Goal: Transaction & Acquisition: Purchase product/service

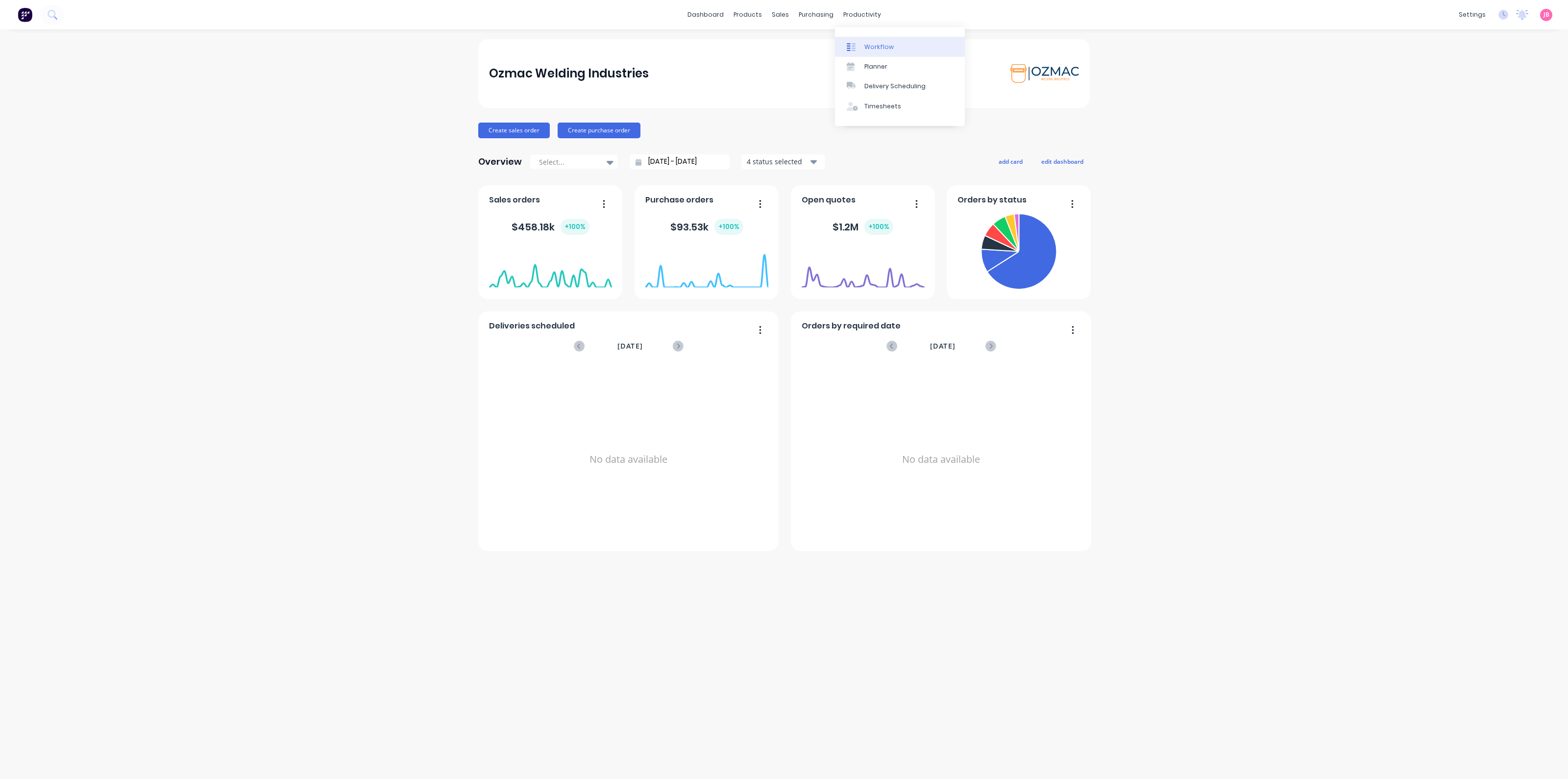
click at [861, 40] on link "Workflow" at bounding box center [900, 46] width 130 height 19
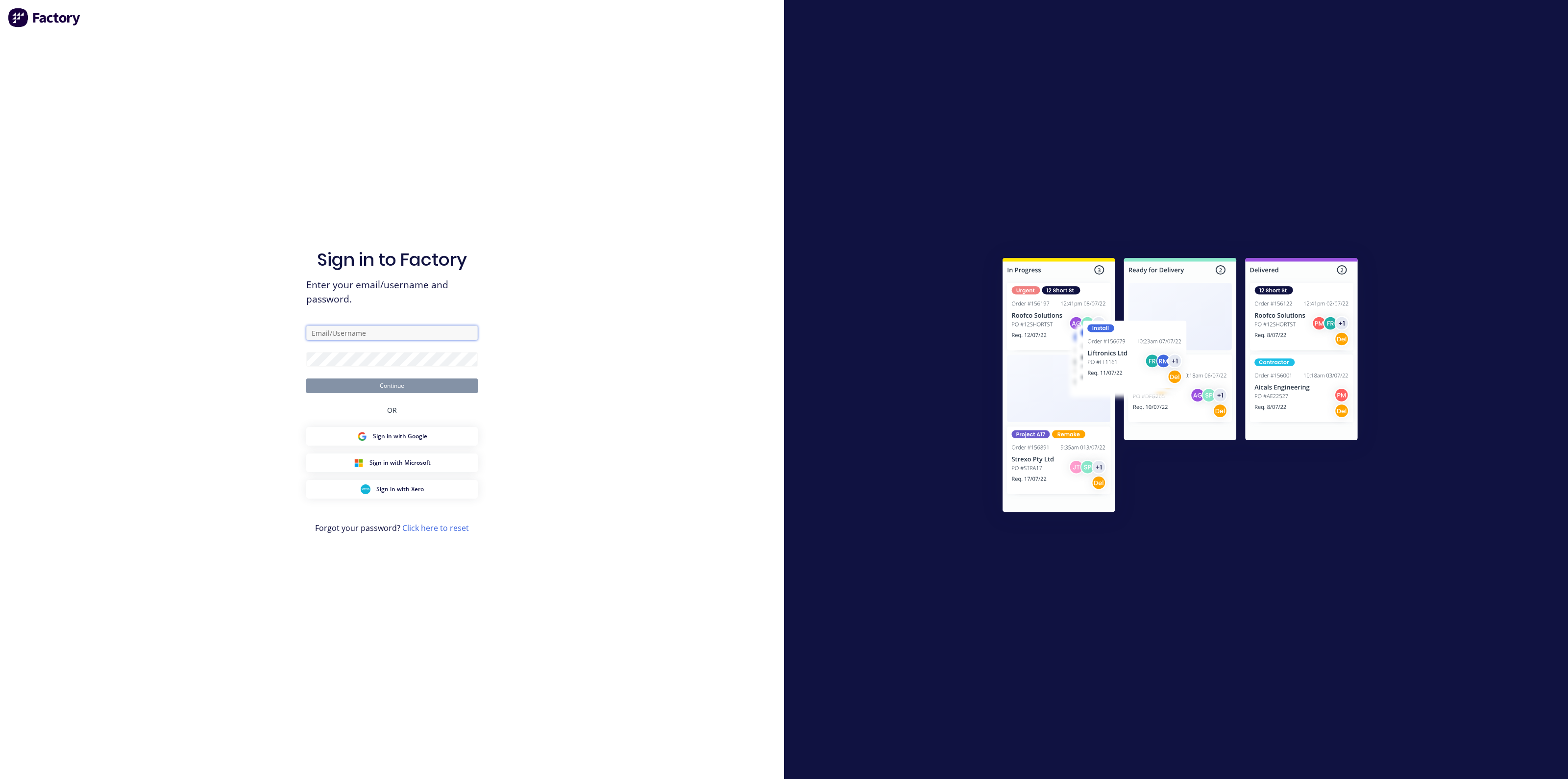
type input "[PERSON_NAME][EMAIL_ADDRESS][DOMAIN_NAME]"
click at [354, 386] on button "Continue" at bounding box center [392, 386] width 172 height 15
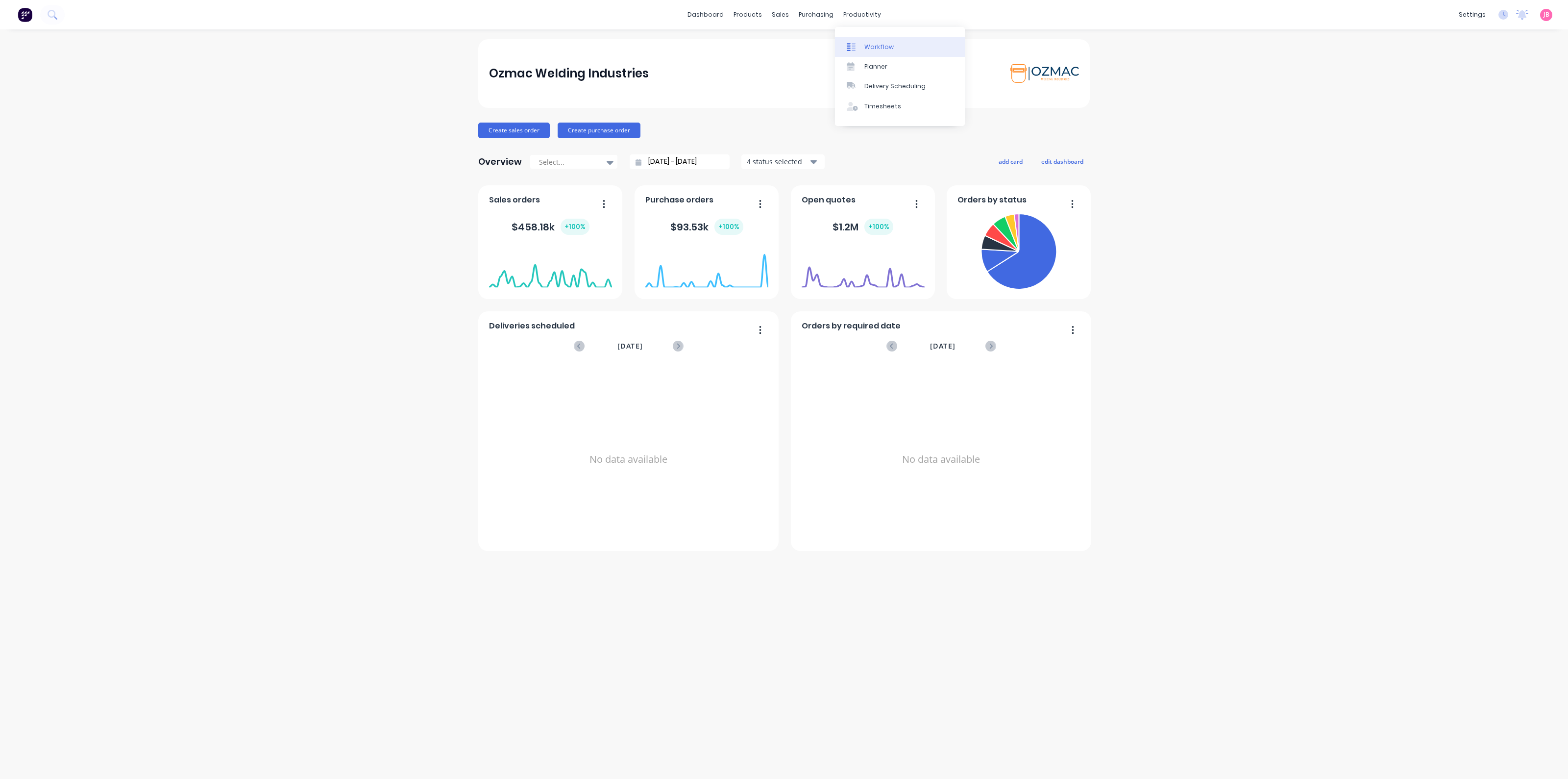
click at [866, 44] on div "Workflow" at bounding box center [879, 47] width 29 height 9
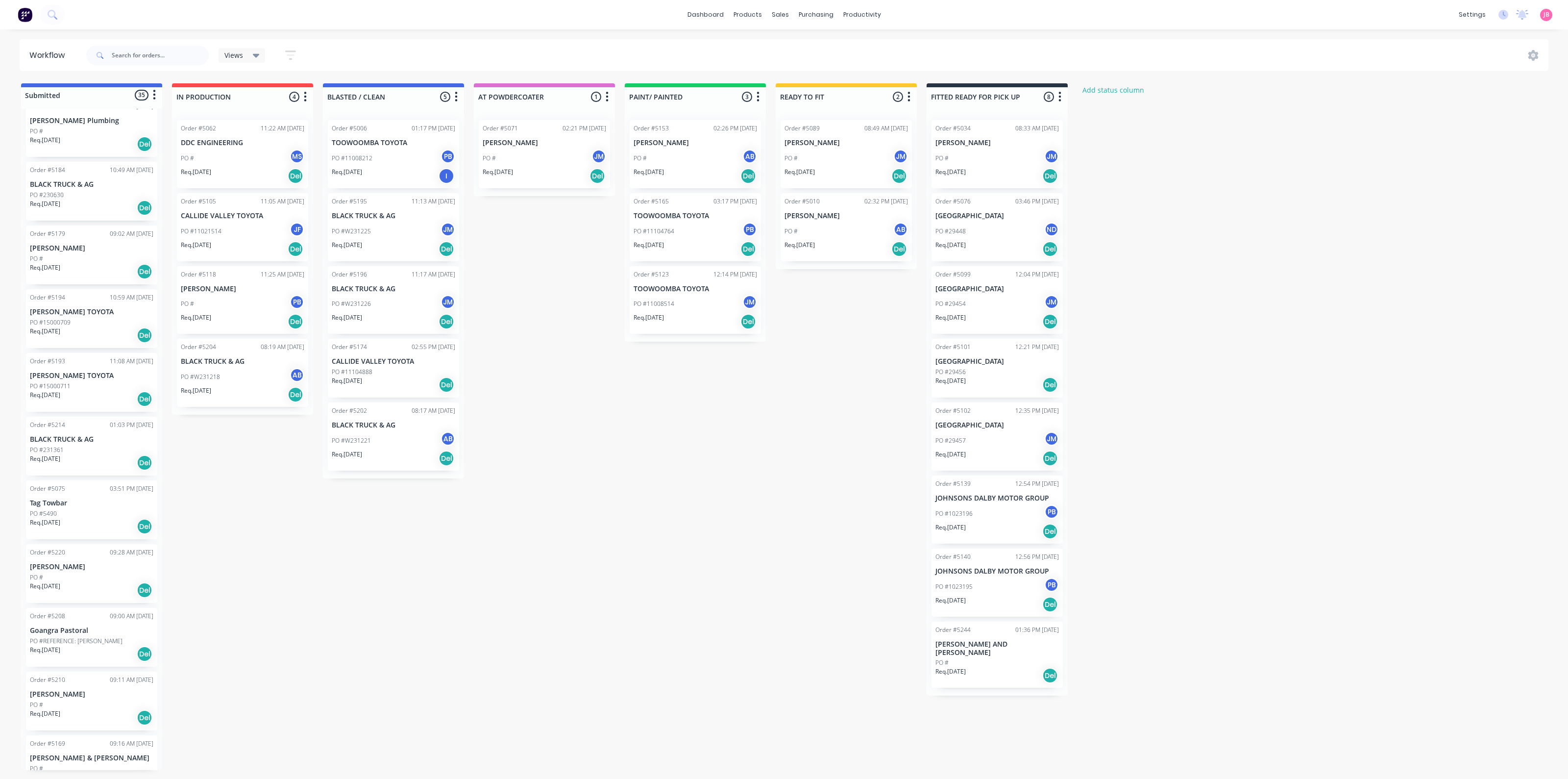
scroll to position [509, 0]
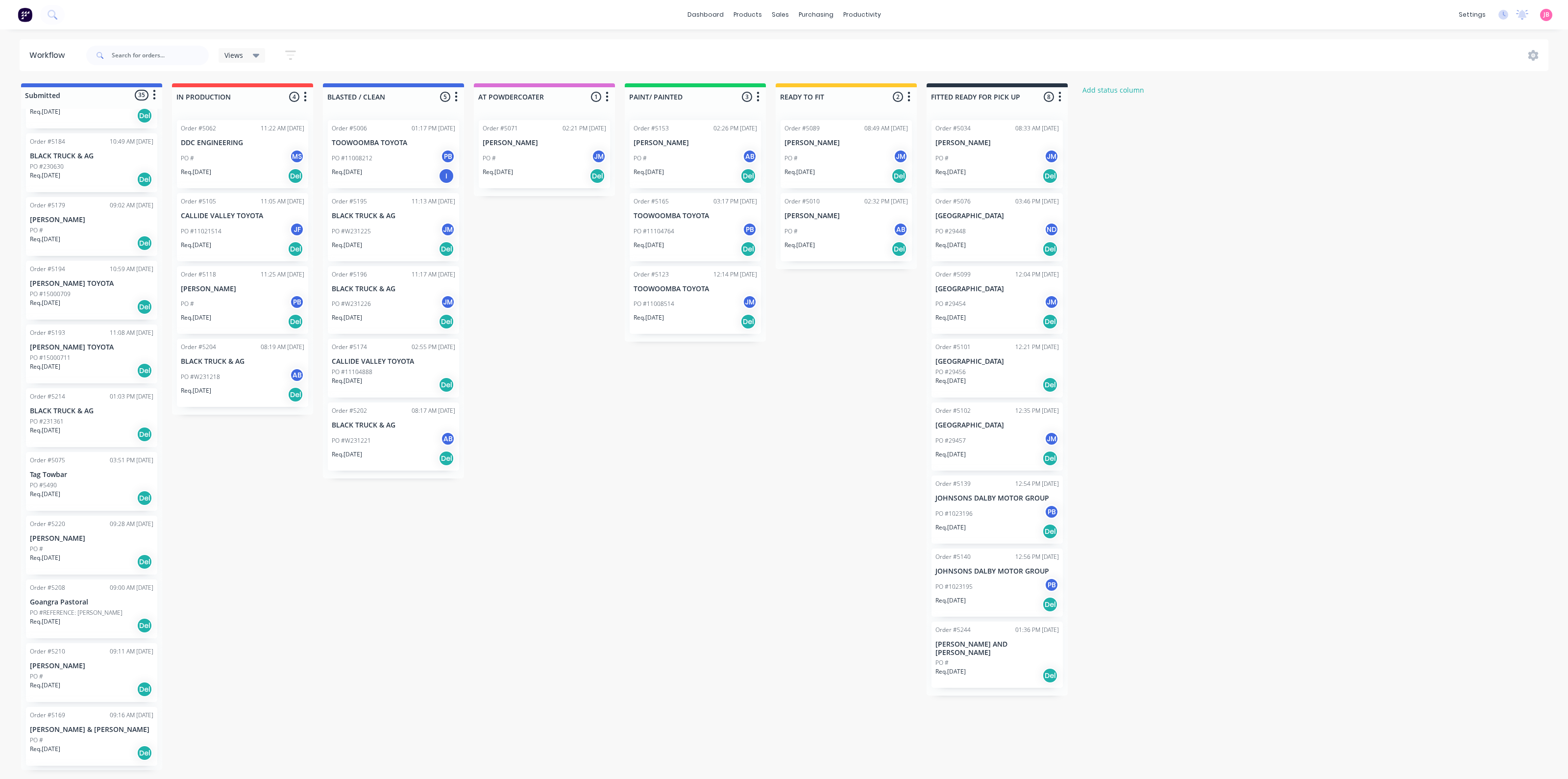
click at [76, 530] on div "Order #5220 09:28 AM 19/09/25 TONY COBB PO # Req. 19/09/25 Del" at bounding box center [92, 545] width 131 height 59
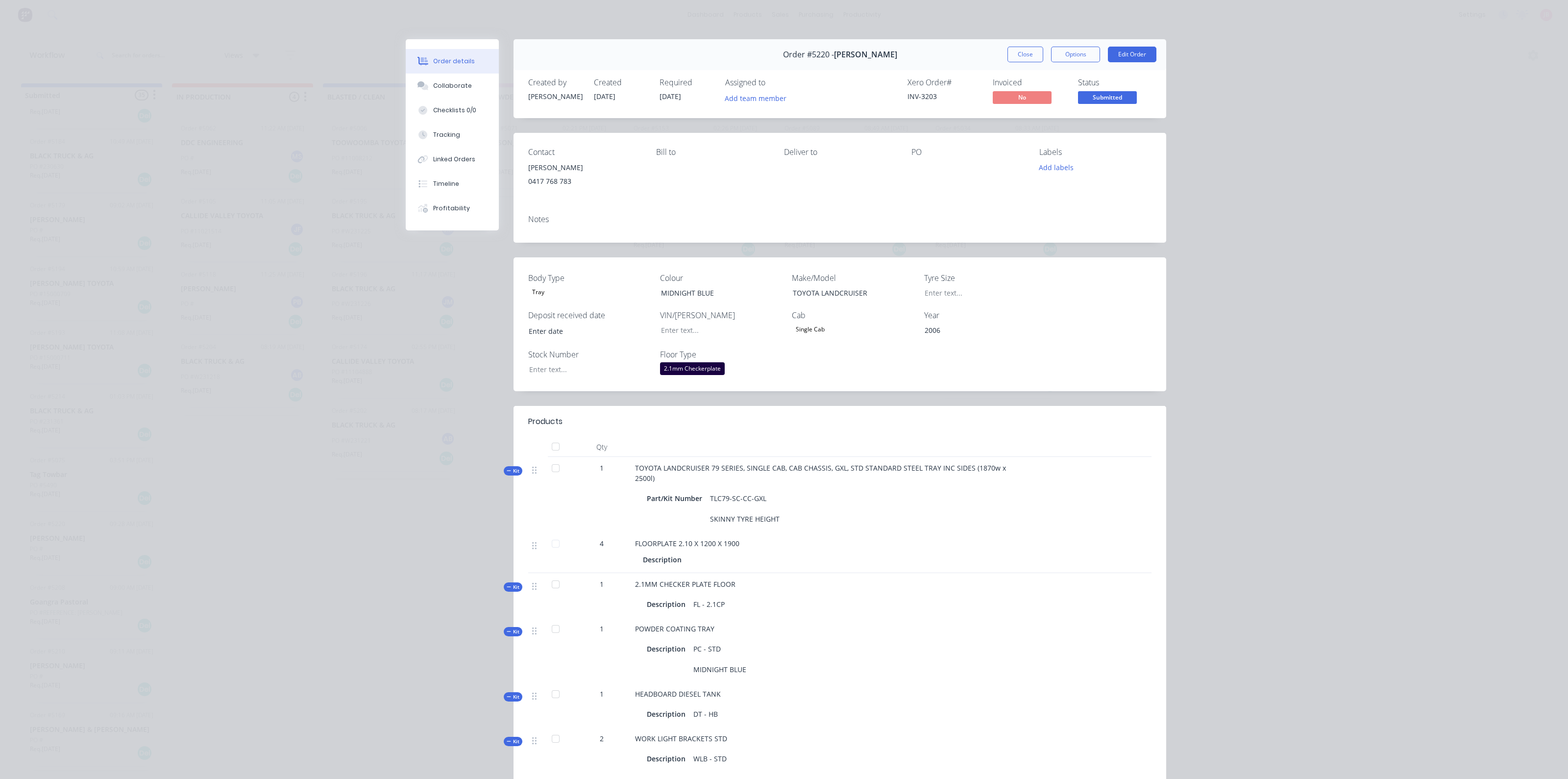
click at [1210, 52] on div "Order details Collaborate Checklists 0/0 Tracking Linked Orders Timeline Profit…" at bounding box center [784, 389] width 1568 height 779
click at [1021, 55] on button "Close" at bounding box center [1025, 54] width 36 height 16
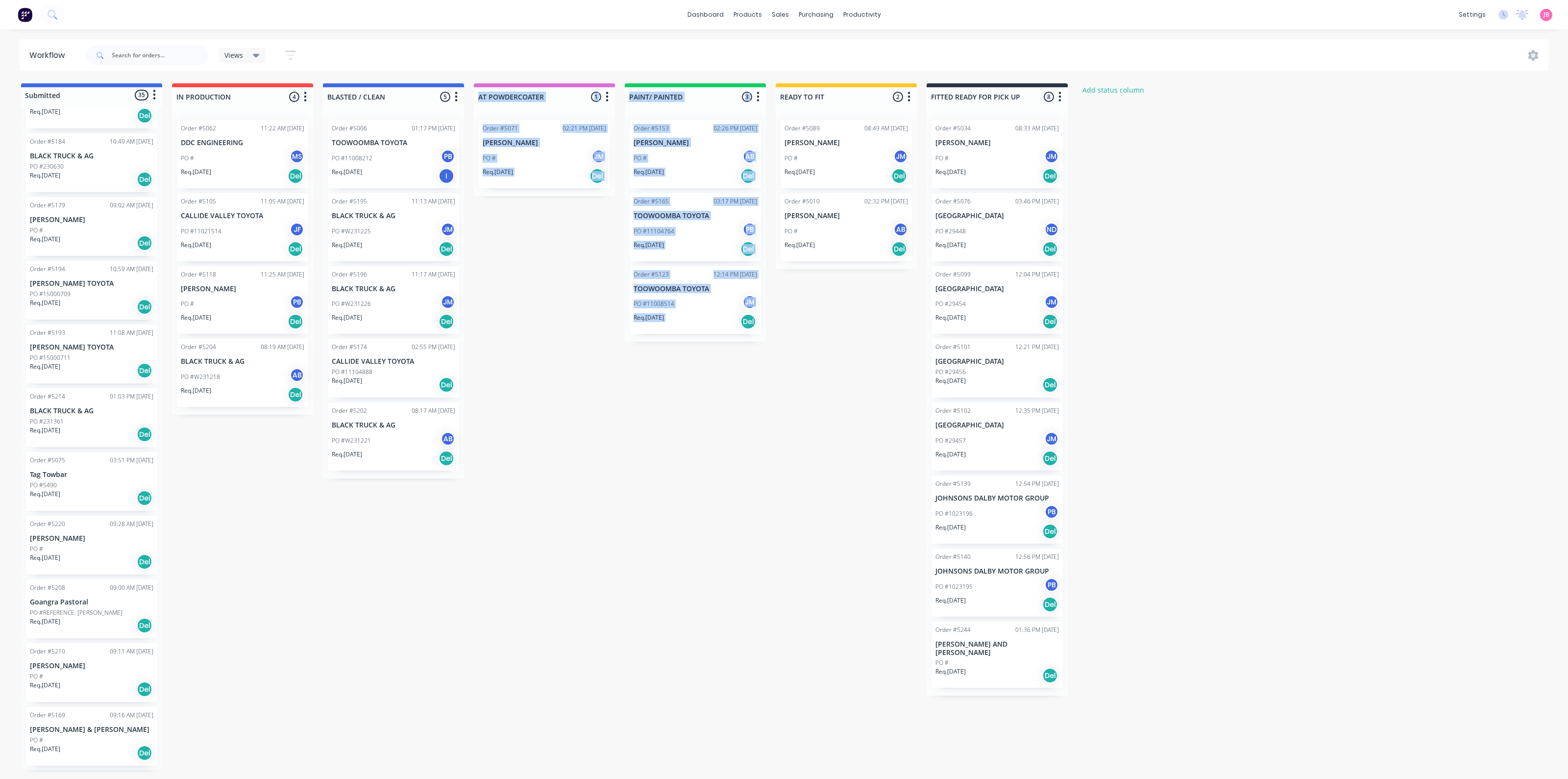
drag, startPoint x: 743, startPoint y: 440, endPoint x: 537, endPoint y: 604, distance: 263.3
click at [537, 604] on div "Submitted 35 Status colour #4169E1 hex #4169E1 Save Cancel Summaries Total orde…" at bounding box center [668, 427] width 1350 height 687
click at [540, 602] on div "Submitted 35 Status colour #4169E1 hex #4169E1 Save Cancel Summaries Total orde…" at bounding box center [668, 427] width 1350 height 687
click at [654, 492] on div "Submitted 35 Status colour #4169E1 hex #4169E1 Save Cancel Summaries Total orde…" at bounding box center [668, 427] width 1350 height 687
click at [672, 428] on div "Submitted 35 Status colour #4169E1 hex #4169E1 Save Cancel Summaries Total orde…" at bounding box center [668, 427] width 1350 height 687
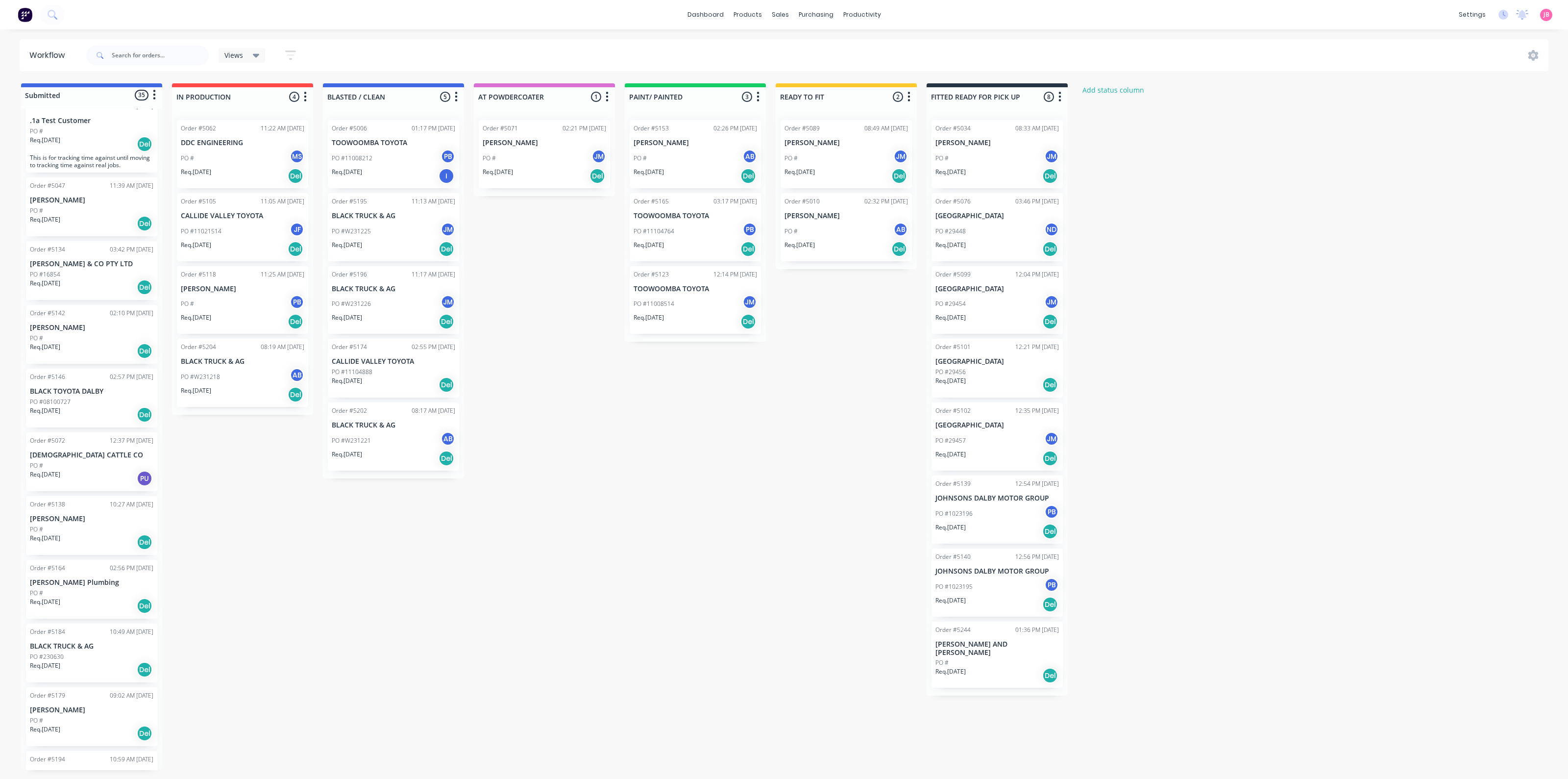
scroll to position [0, 0]
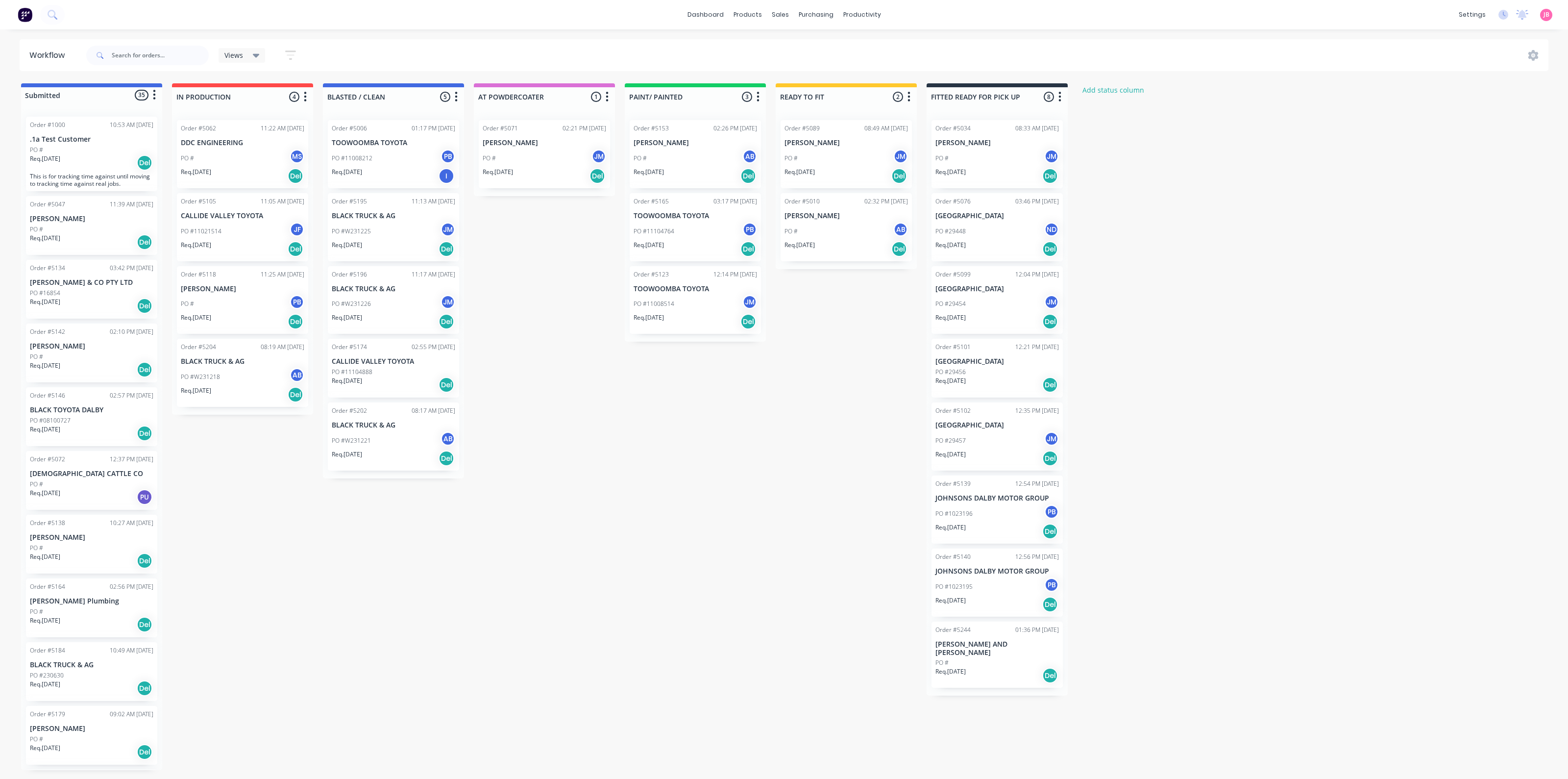
click at [109, 474] on p "[DEMOGRAPHIC_DATA] CATTLE CO" at bounding box center [91, 474] width 124 height 9
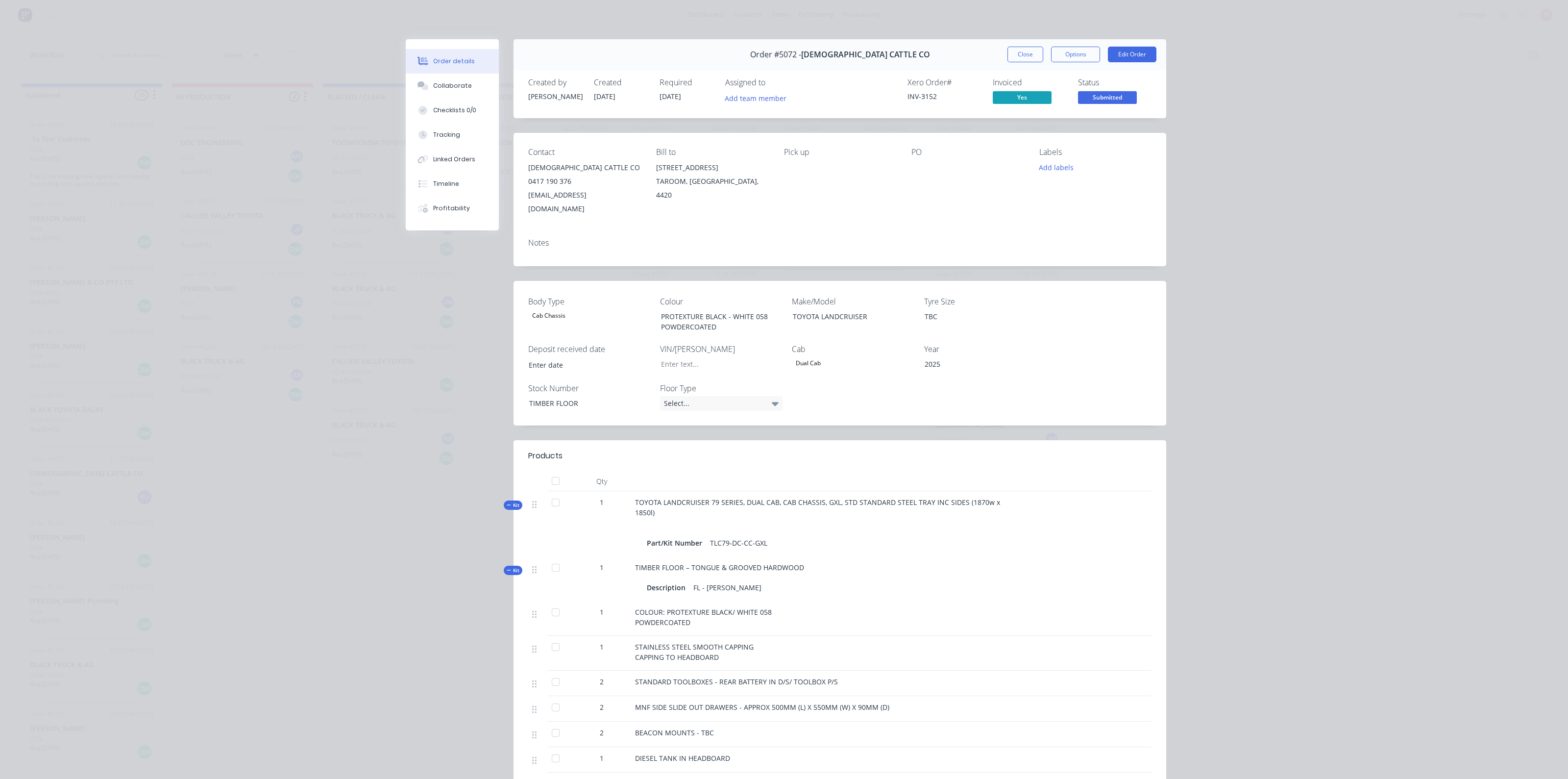
click at [1342, 228] on div "Order details Collaborate Checklists 0/0 Tracking Linked Orders Timeline Profit…" at bounding box center [784, 389] width 1568 height 779
click at [1017, 49] on button "Close" at bounding box center [1025, 54] width 36 height 16
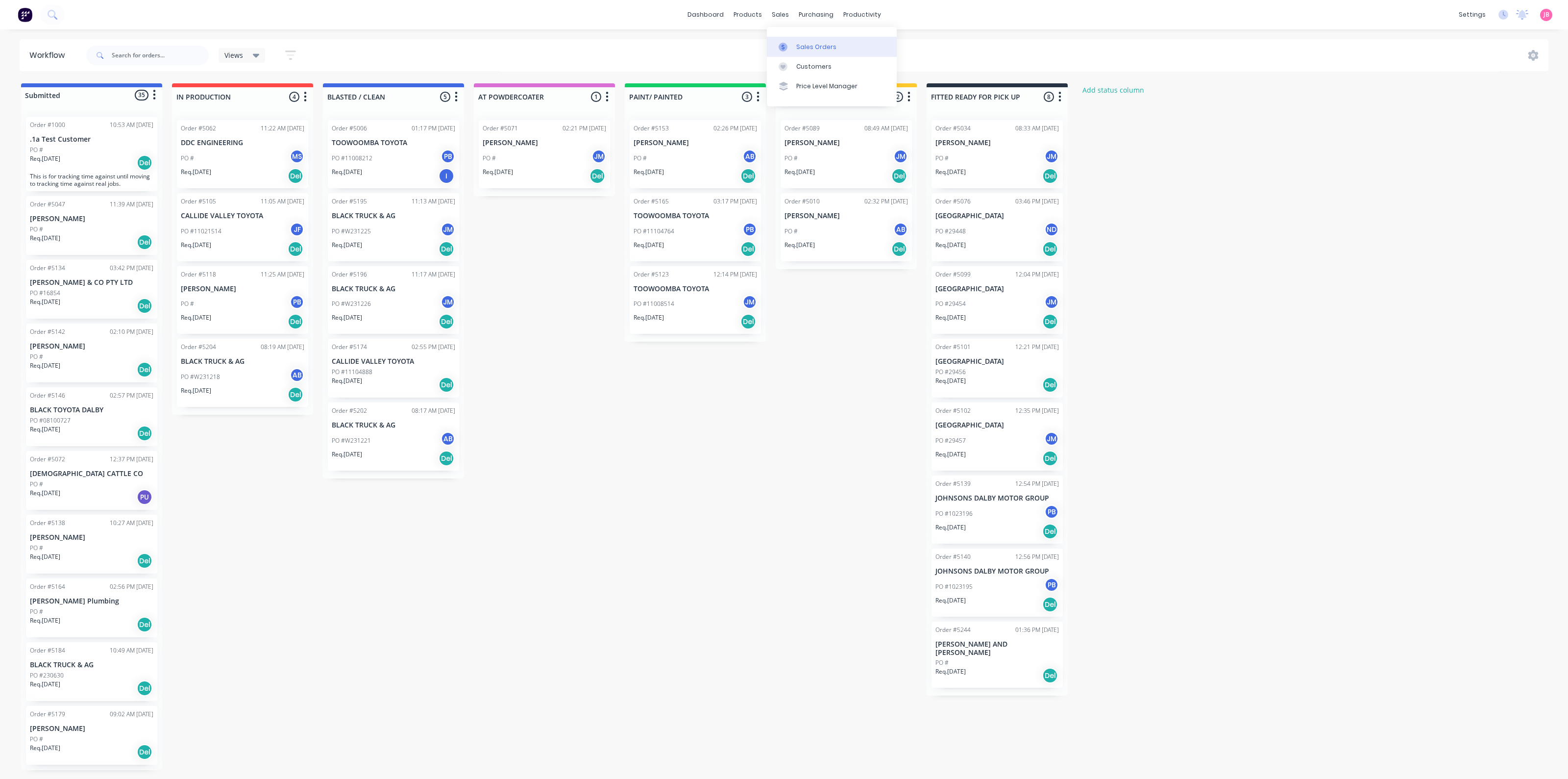
click at [791, 47] on div at bounding box center [786, 47] width 15 height 9
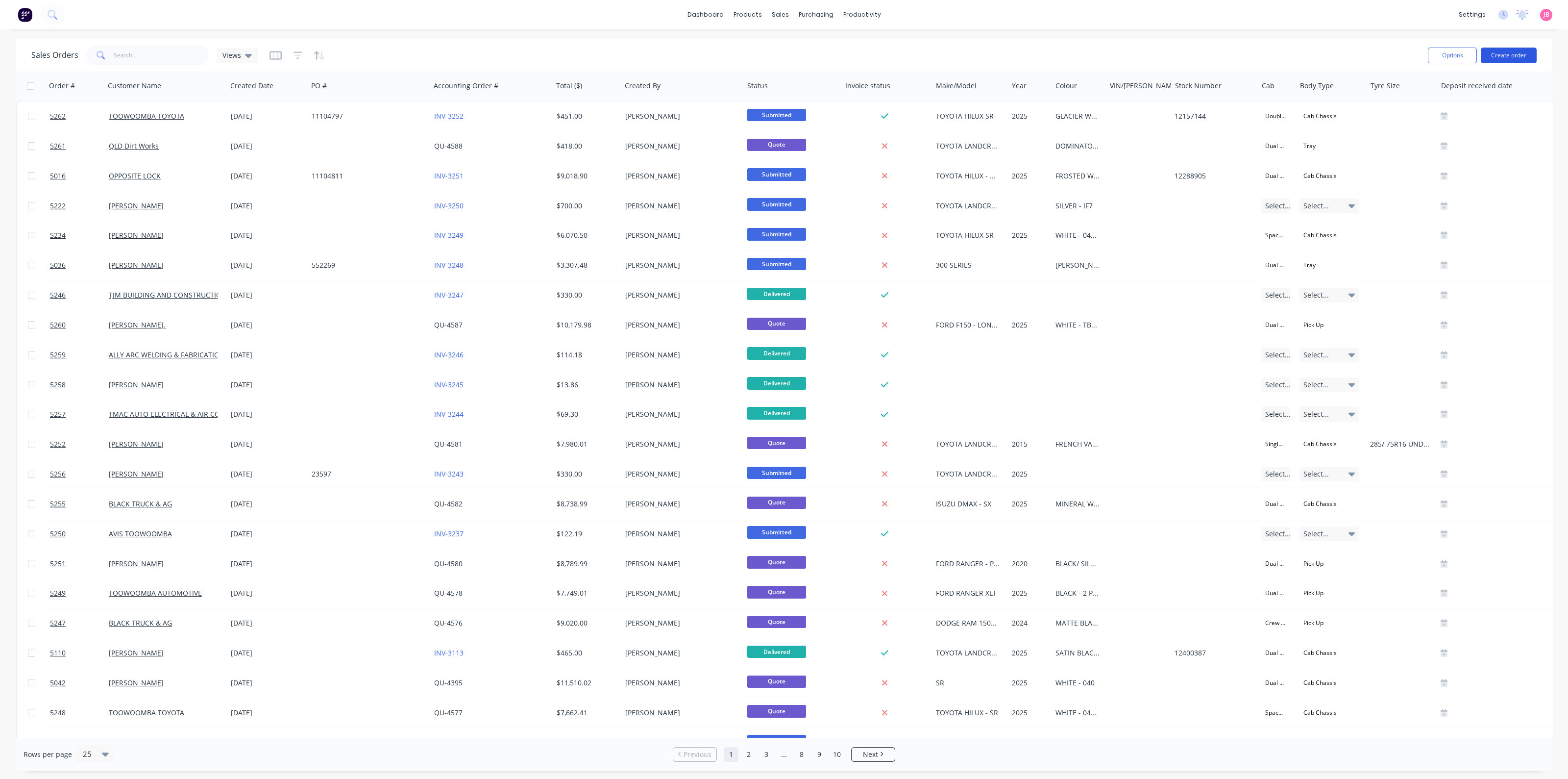
click at [1510, 54] on button "Create order" at bounding box center [1509, 55] width 56 height 16
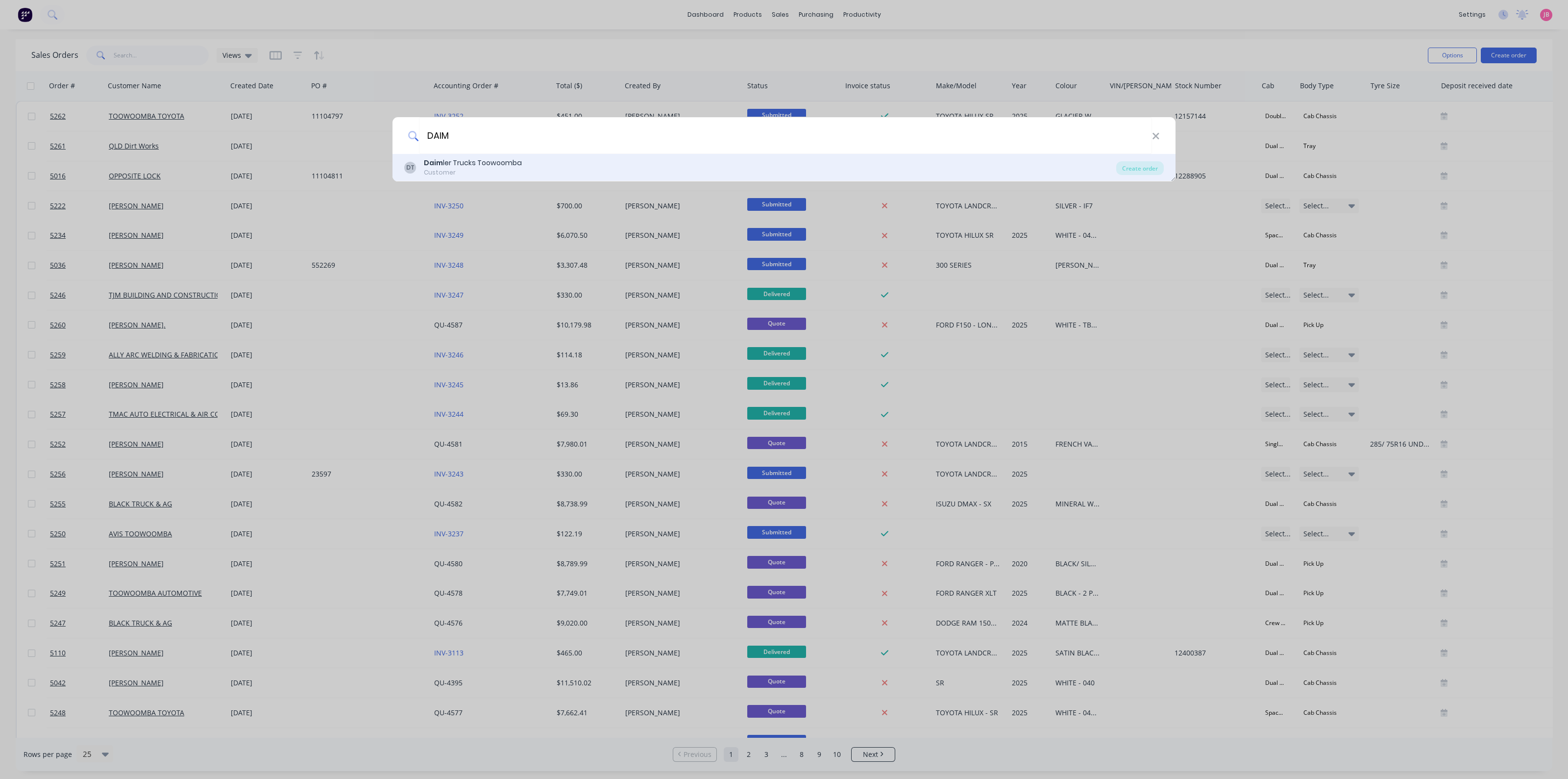
type input "DAIM"
click at [541, 155] on div "DT Daim ler Trucks Toowoomba Customer Create order" at bounding box center [784, 167] width 783 height 27
click at [467, 161] on div "Daim ler Trucks Toowoomba" at bounding box center [472, 163] width 98 height 10
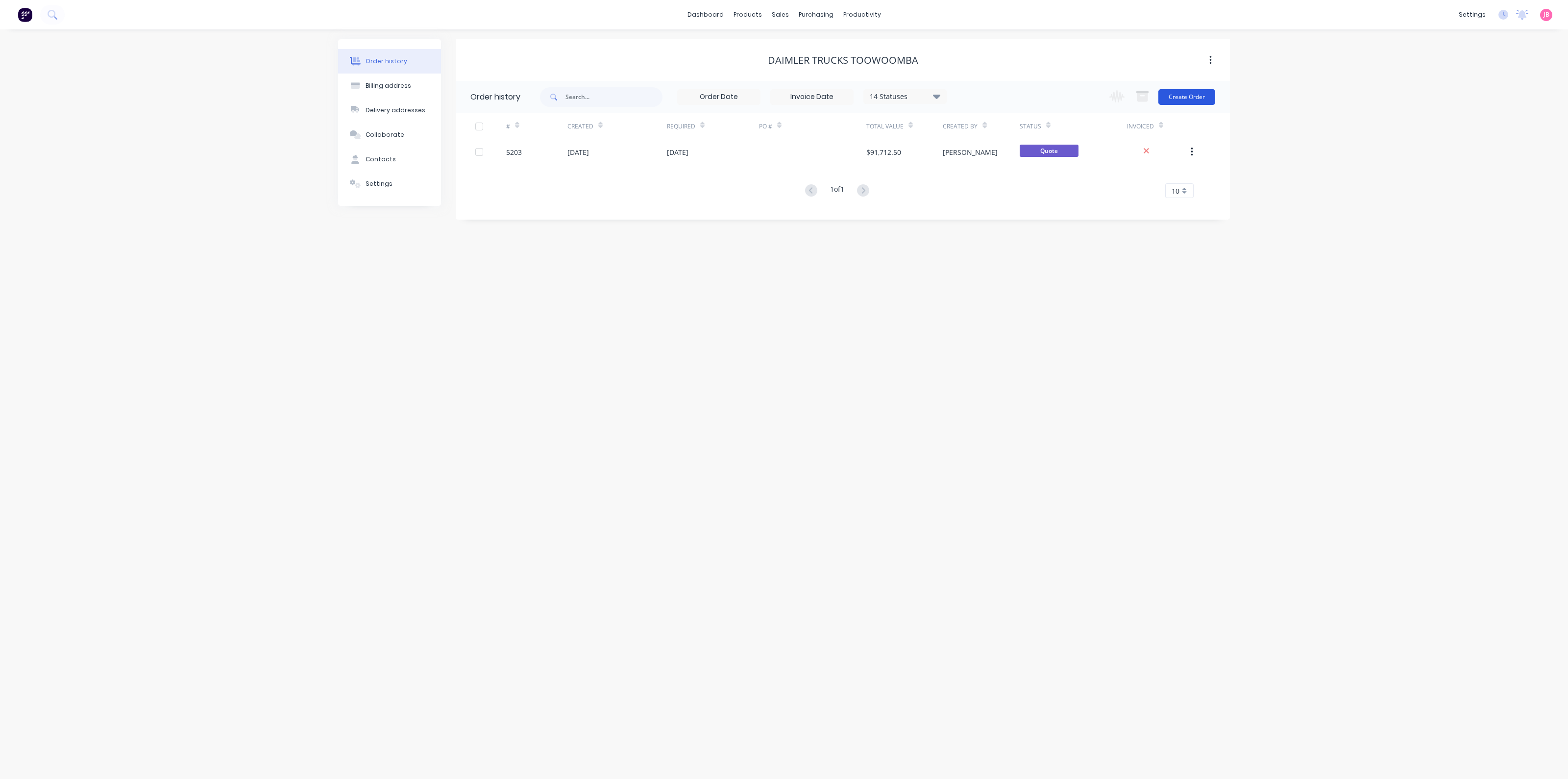
click at [1193, 96] on button "Create Order" at bounding box center [1186, 97] width 57 height 16
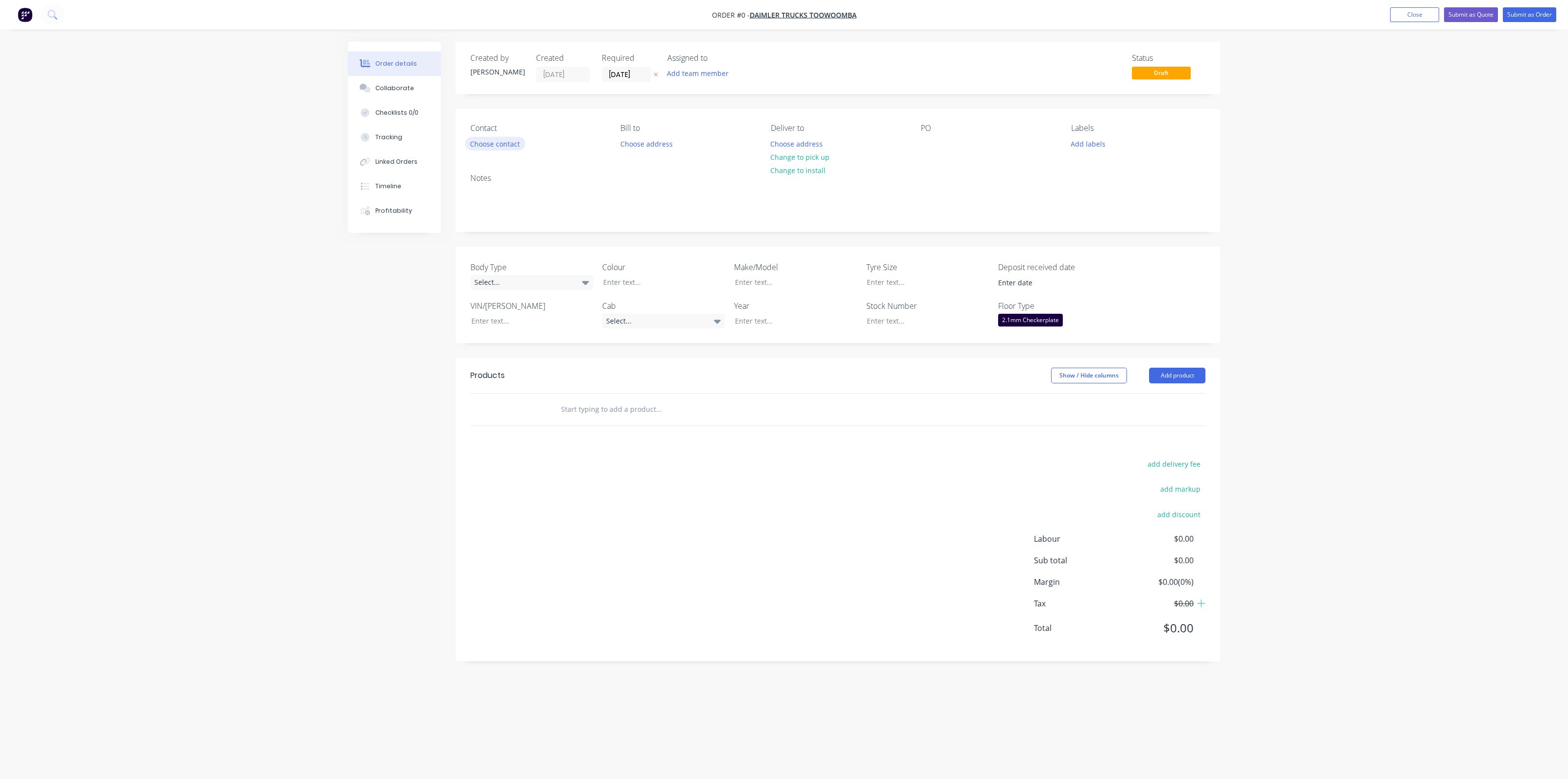
click at [507, 147] on button "Choose contact" at bounding box center [495, 144] width 60 height 13
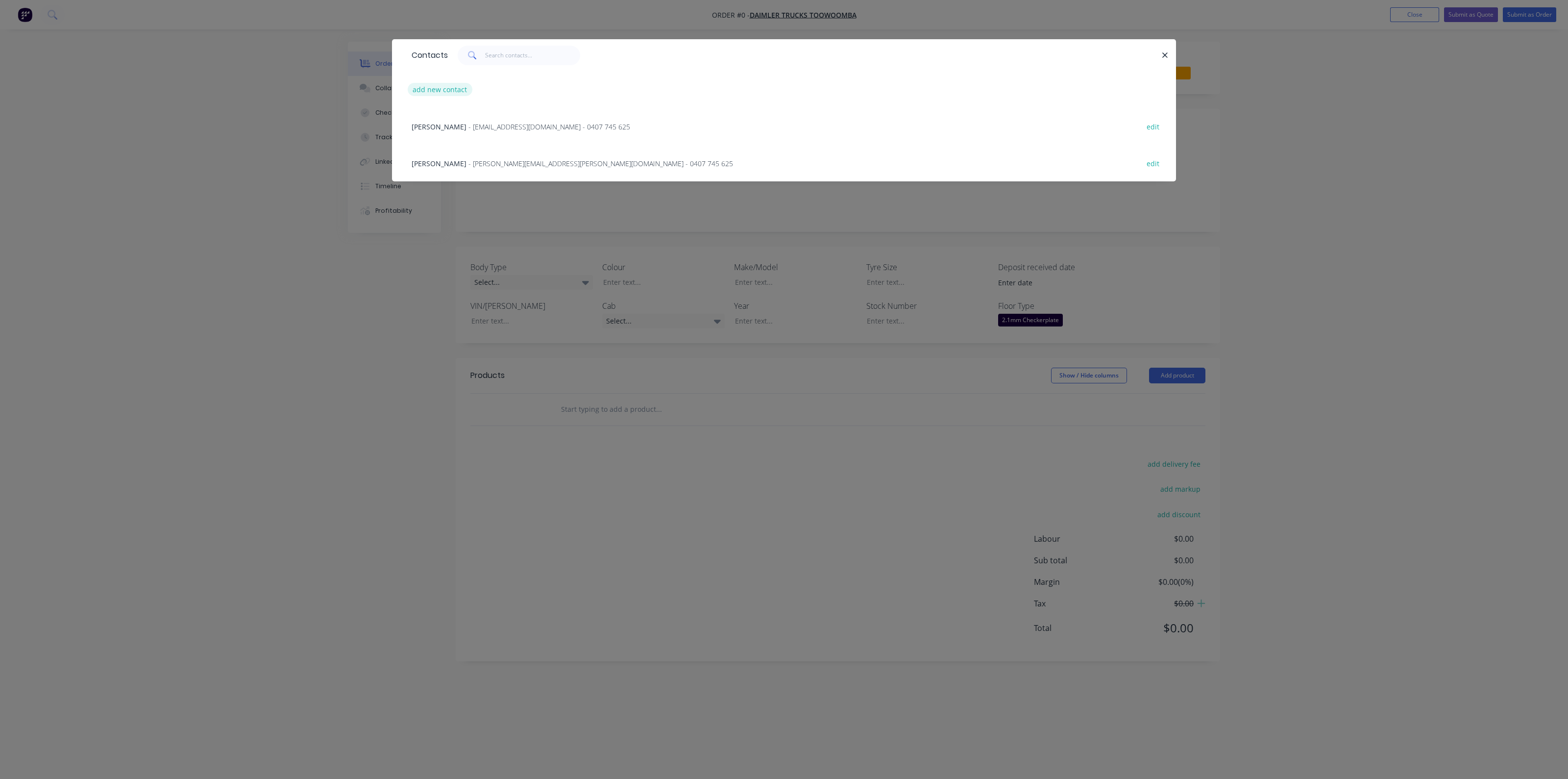
click at [444, 90] on button "add new contact" at bounding box center [440, 90] width 65 height 13
select select "AU"
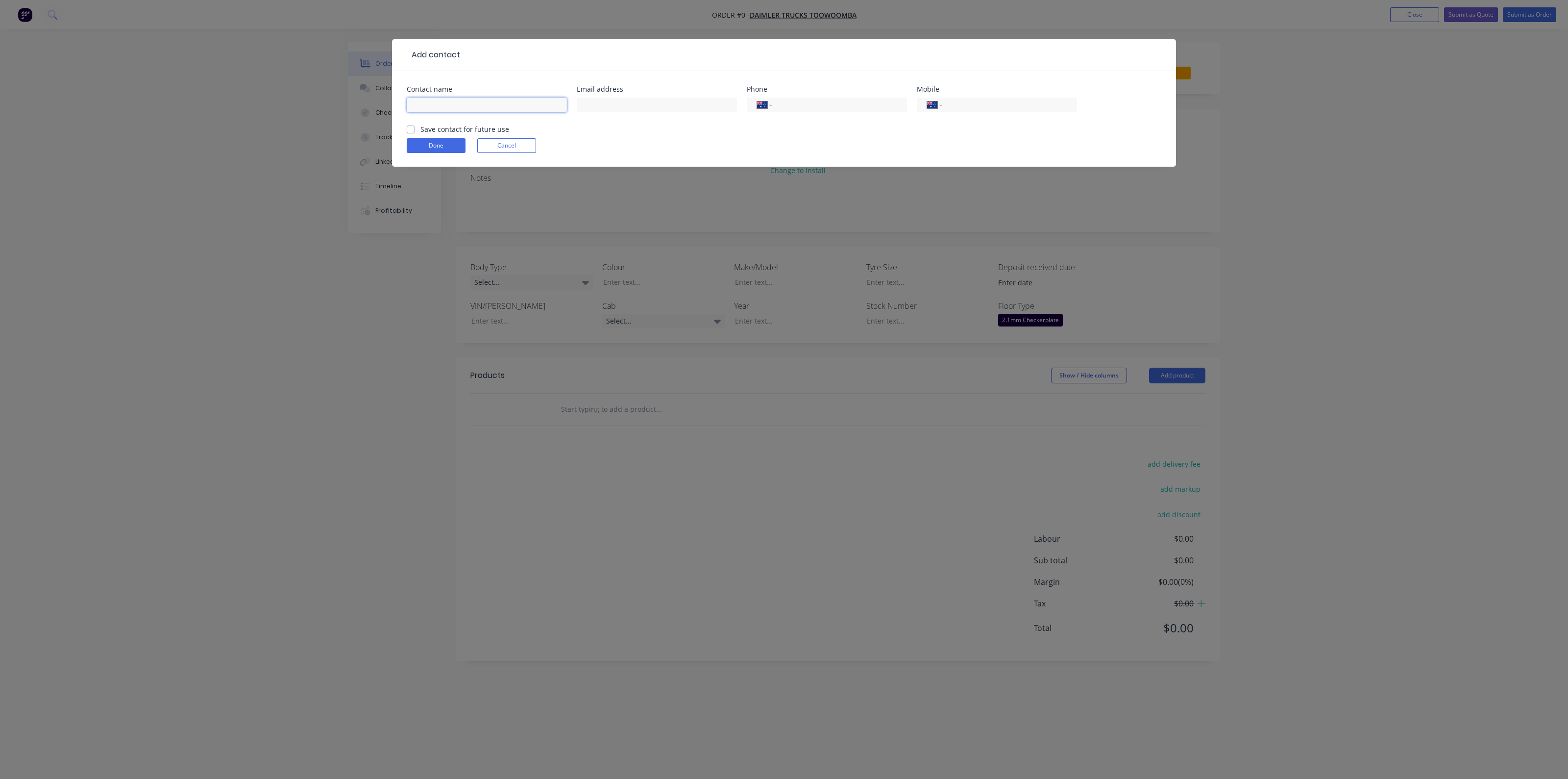
click at [448, 108] on input "text" at bounding box center [486, 105] width 160 height 15
type input "n"
type input "NATHAN SMITH"
type input "nathan.smith@dttoowoomba.com.au"
type input "(07) 4631 4000"
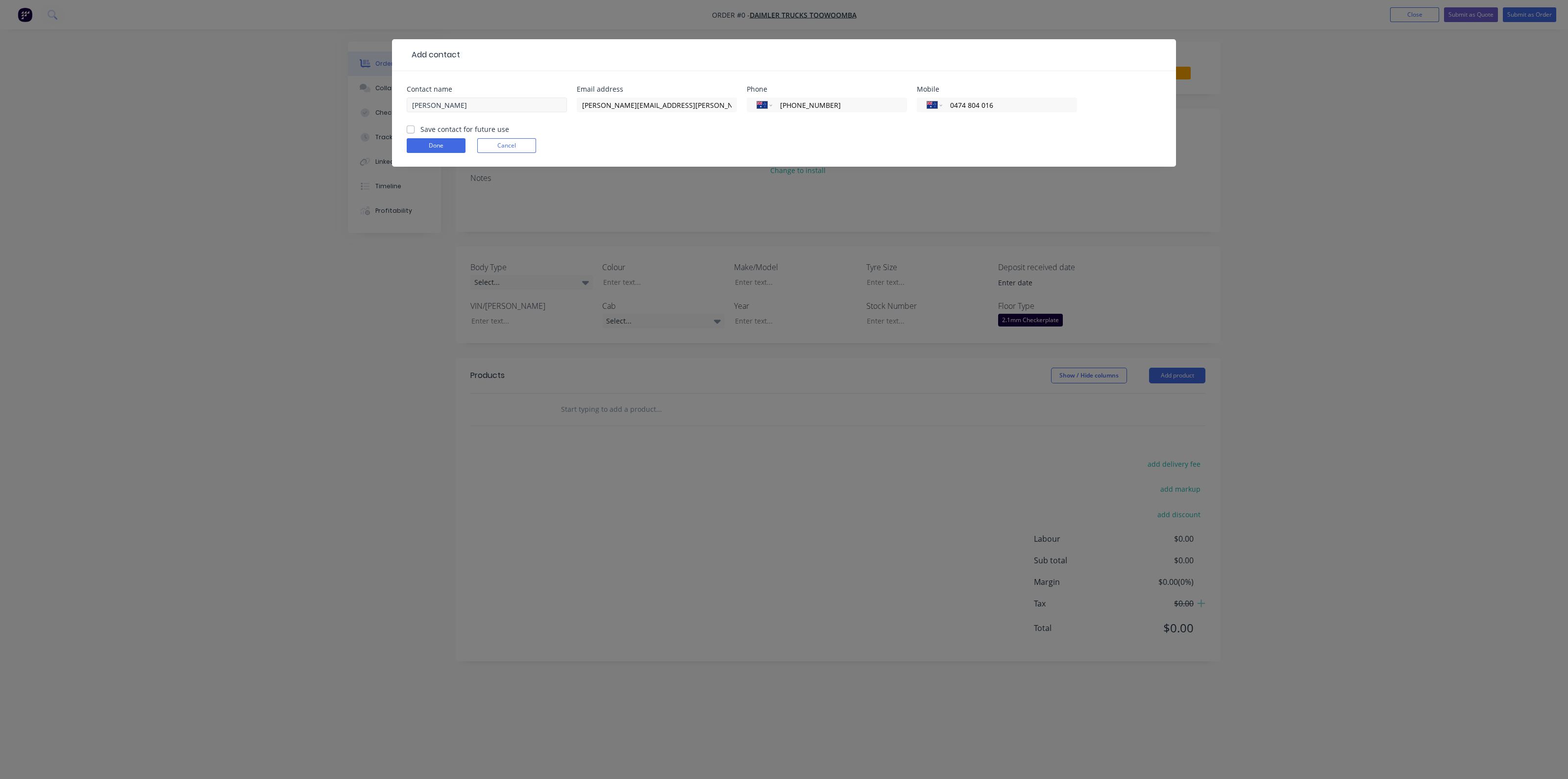
type input "0474 804 016"
click at [416, 130] on div "Save contact for future use" at bounding box center [458, 129] width 102 height 10
click at [421, 128] on label "Save contact for future use" at bounding box center [465, 129] width 89 height 10
click at [408, 128] on input "Save contact for future use" at bounding box center [410, 129] width 8 height 9
checkbox input "true"
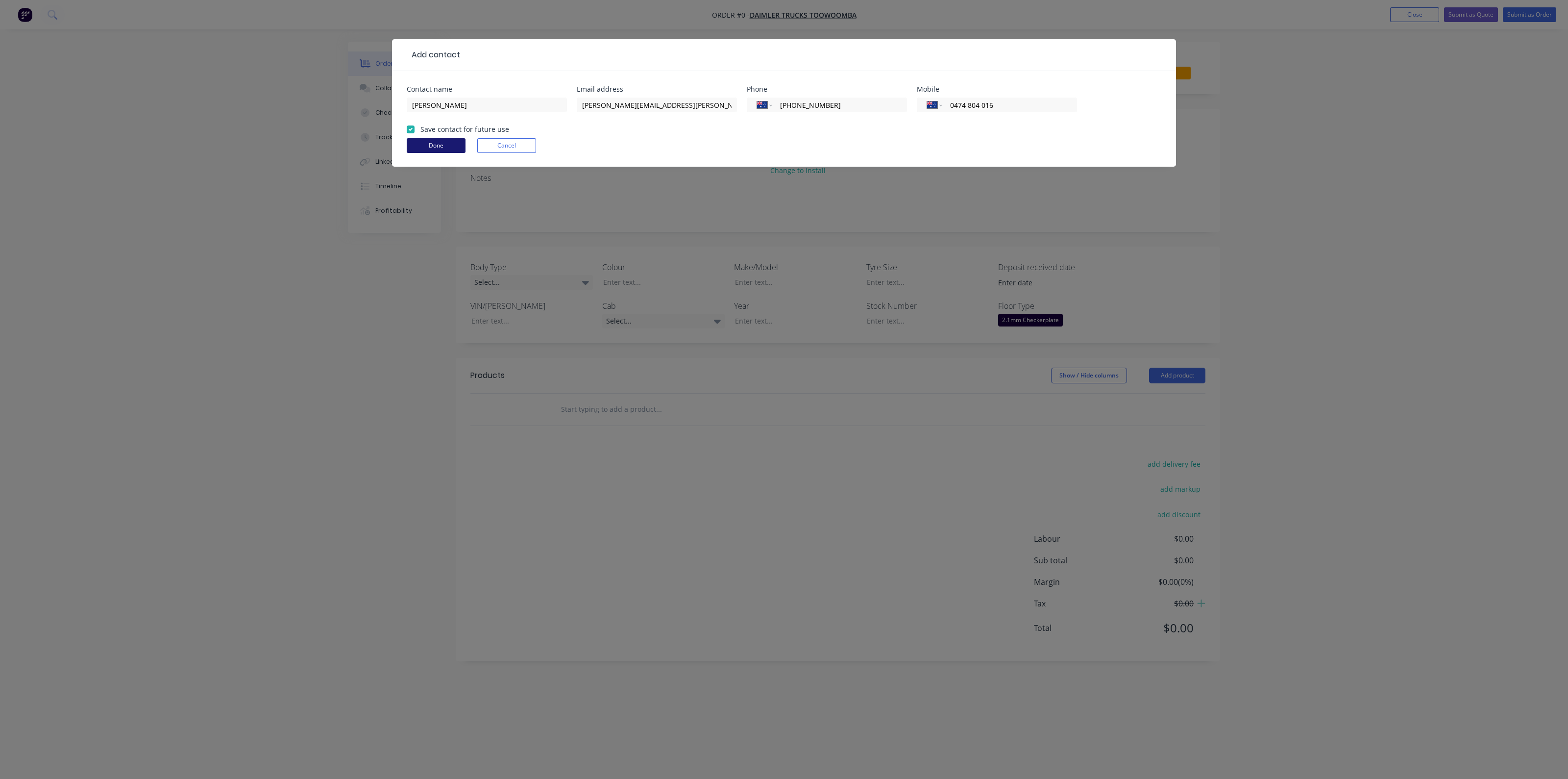
click at [418, 141] on button "Done" at bounding box center [436, 146] width 59 height 15
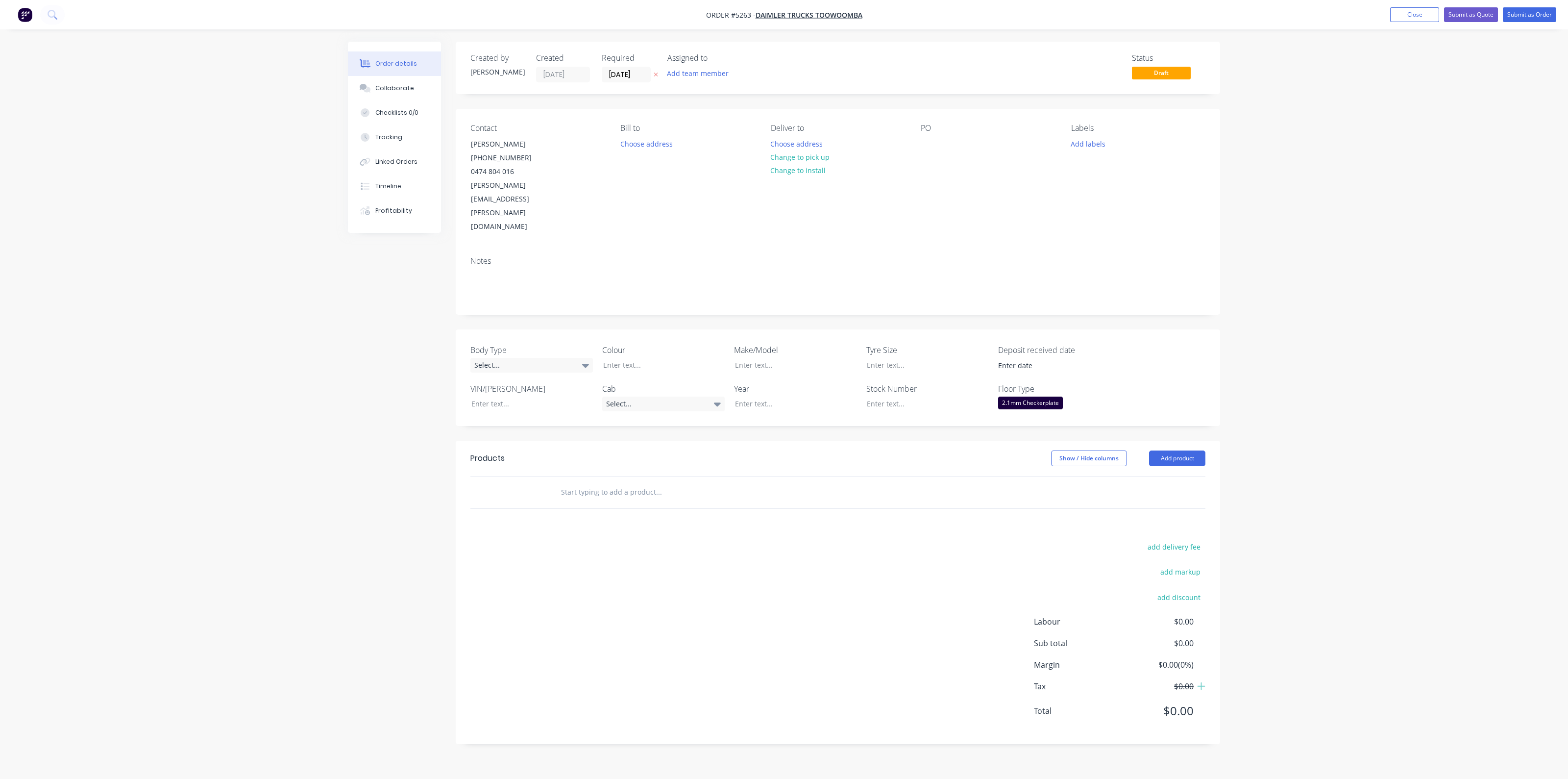
click at [581, 482] on input "text" at bounding box center [659, 492] width 196 height 19
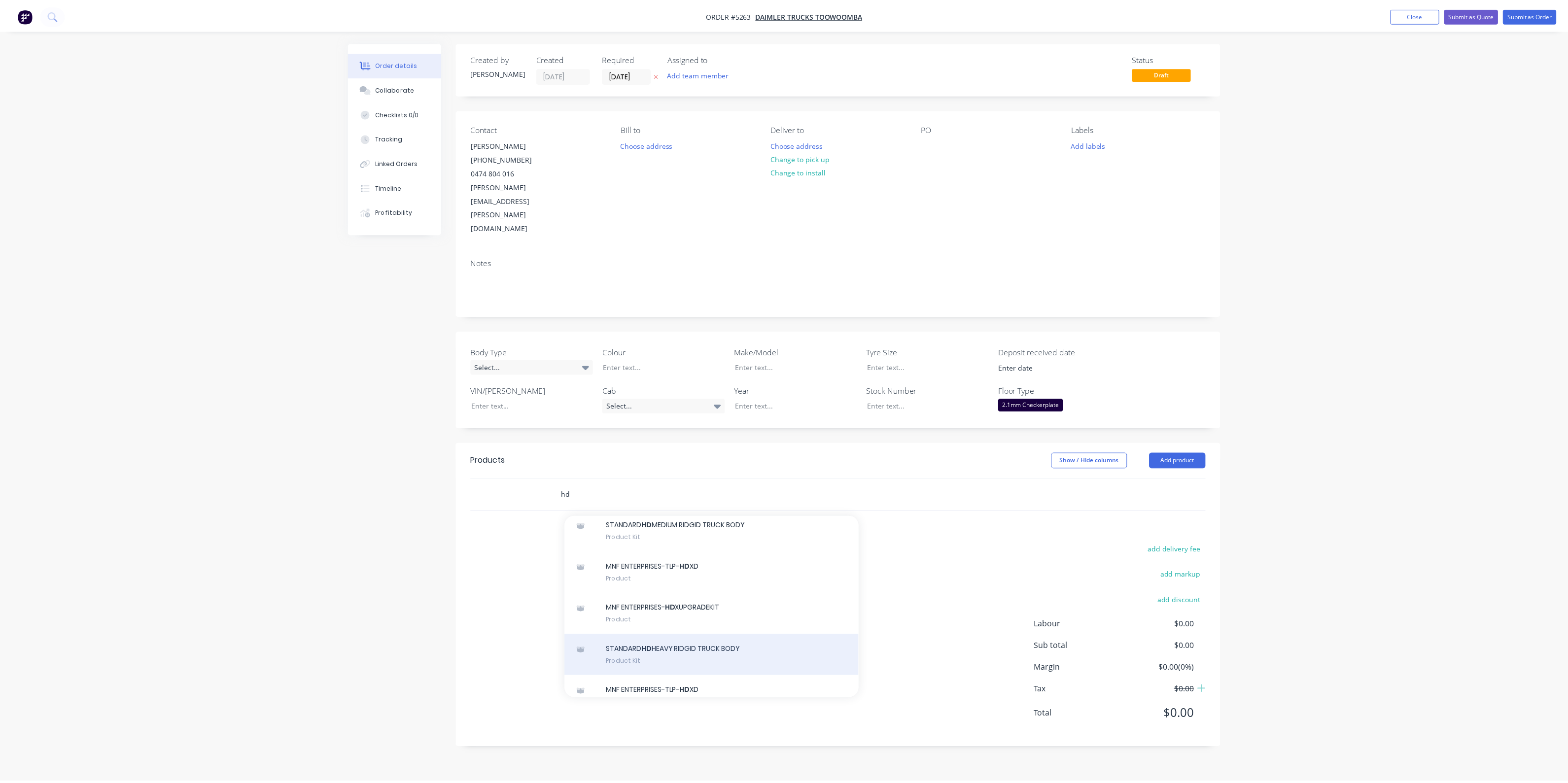
scroll to position [122, 0]
type input "hd"
click at [692, 632] on div "STANDARD HD HEAVY RIDGID TRUCK BODY Product Kit" at bounding box center [715, 653] width 296 height 42
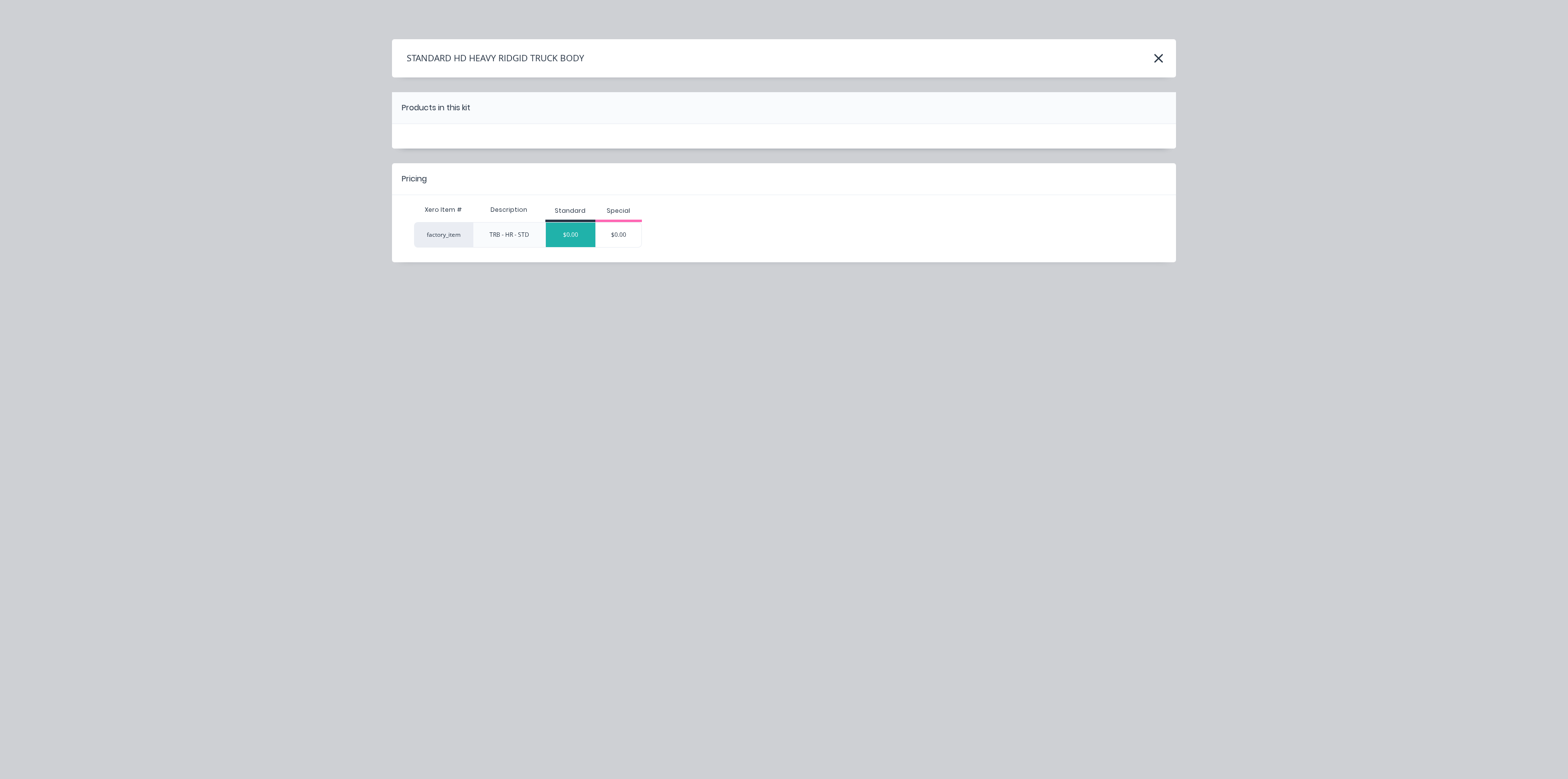
click at [581, 233] on div "$0.00" at bounding box center [570, 234] width 49 height 24
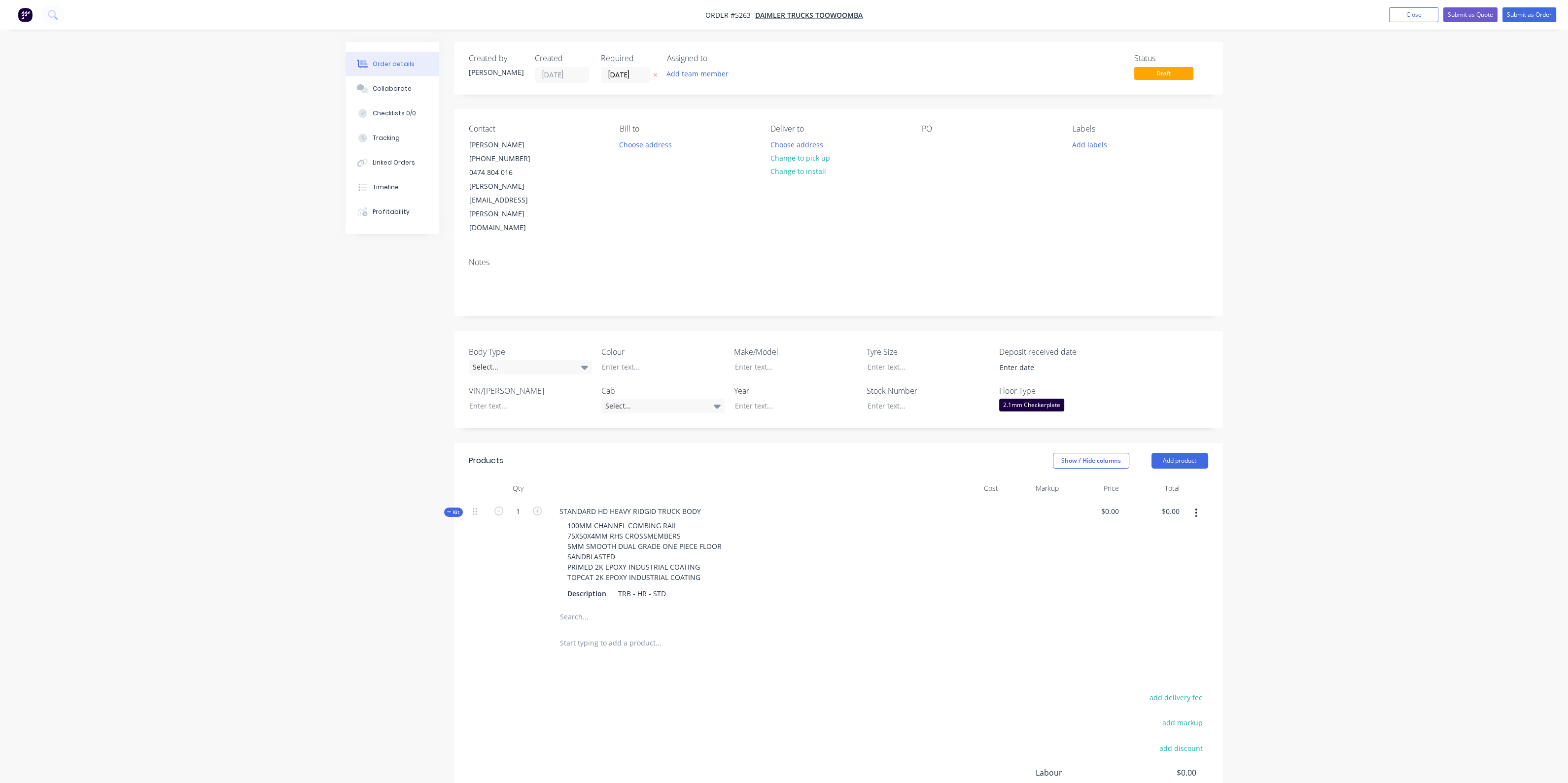
click at [713, 498] on div "STANDARD HD HEAVY RIDGID TRUCK BODY 100MM CHANNEL COMBING RAIL 75X50X4MM RHS CR…" at bounding box center [745, 553] width 394 height 109
click at [705, 504] on div "STANDARD HD HEAVY RIDGID TRUCK BODY" at bounding box center [630, 511] width 157 height 14
drag, startPoint x: 629, startPoint y: 471, endPoint x: 609, endPoint y: 465, distance: 20.9
click at [607, 504] on div "STANDARD HD HEAVY RIDGID TRUCK BODY" at bounding box center [630, 511] width 157 height 14
click at [681, 504] on div "STANDARD HD RIDGID TRUCK BODY" at bounding box center [618, 511] width 134 height 14
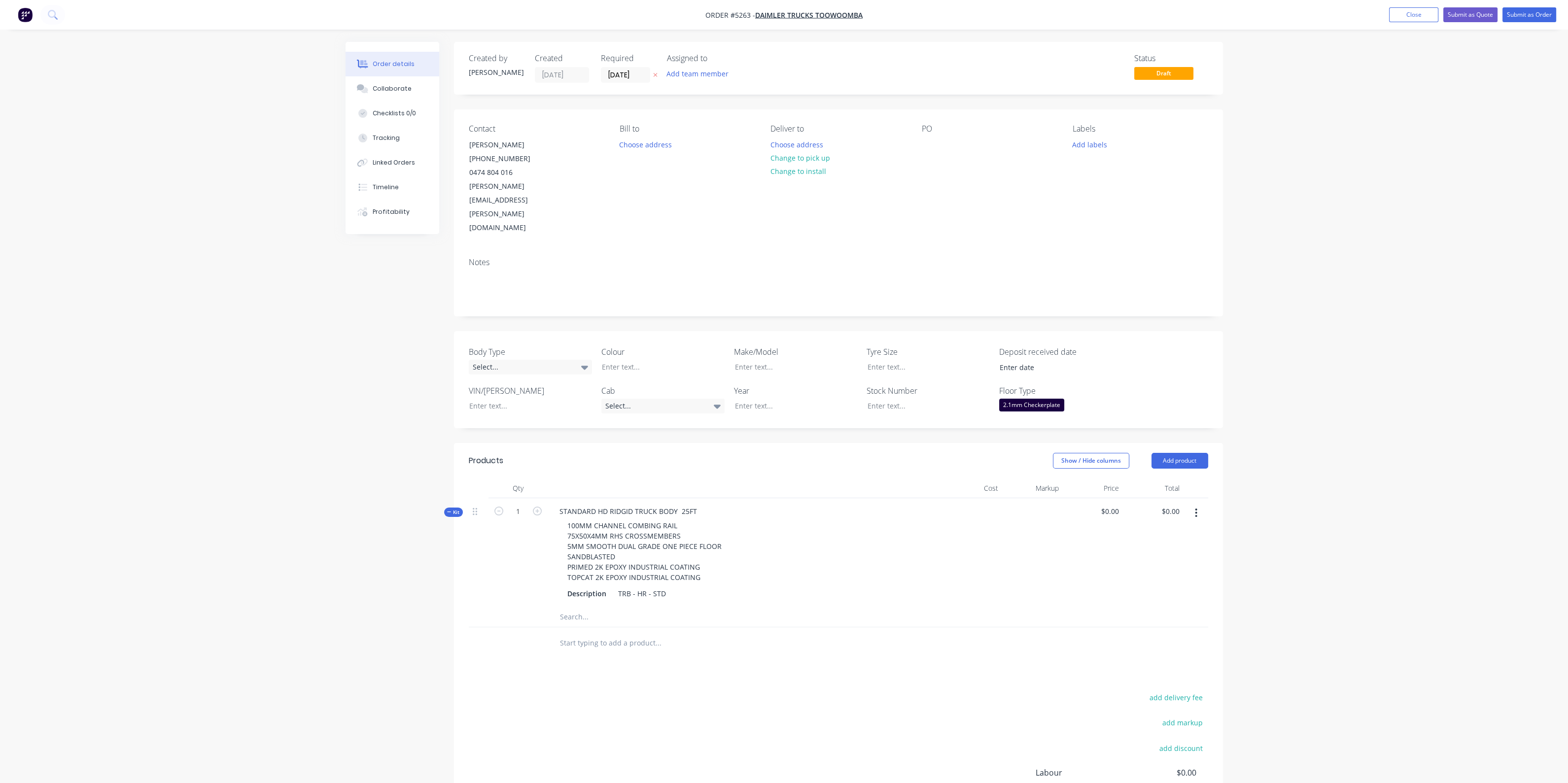
click at [1016, 514] on div at bounding box center [1032, 553] width 61 height 109
click at [1116, 504] on input "0" at bounding box center [1111, 511] width 23 height 14
type input "$18,750.00"
click at [593, 633] on input "text" at bounding box center [658, 643] width 197 height 20
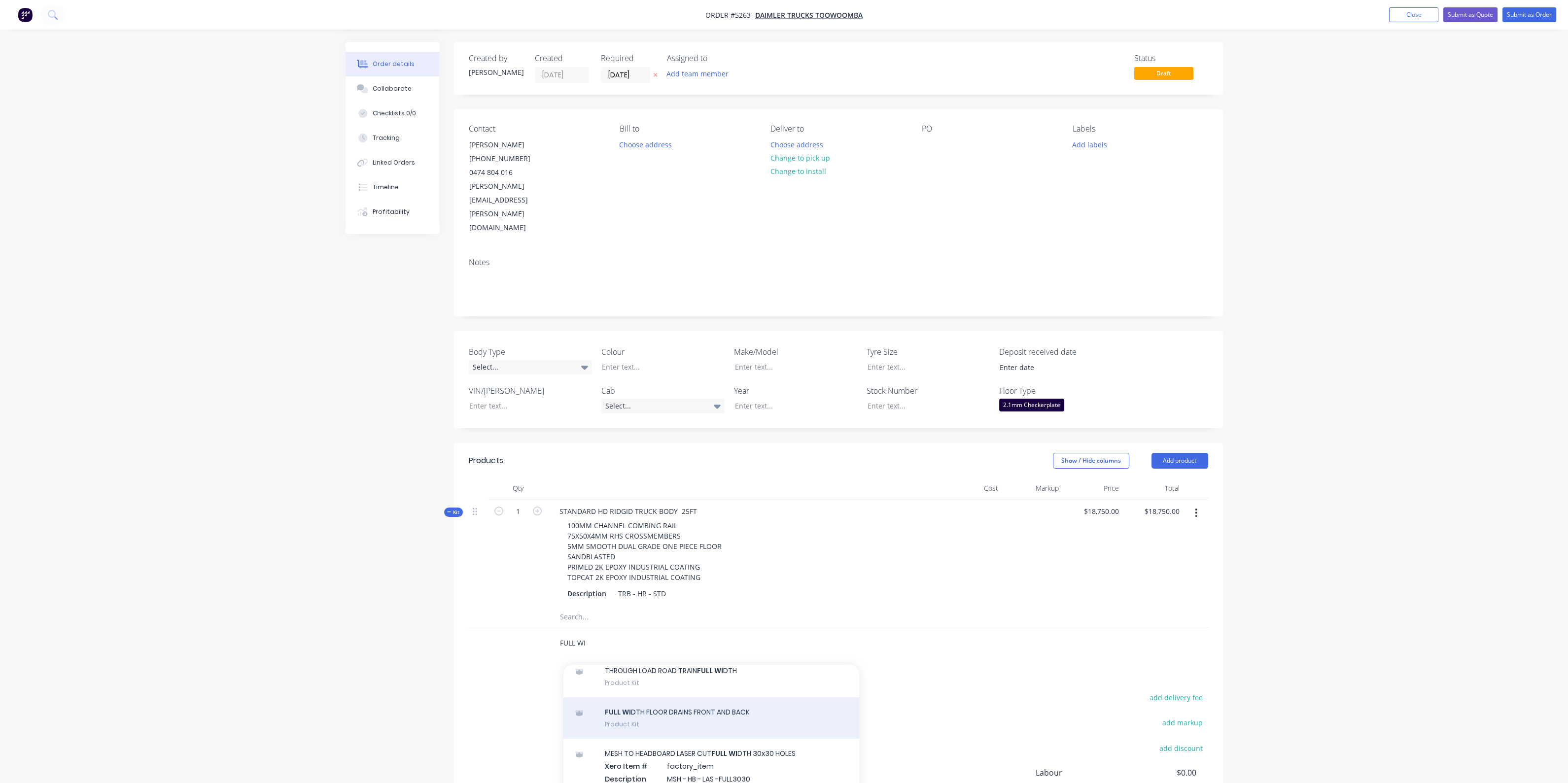
type input "FULL WI"
click at [678, 697] on div "FULL WI DTH FLOOR DRAINS FRONT AND BACK Product Kit" at bounding box center [711, 718] width 296 height 42
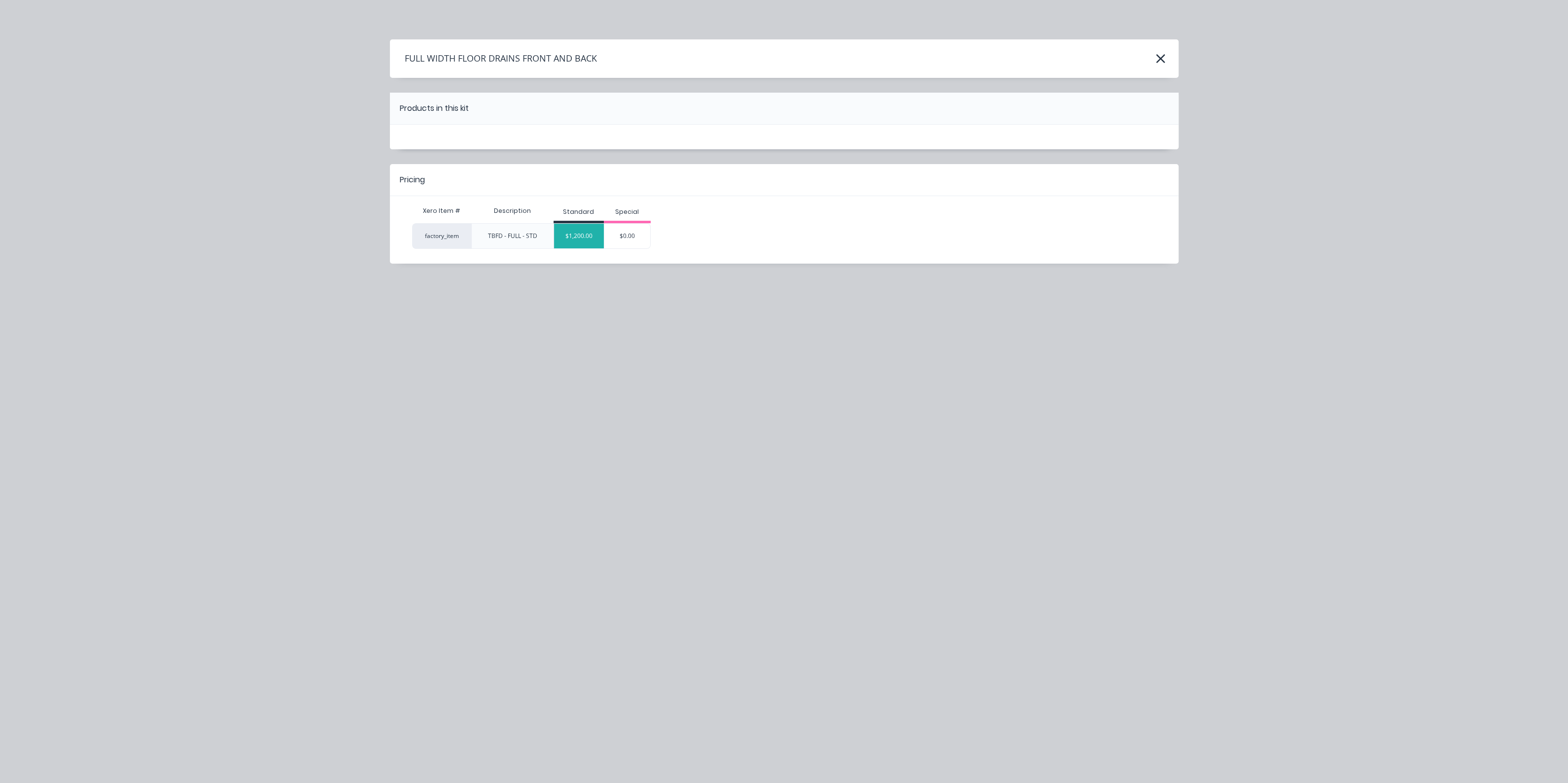
click at [567, 242] on div "$1,200.00" at bounding box center [579, 236] width 50 height 24
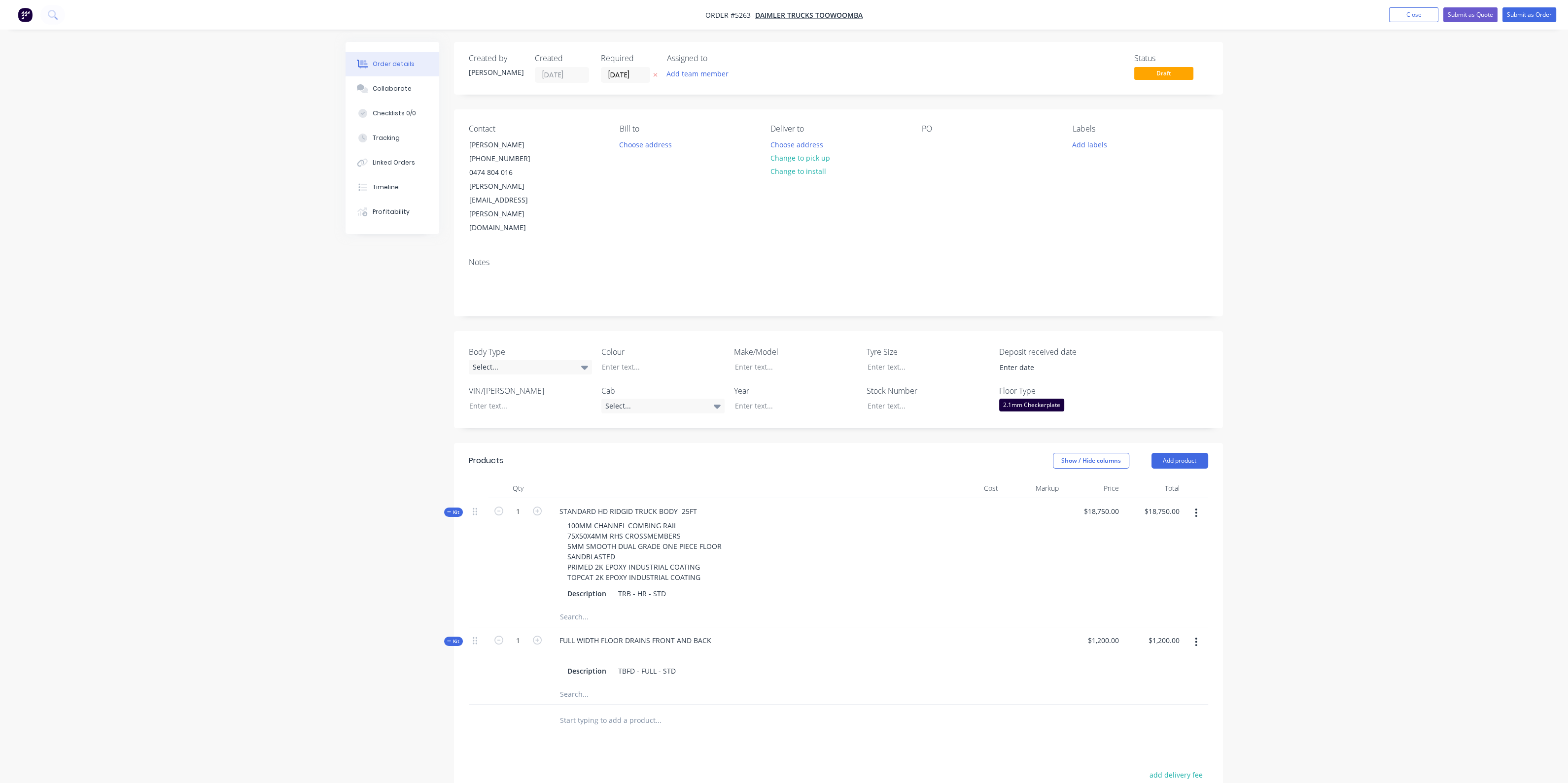
click at [607, 711] on input "text" at bounding box center [658, 721] width 197 height 20
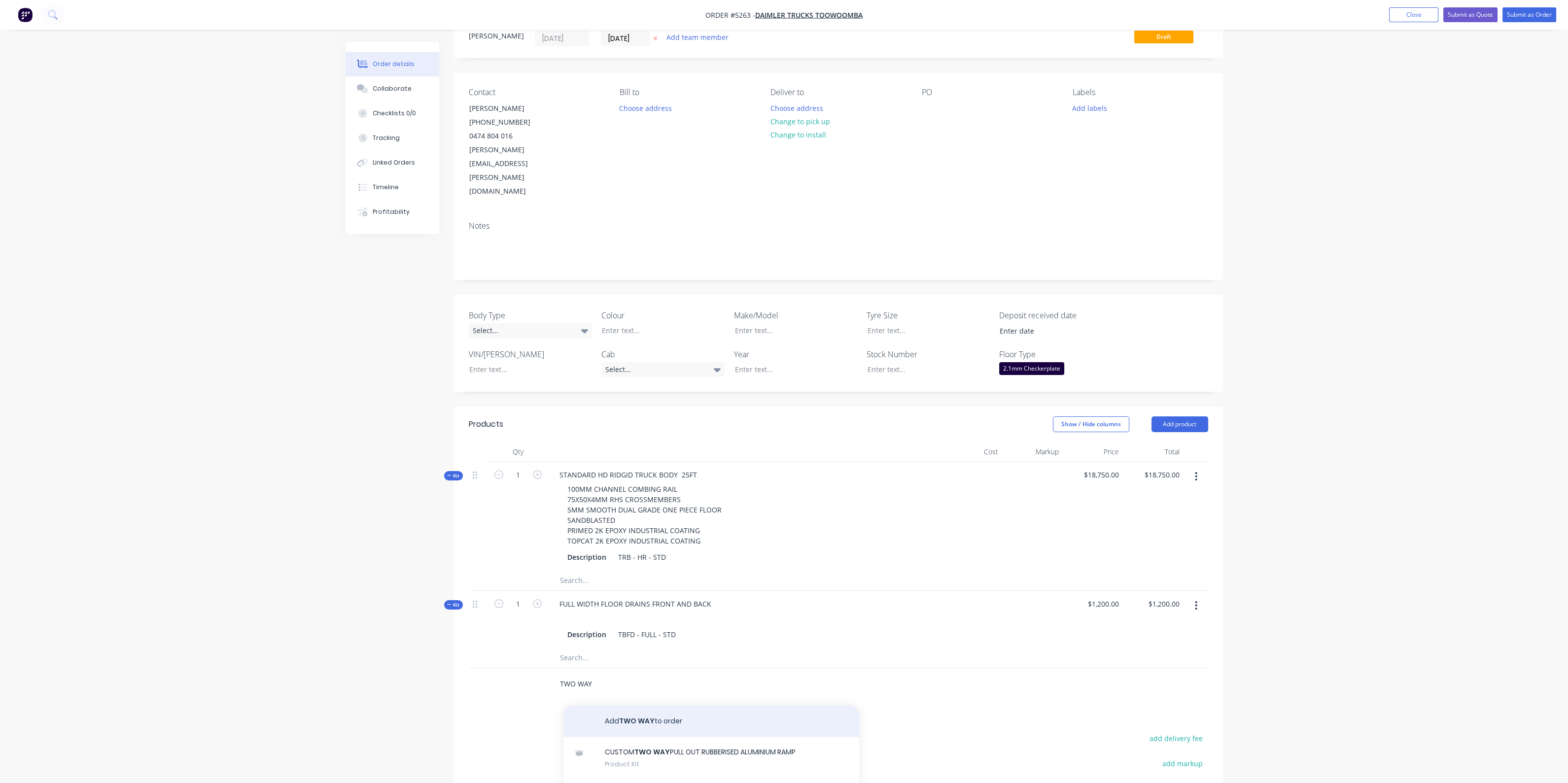
scroll to position [61, 0]
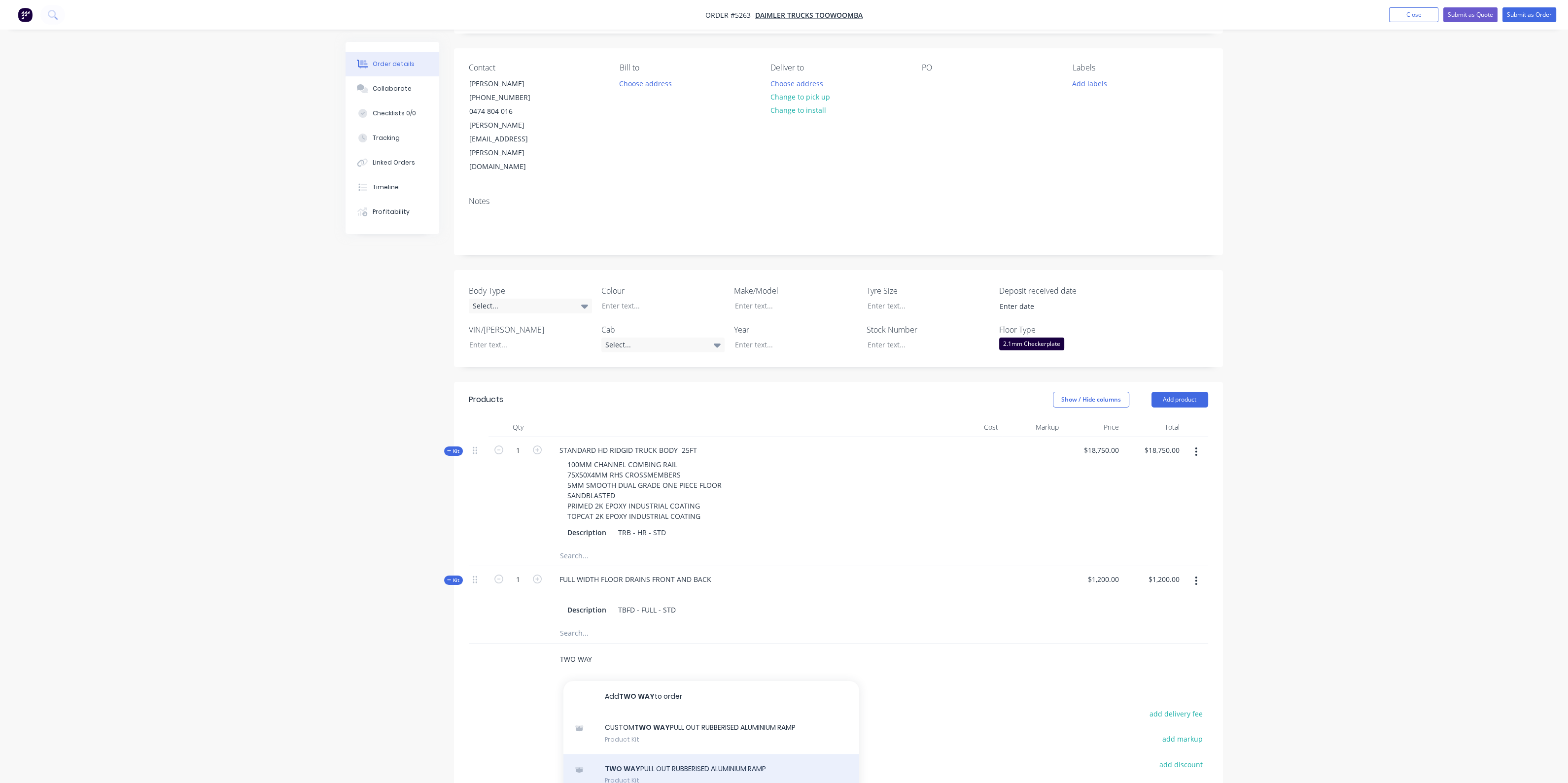
type input "TWO WAY"
click at [696, 754] on div "TWO WAY PULL OUT RUBBERISED ALUMINIUM RAMP Product Kit" at bounding box center [711, 775] width 296 height 42
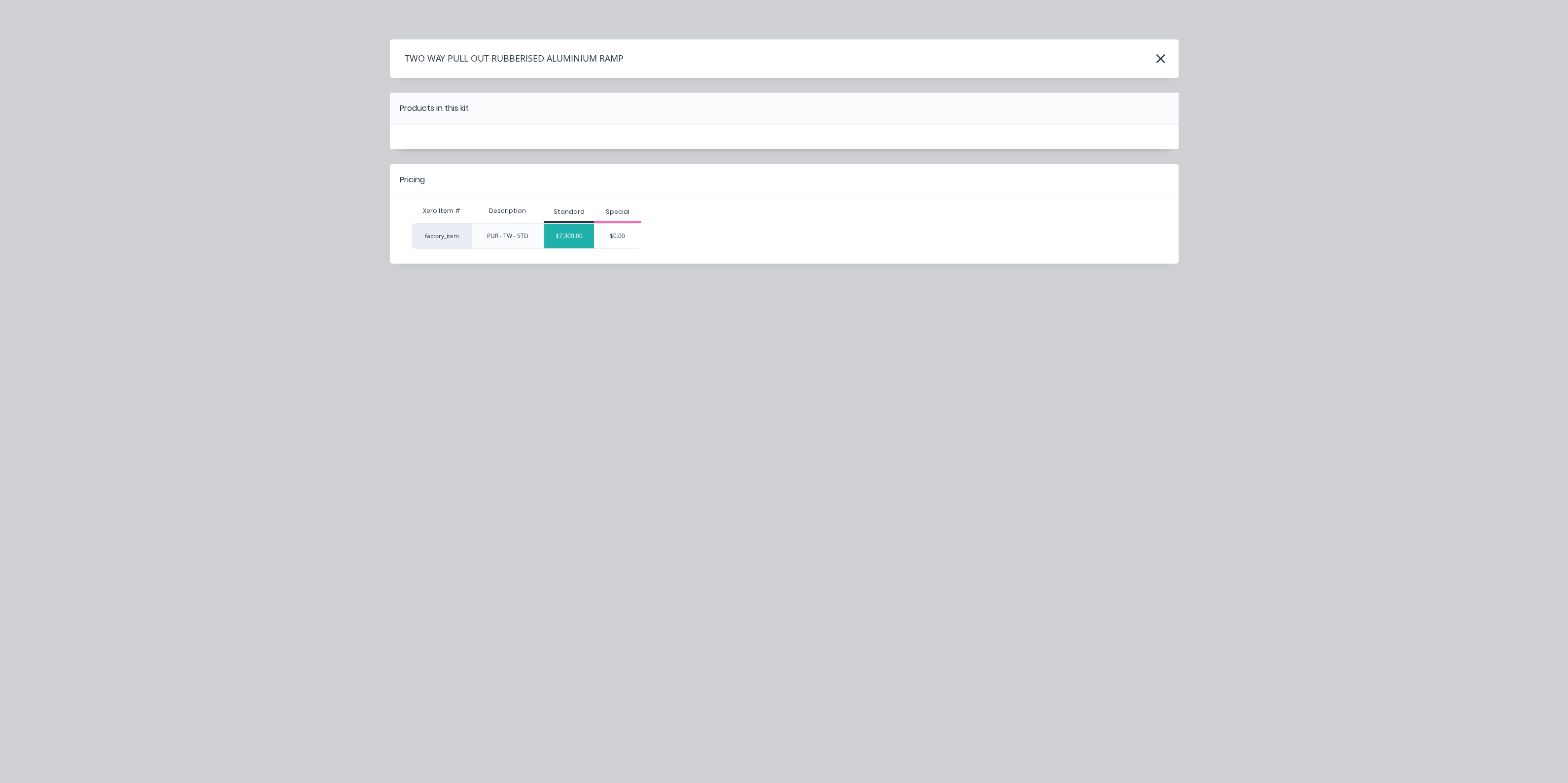
click at [576, 228] on div "$7,300.00" at bounding box center [569, 236] width 50 height 24
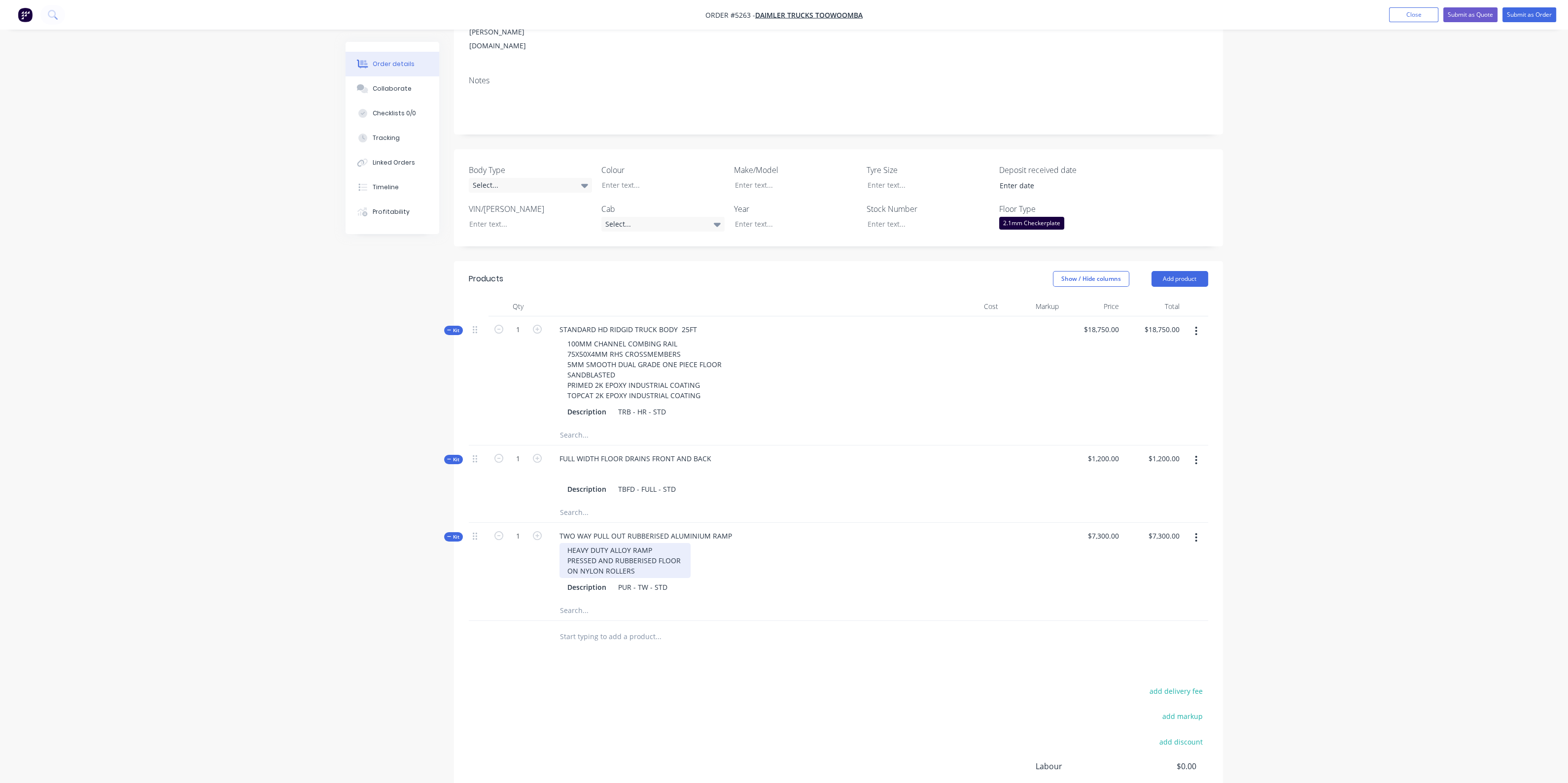
scroll to position [185, 0]
click at [633, 598] on input "text" at bounding box center [658, 607] width 197 height 20
click at [617, 624] on input "text" at bounding box center [658, 634] width 197 height 20
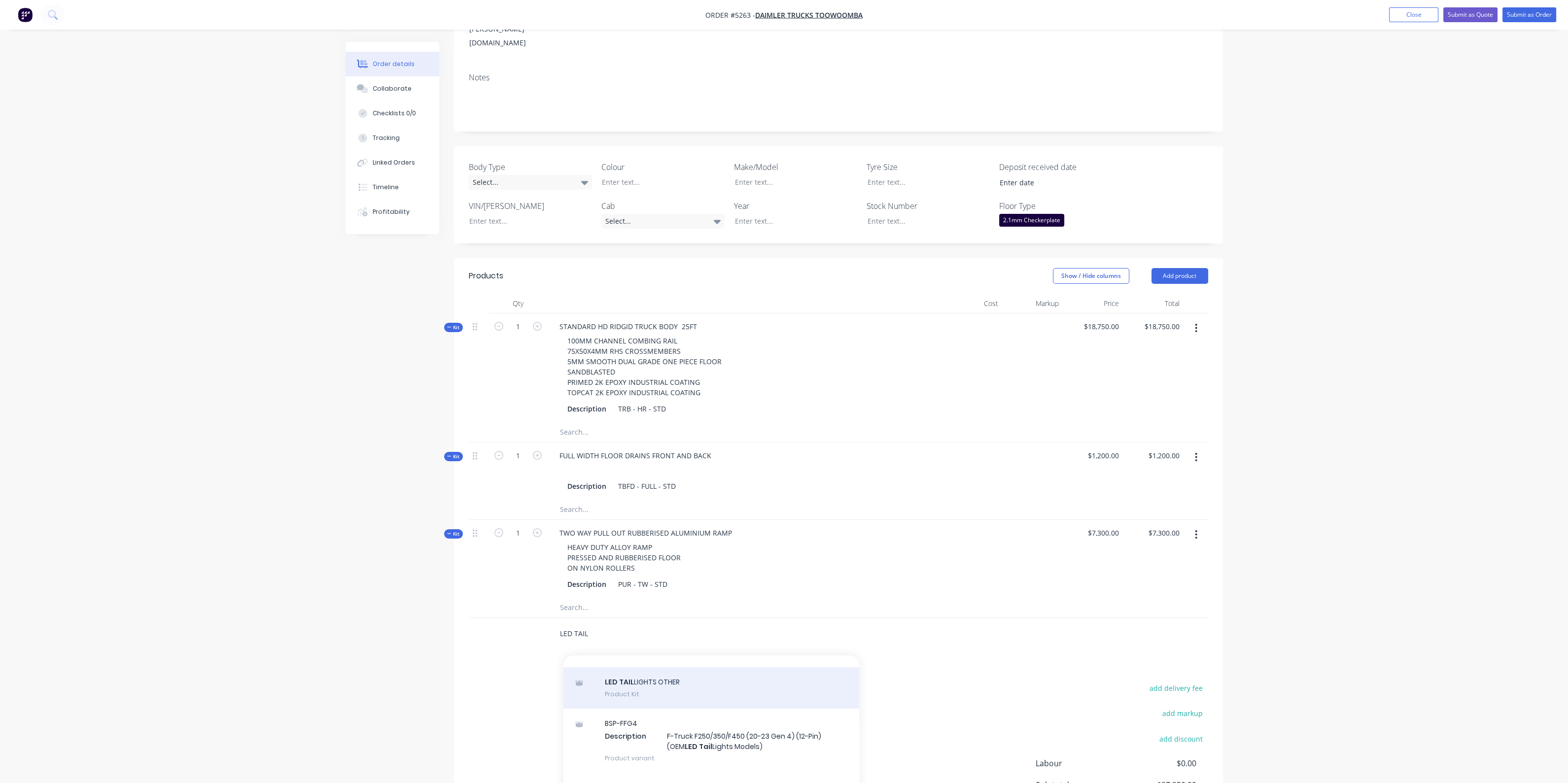
type input "LED TAIL"
click at [663, 667] on div "LED TAIL LIGHTS OTHER Product Kit" at bounding box center [711, 688] width 296 height 42
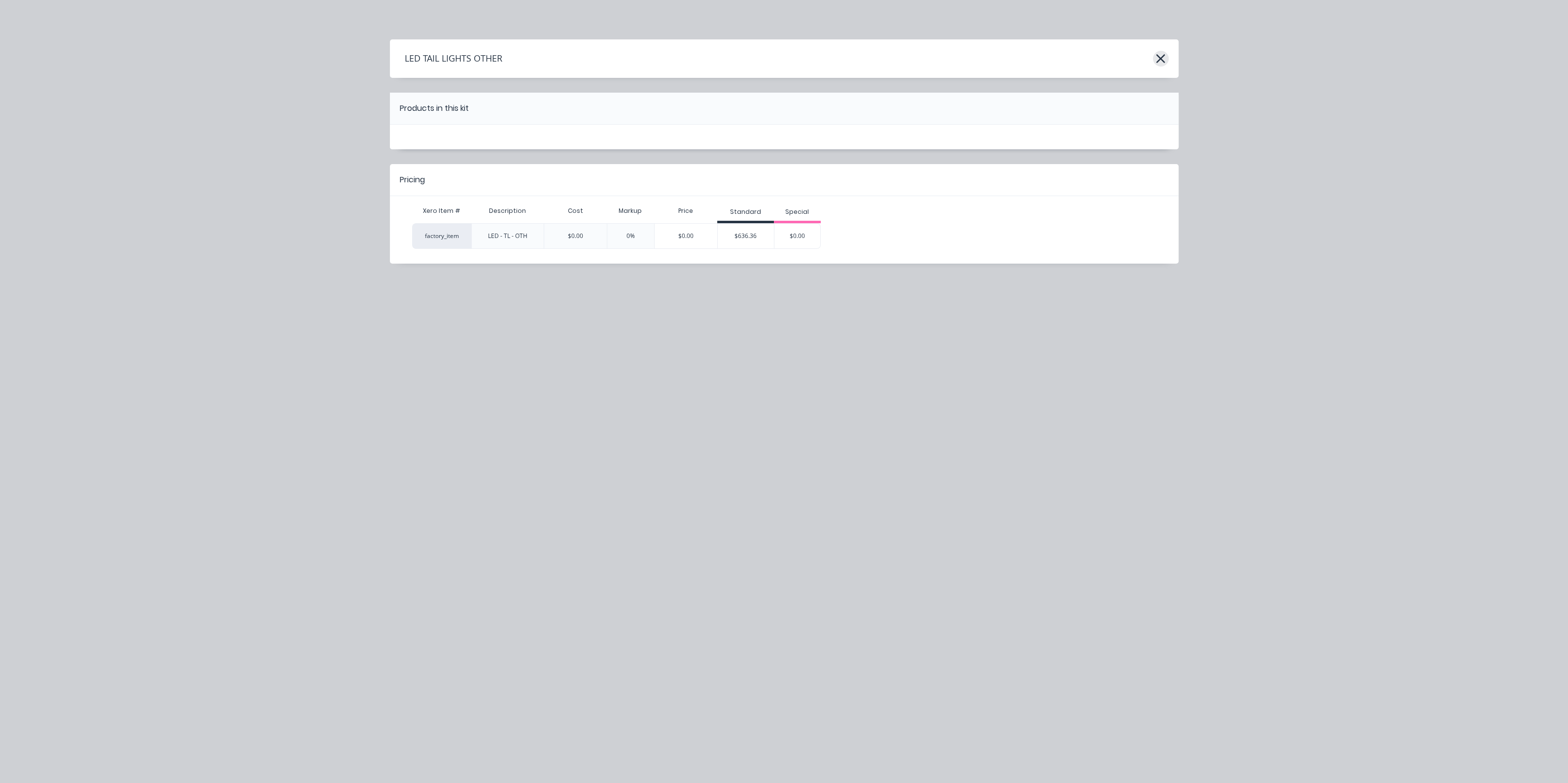
click at [1159, 59] on icon "button" at bounding box center [1161, 59] width 9 height 9
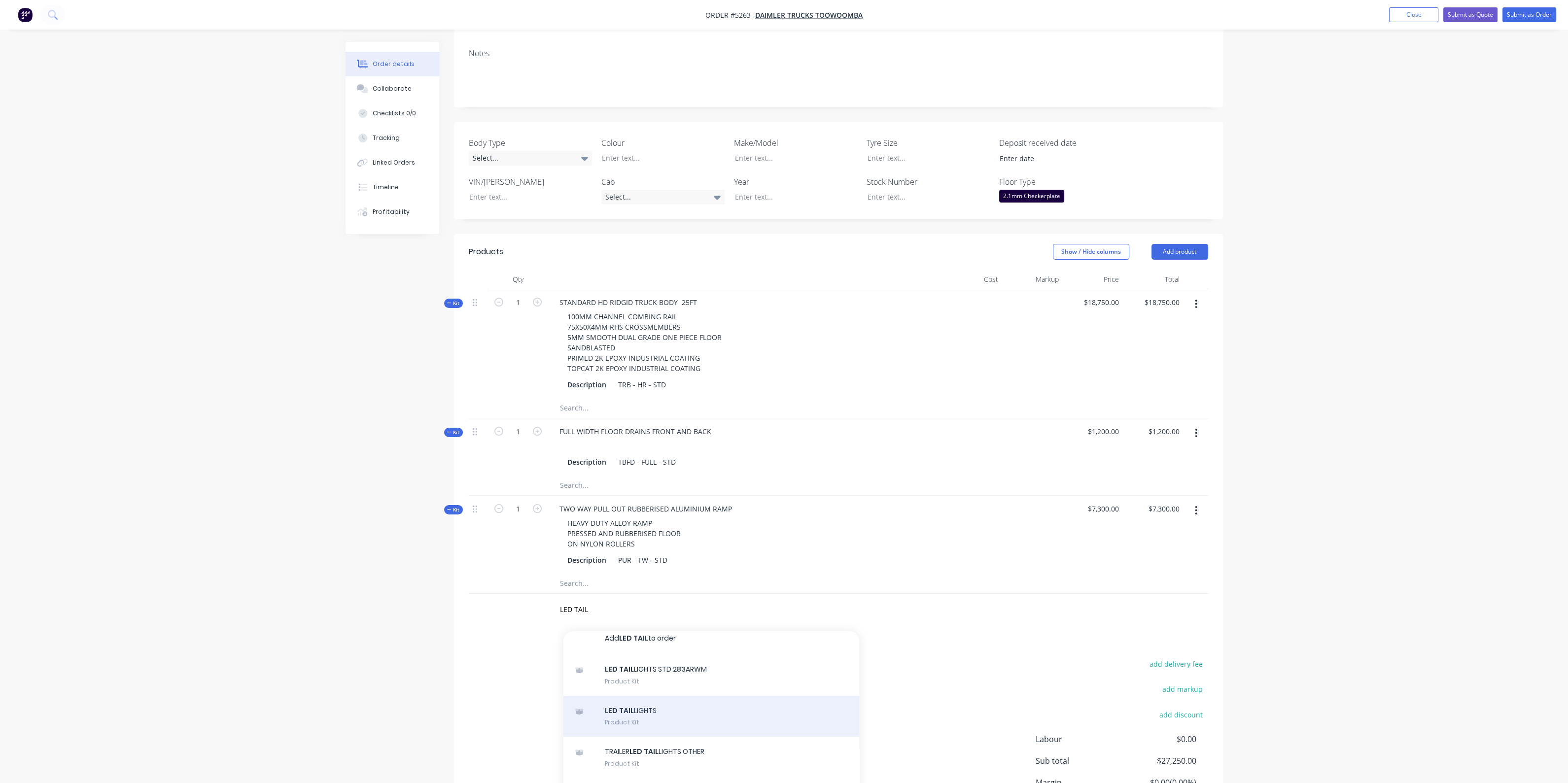
scroll to position [0, 0]
click at [724, 704] on div "LED TAIL LIGHTS Product Kit" at bounding box center [711, 725] width 296 height 42
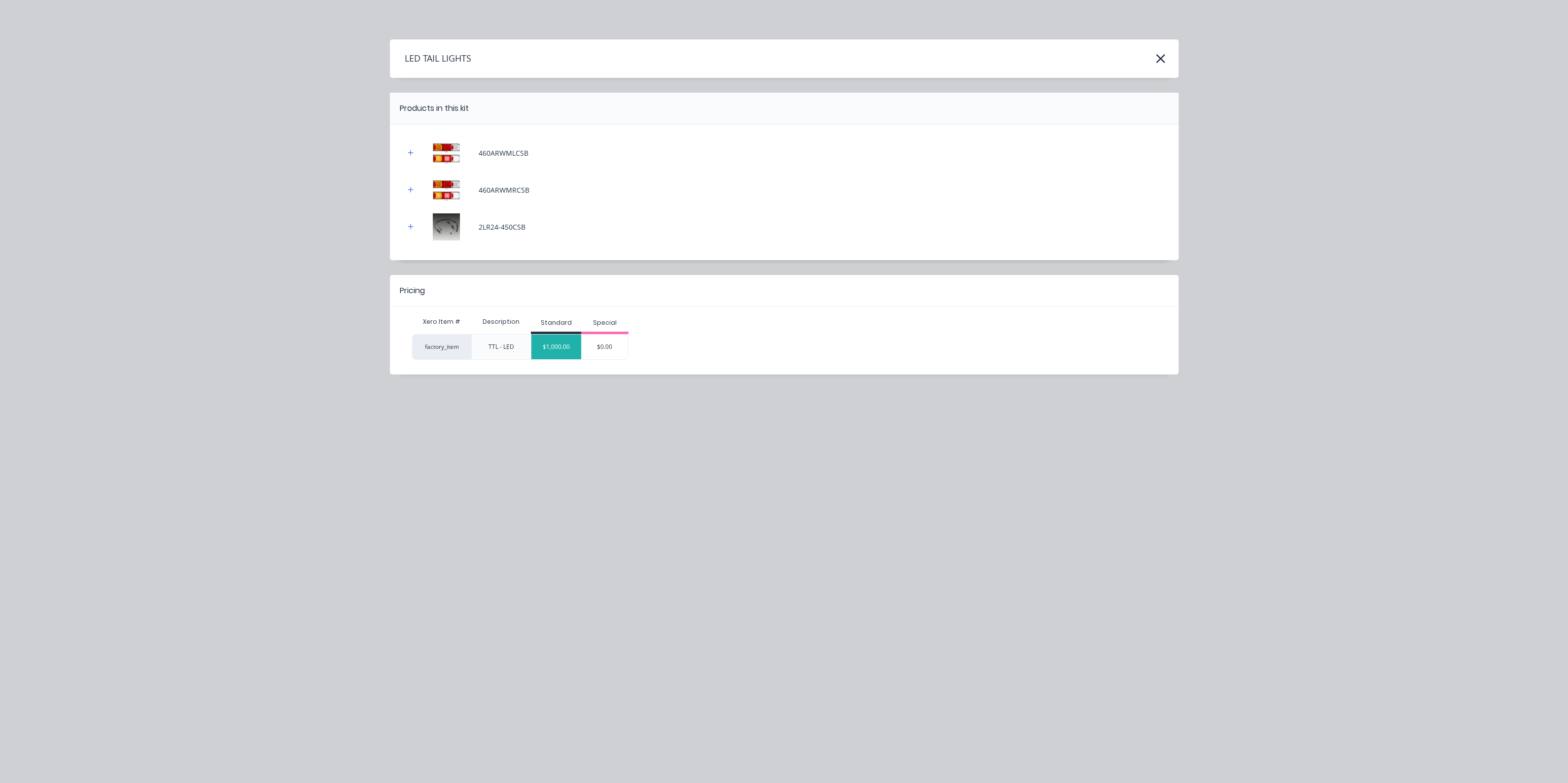
click at [550, 339] on div "$1,000.00" at bounding box center [556, 347] width 50 height 24
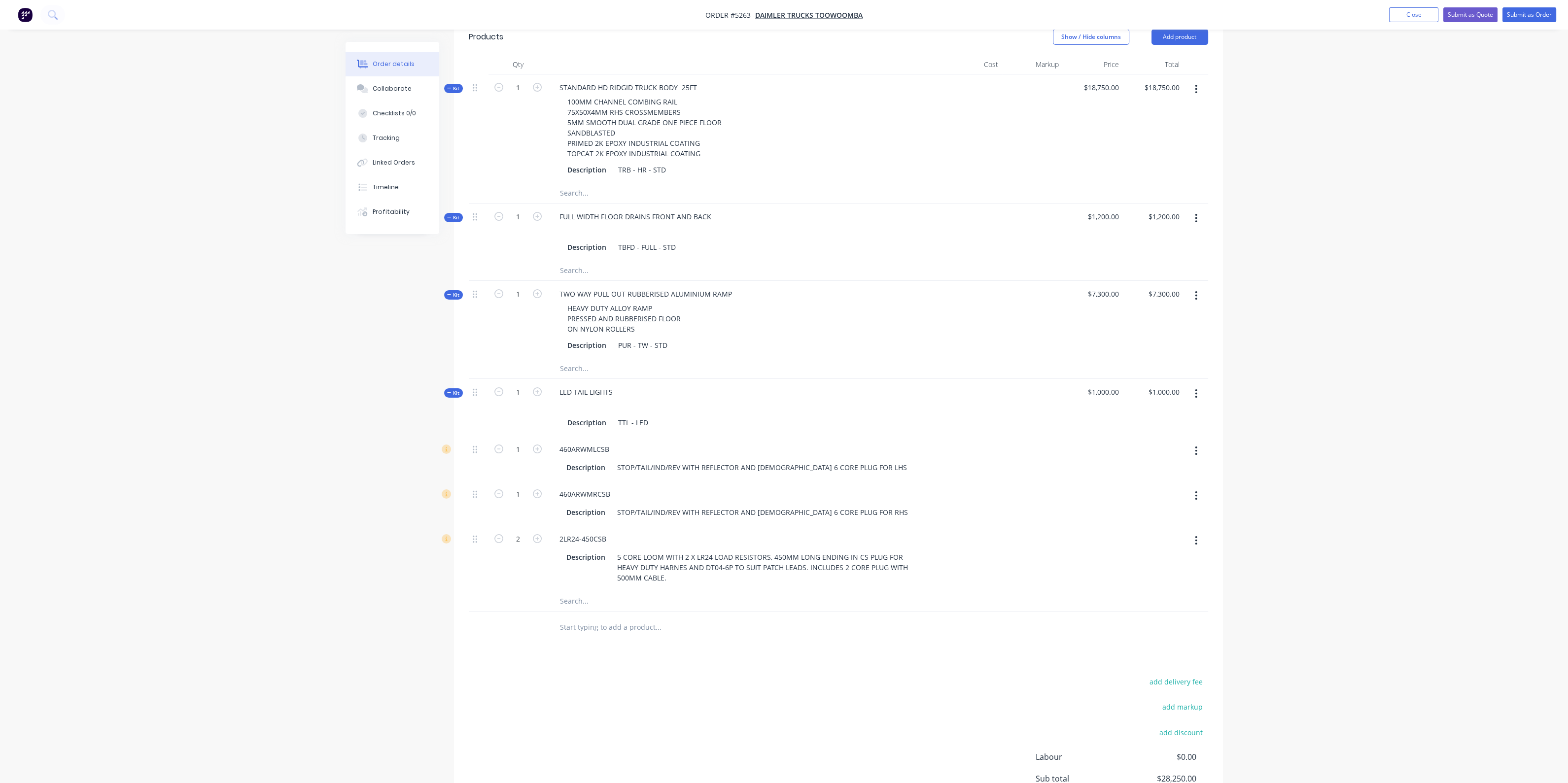
scroll to position [455, 0]
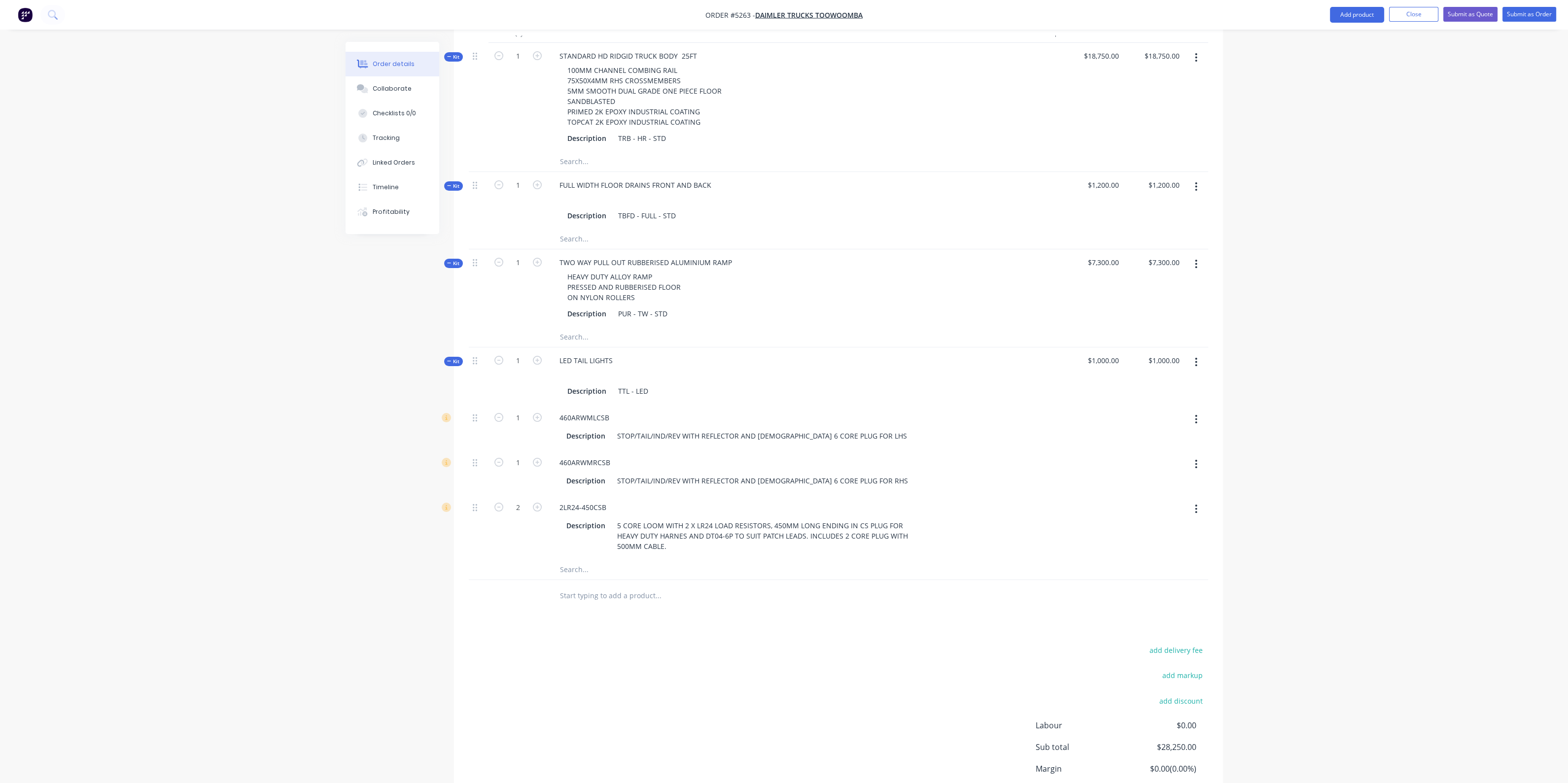
click at [651, 586] on input "text" at bounding box center [658, 596] width 197 height 20
type input "LED SIDE"
click at [678, 649] on div "LED SIDE LIGHTS Product Kit" at bounding box center [711, 670] width 296 height 42
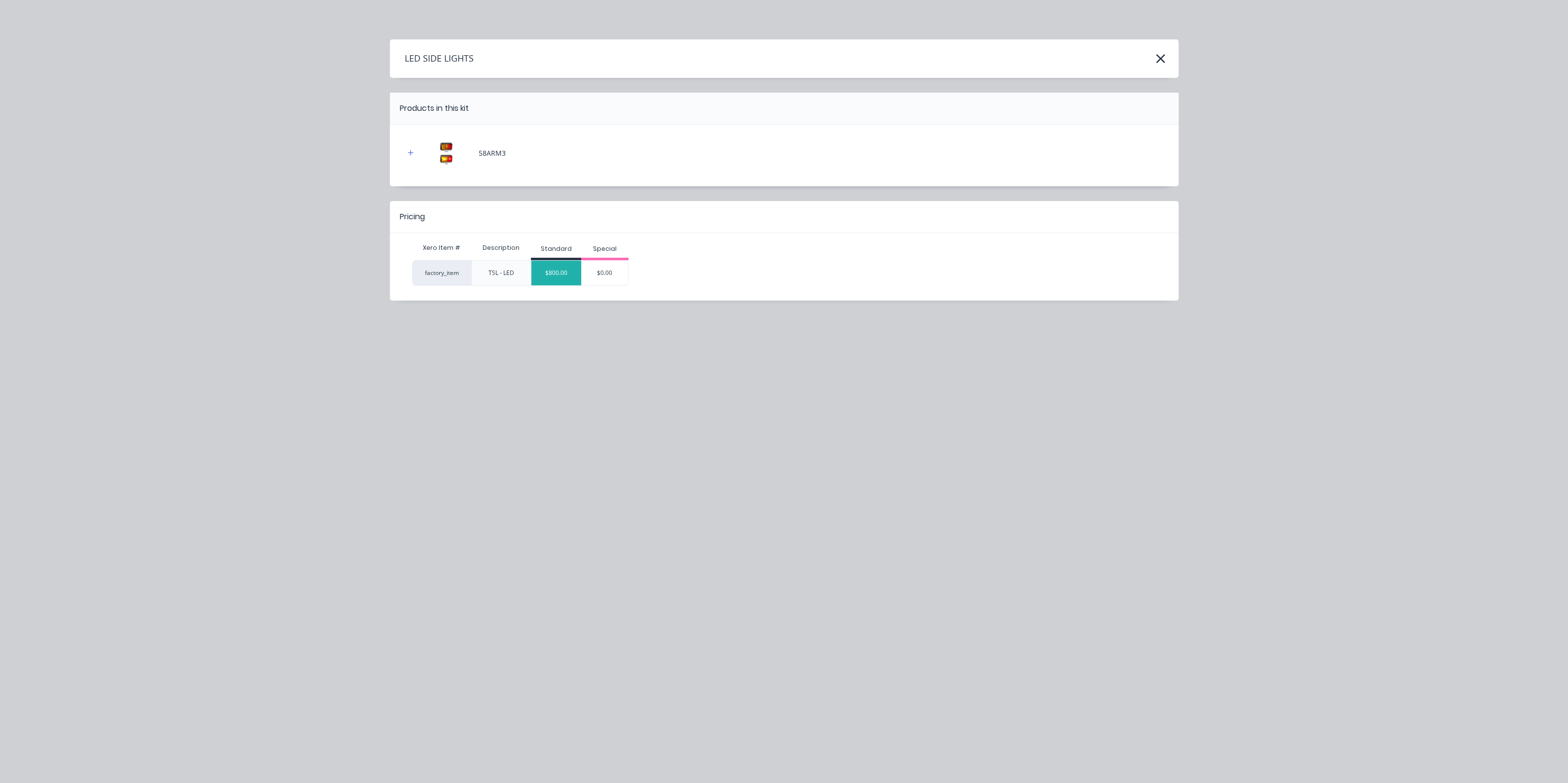
click at [560, 272] on div "$800.00" at bounding box center [556, 273] width 50 height 24
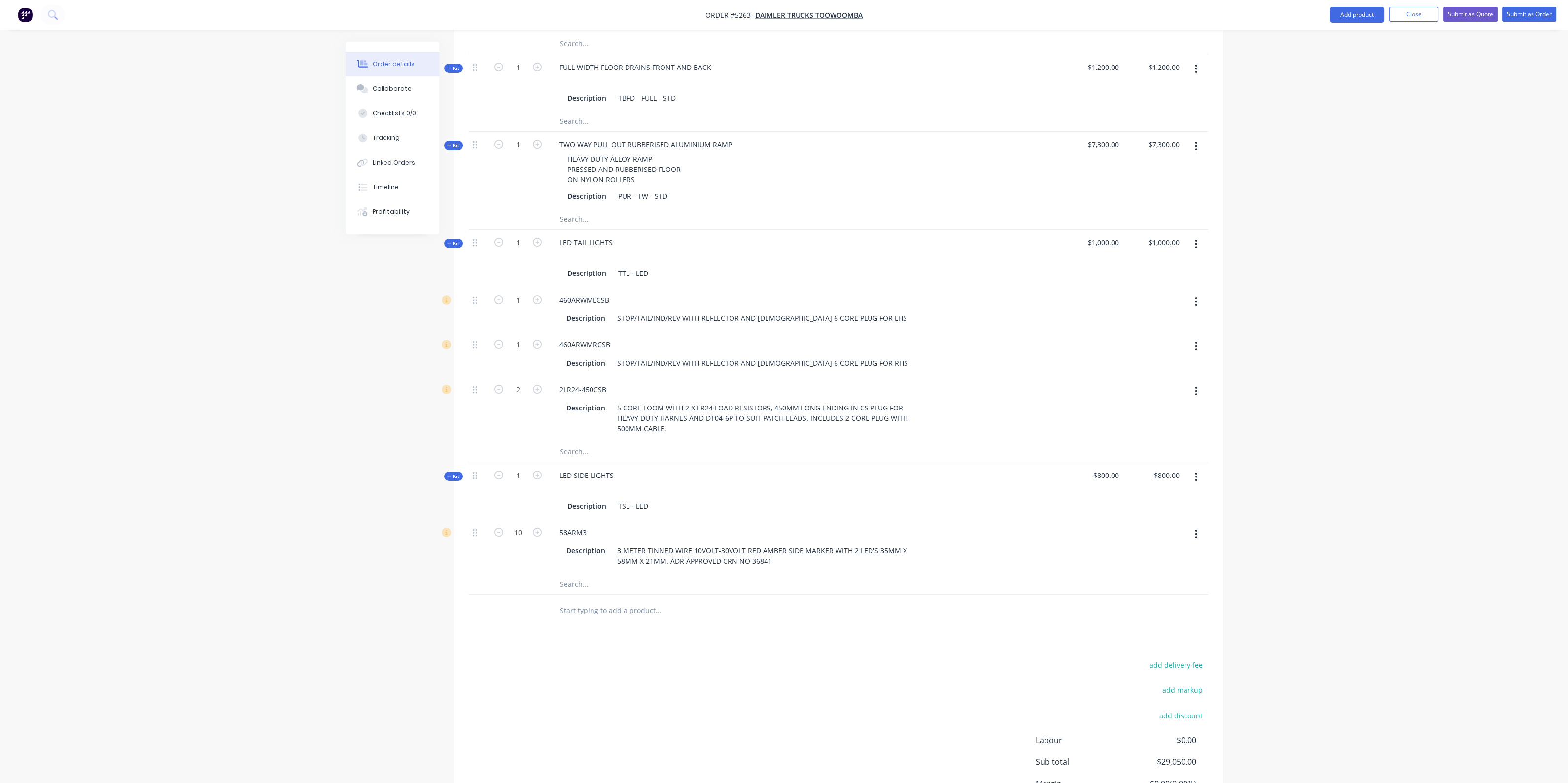
scroll to position [635, 0]
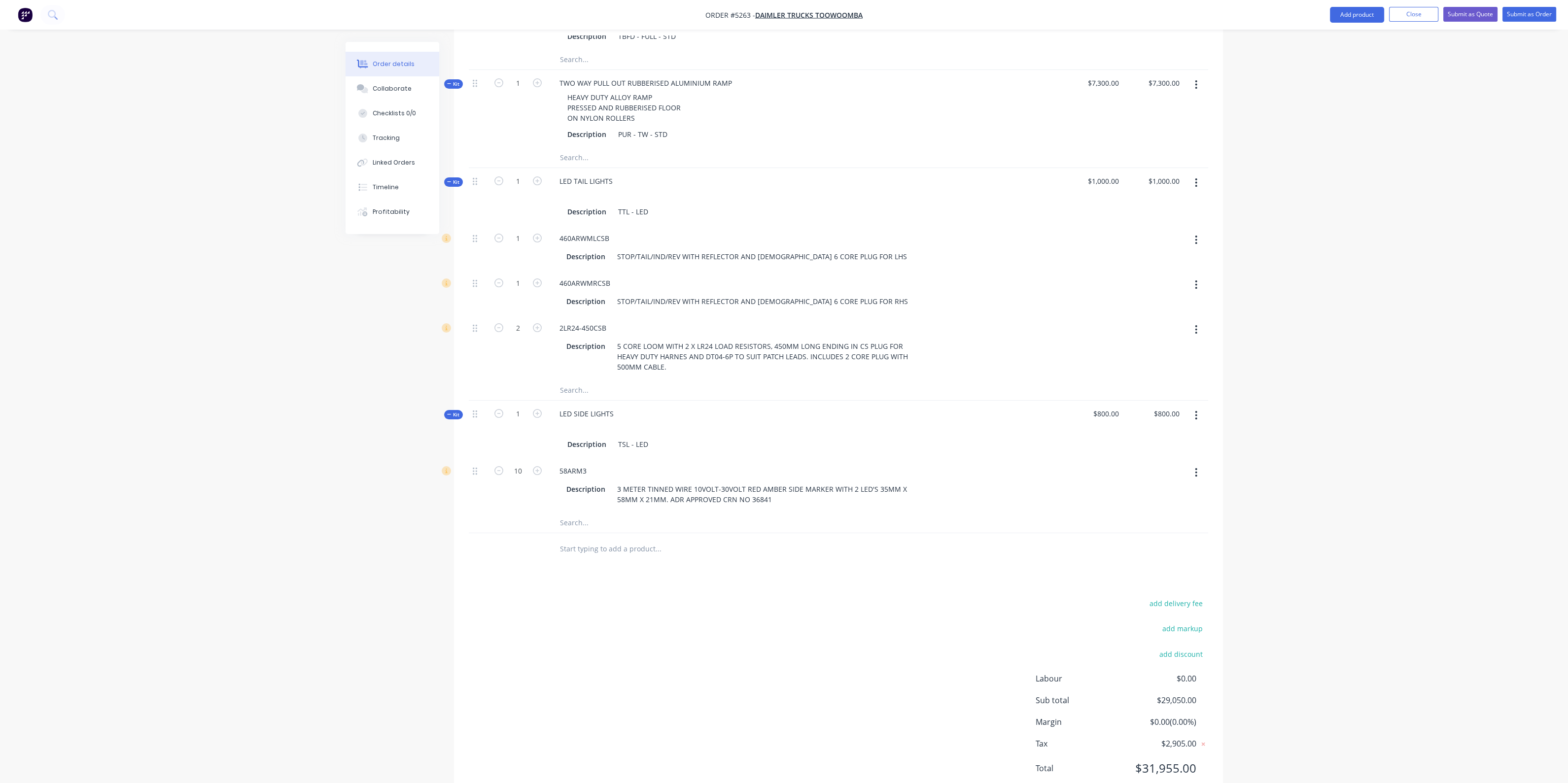
click at [625, 539] on input "text" at bounding box center [658, 549] width 197 height 20
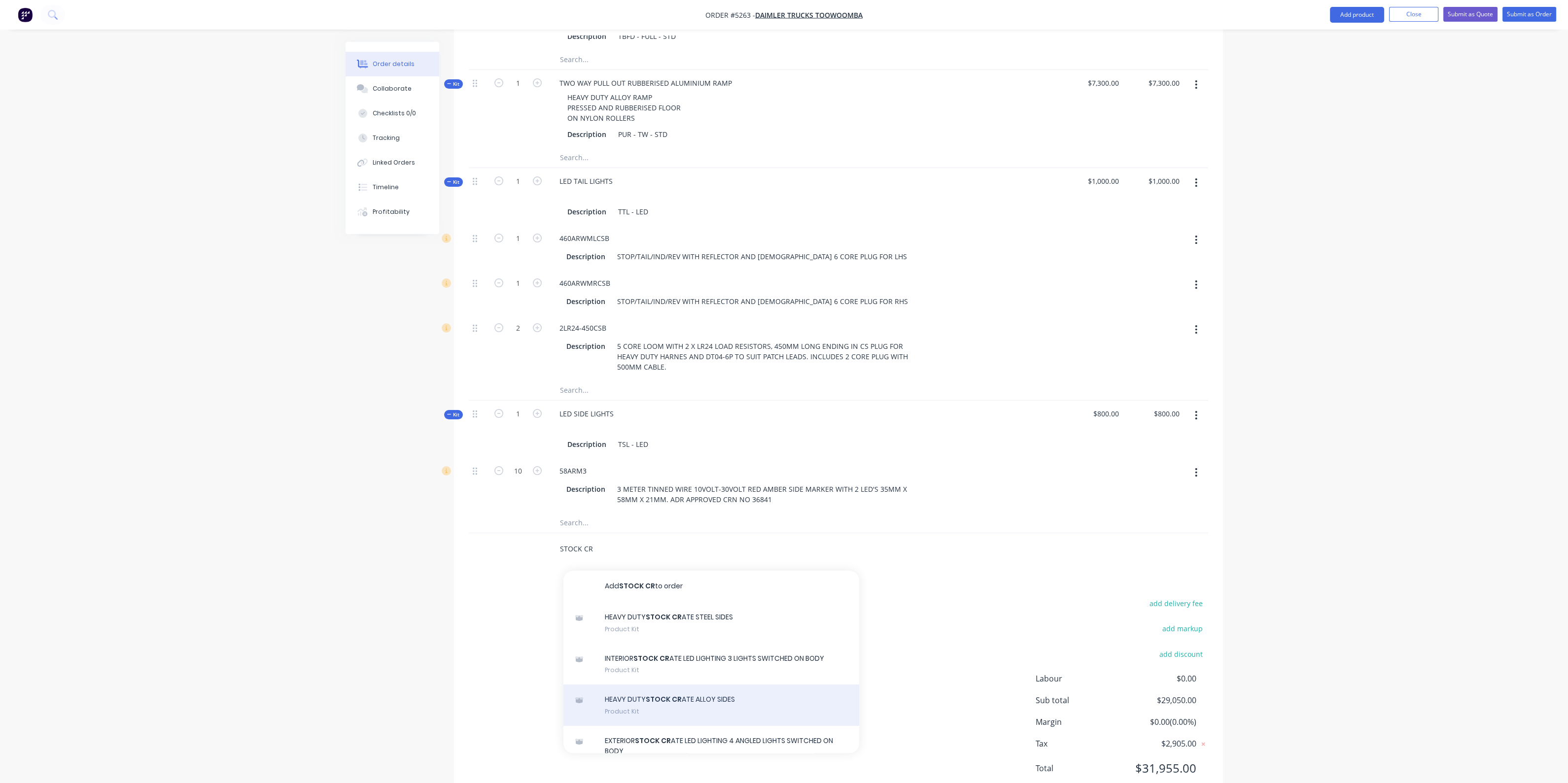
type input "STOCK CR"
click at [691, 684] on div "HEAVY DUTY STOCK CR ATE ALLOY SIDES Product Kit" at bounding box center [711, 705] width 296 height 42
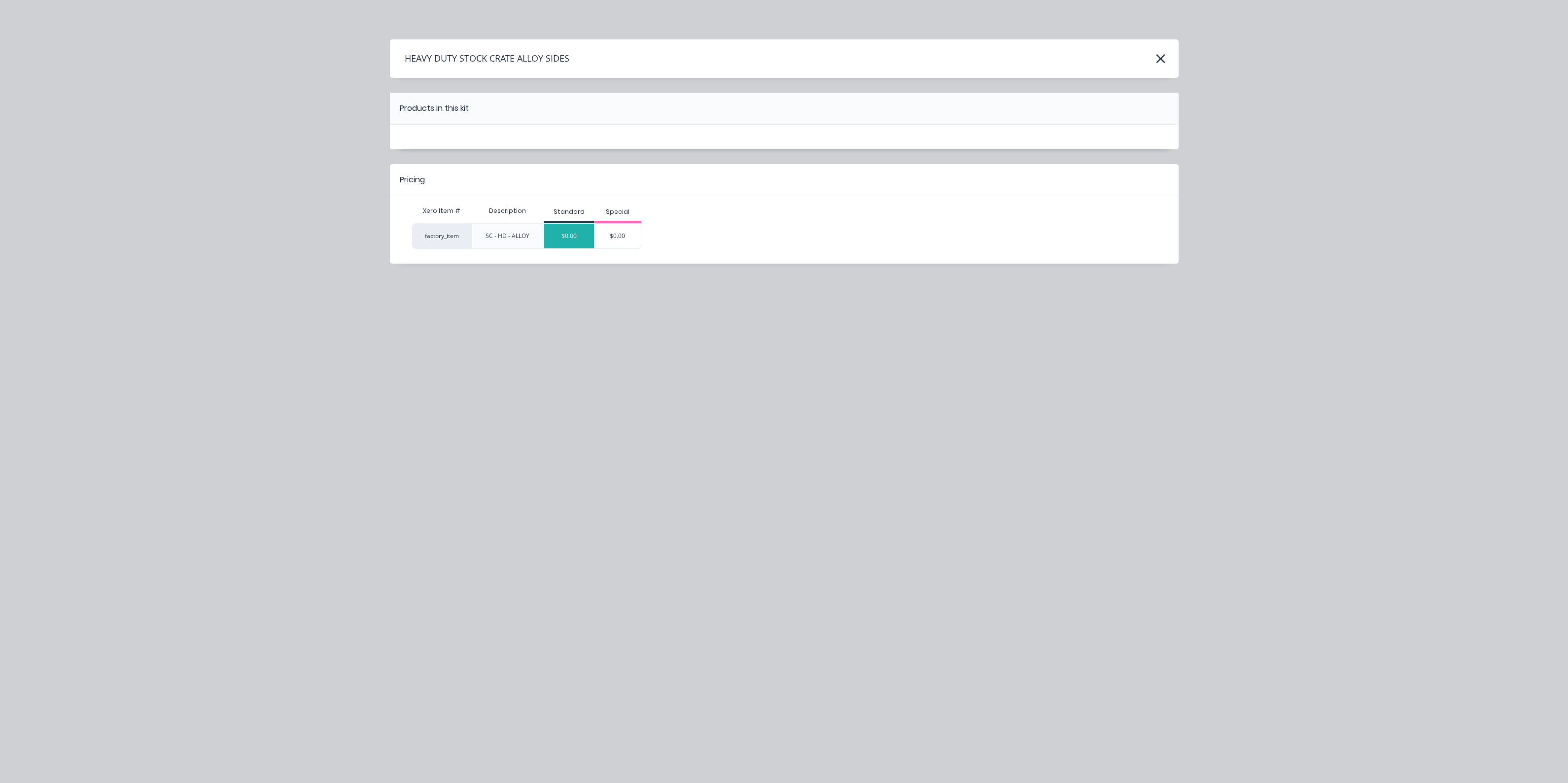
click at [565, 241] on div "$0.00" at bounding box center [569, 236] width 50 height 24
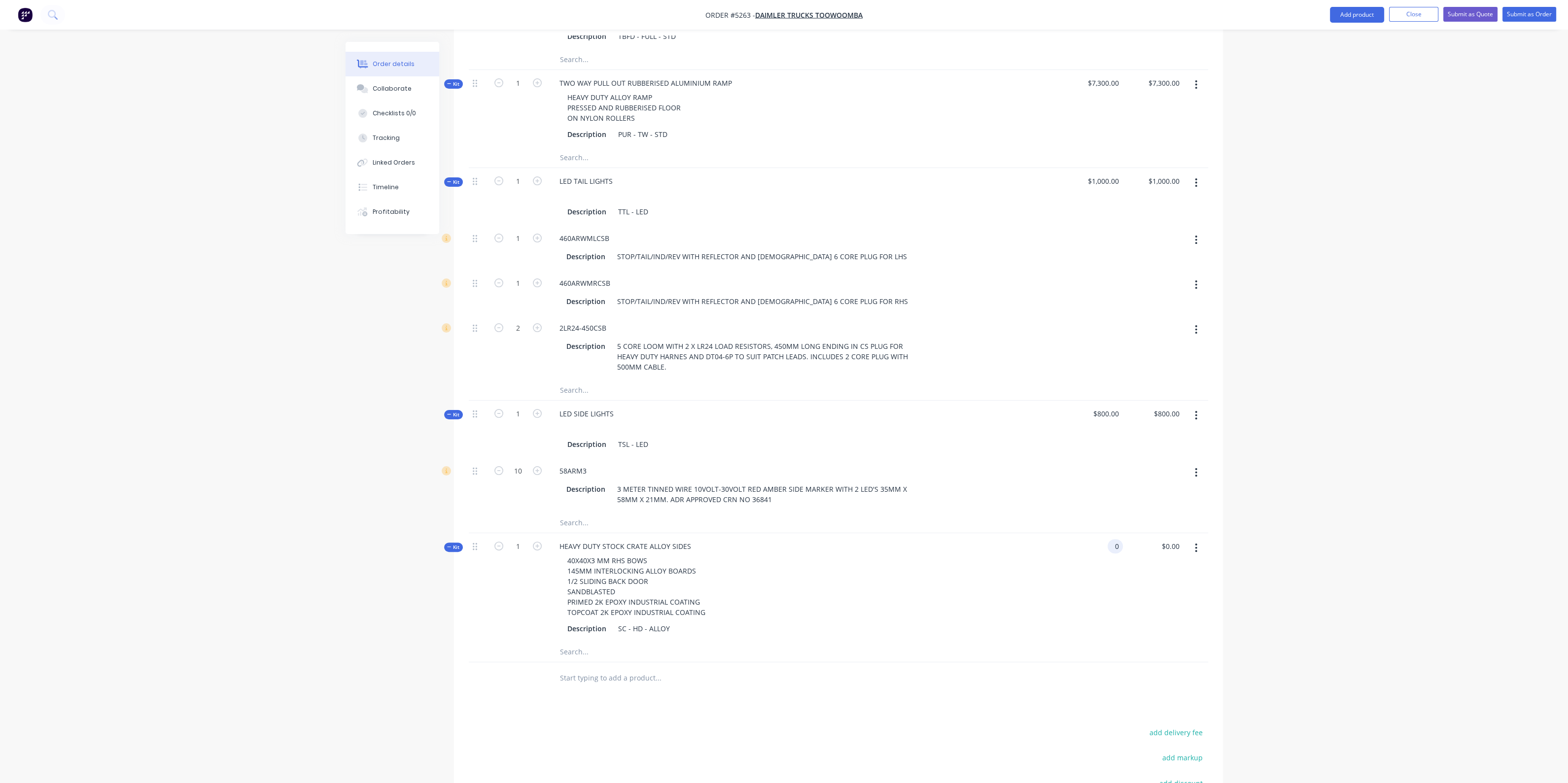
click at [1116, 539] on input "0" at bounding box center [1117, 546] width 12 height 14
type input "$23,750.00"
click at [650, 669] on input "text" at bounding box center [658, 678] width 197 height 20
type input "P"
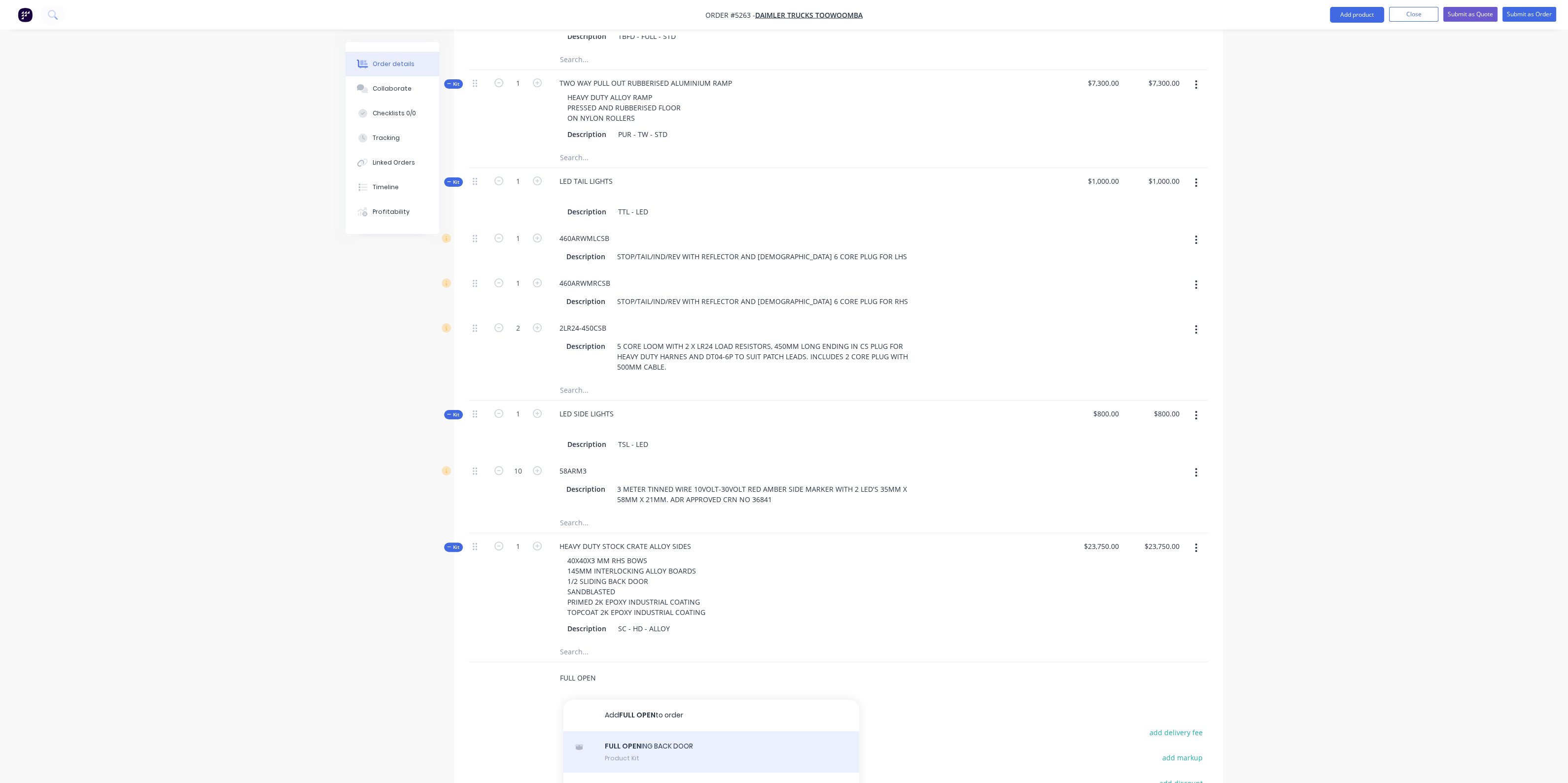
type input "FULL OPEN"
click at [641, 732] on div "FULL OPEN ING BACK DOOR Product Kit" at bounding box center [711, 752] width 296 height 42
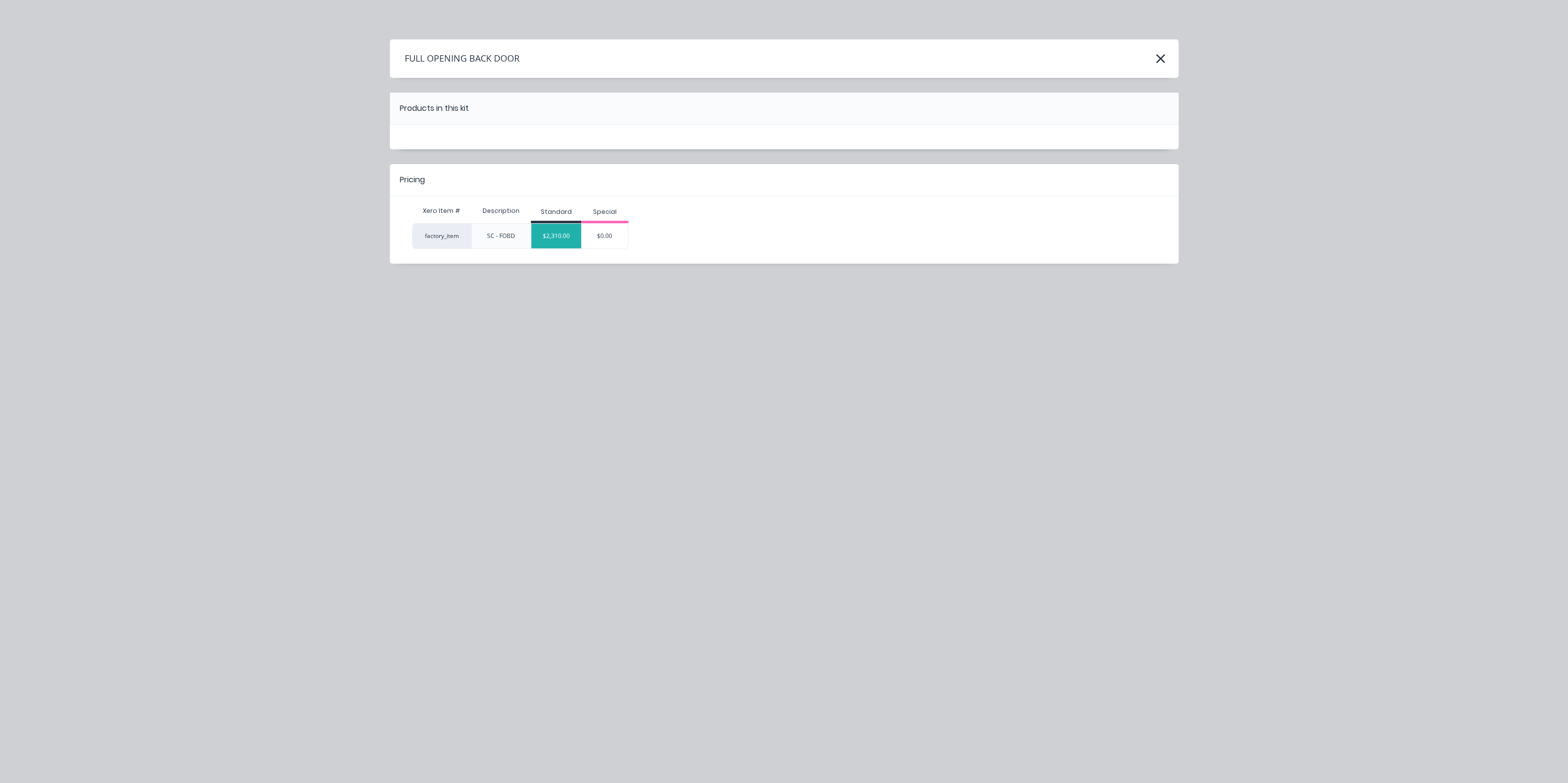
click at [542, 239] on div "$2,310.00" at bounding box center [556, 236] width 50 height 24
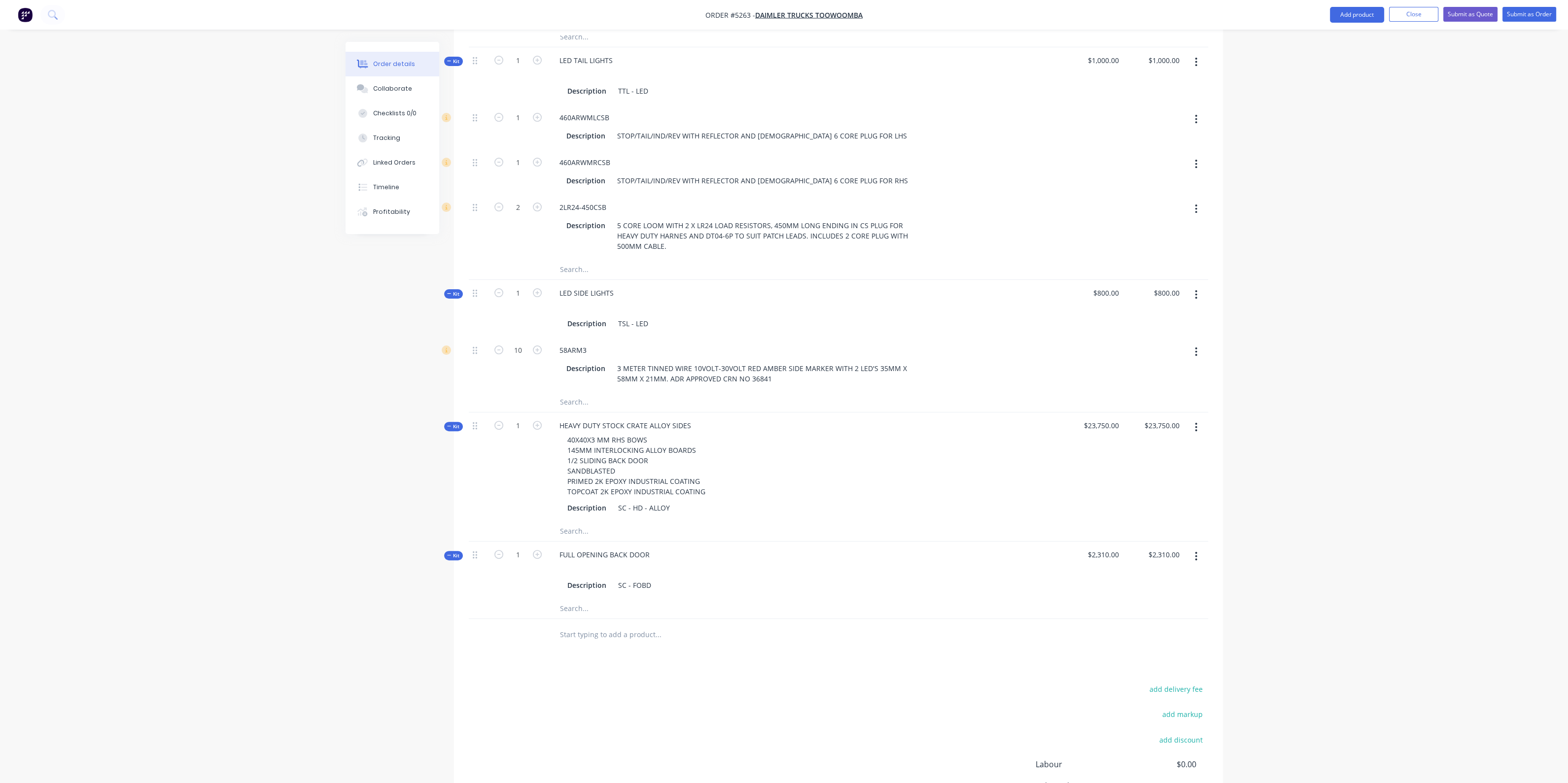
scroll to position [758, 0]
click at [617, 623] on input "text" at bounding box center [658, 632] width 197 height 20
type input "A"
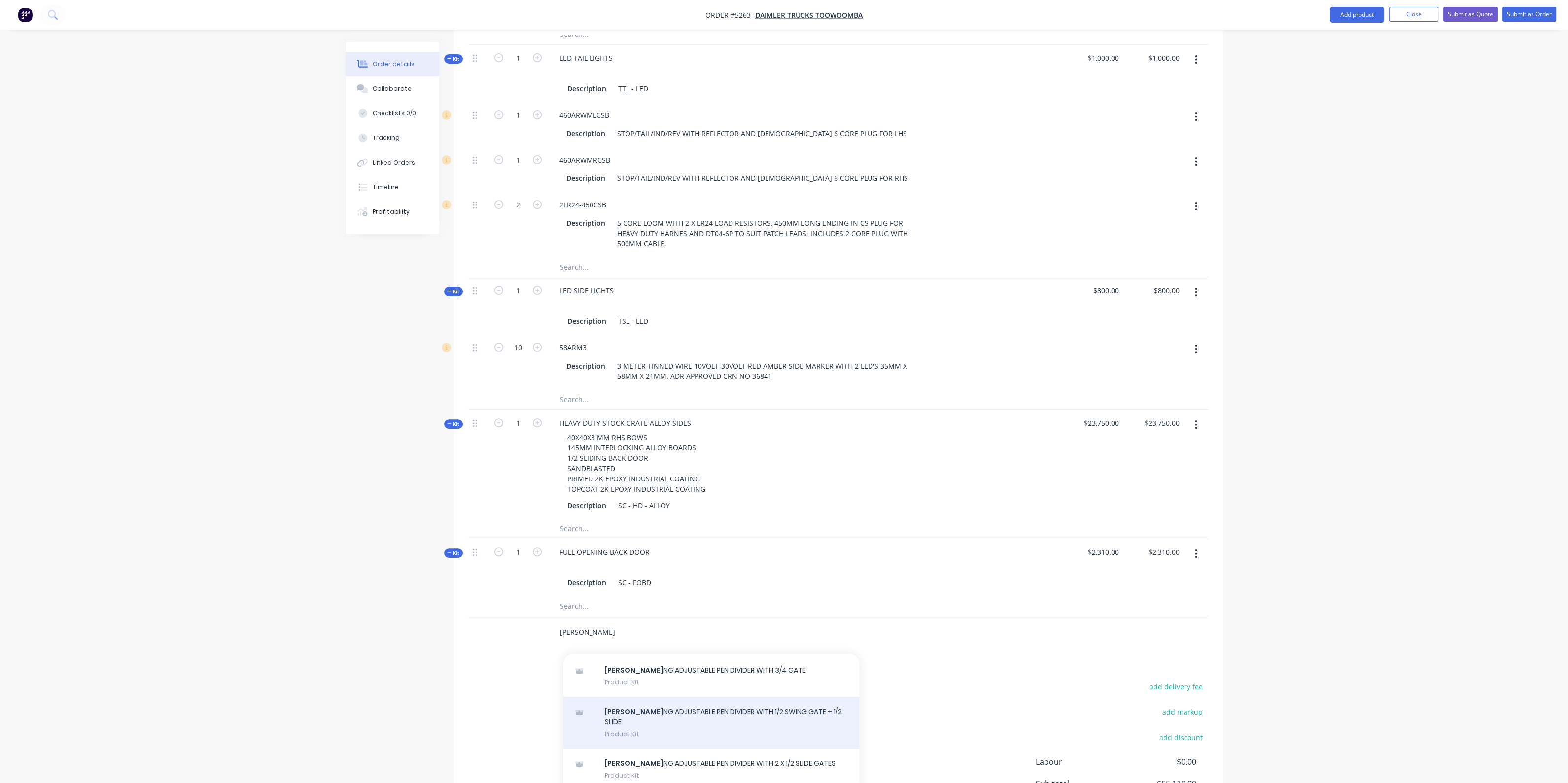
scroll to position [61, 0]
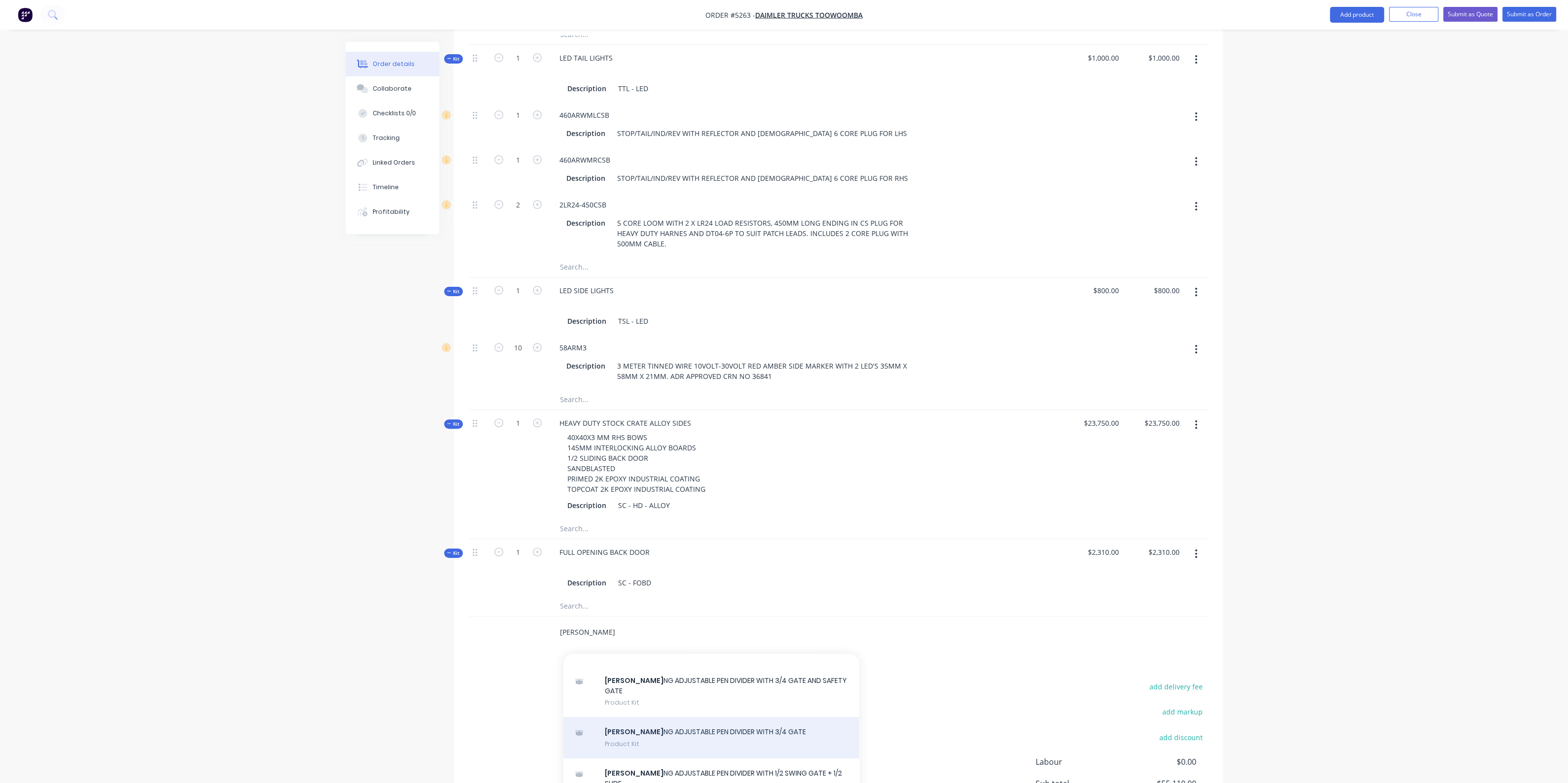
type input "ROLLI"
click at [671, 717] on div "ROLLI NG ADJUSTABLE PEN DIVIDER WITH 3/4 GATE Product Kit" at bounding box center [711, 738] width 296 height 42
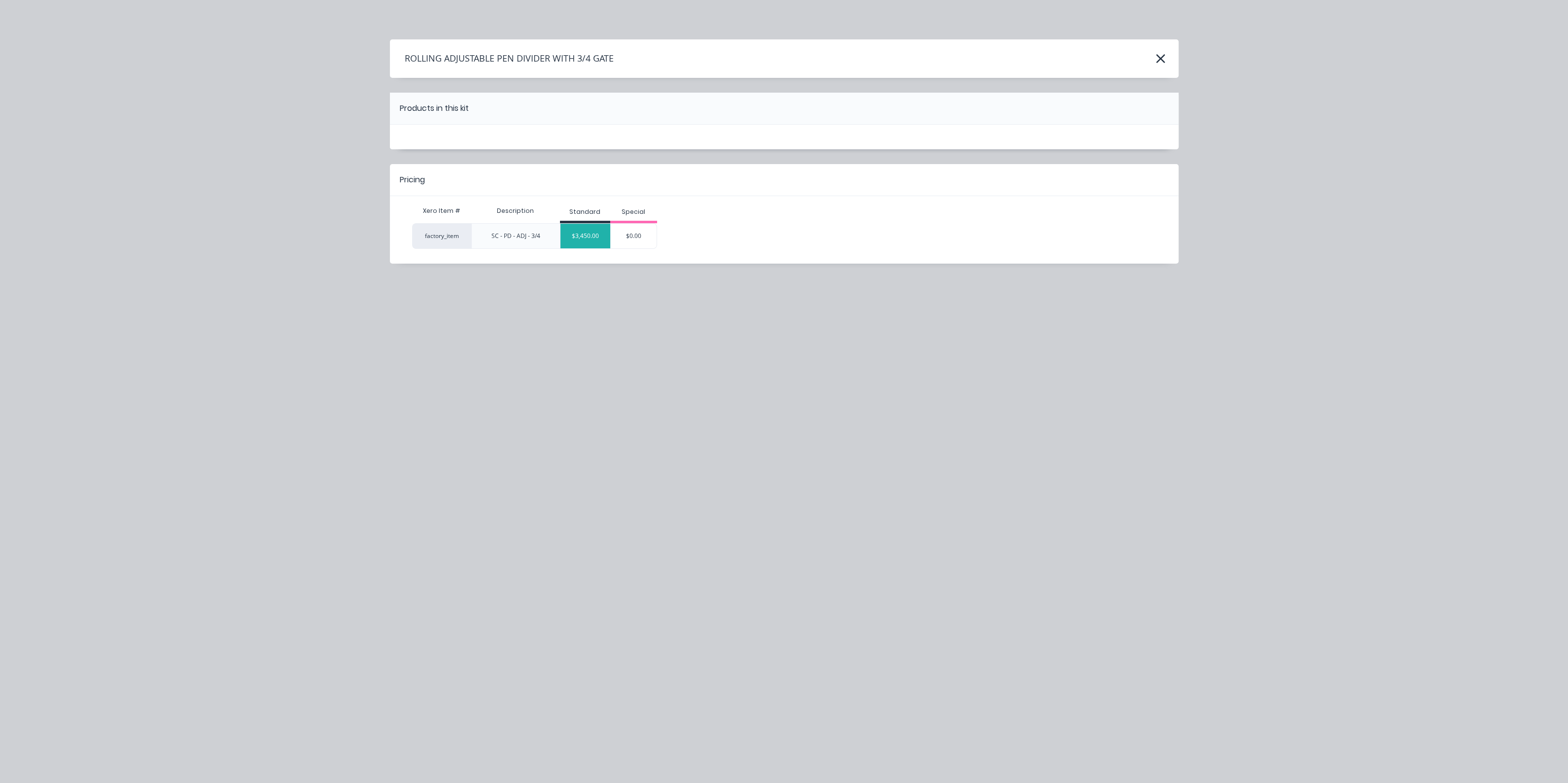
click at [595, 234] on div "$3,450.00" at bounding box center [585, 236] width 50 height 24
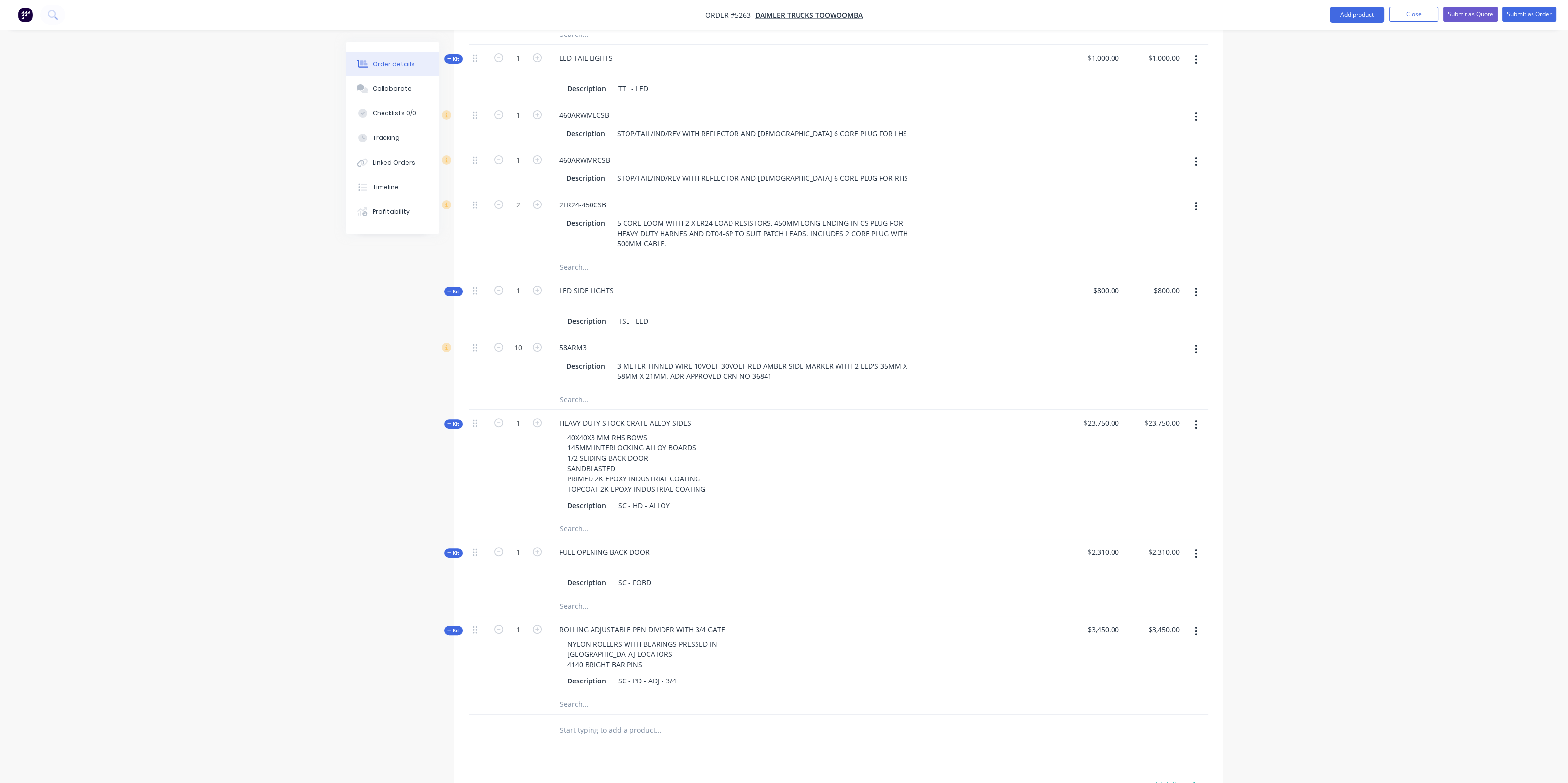
scroll to position [881, 0]
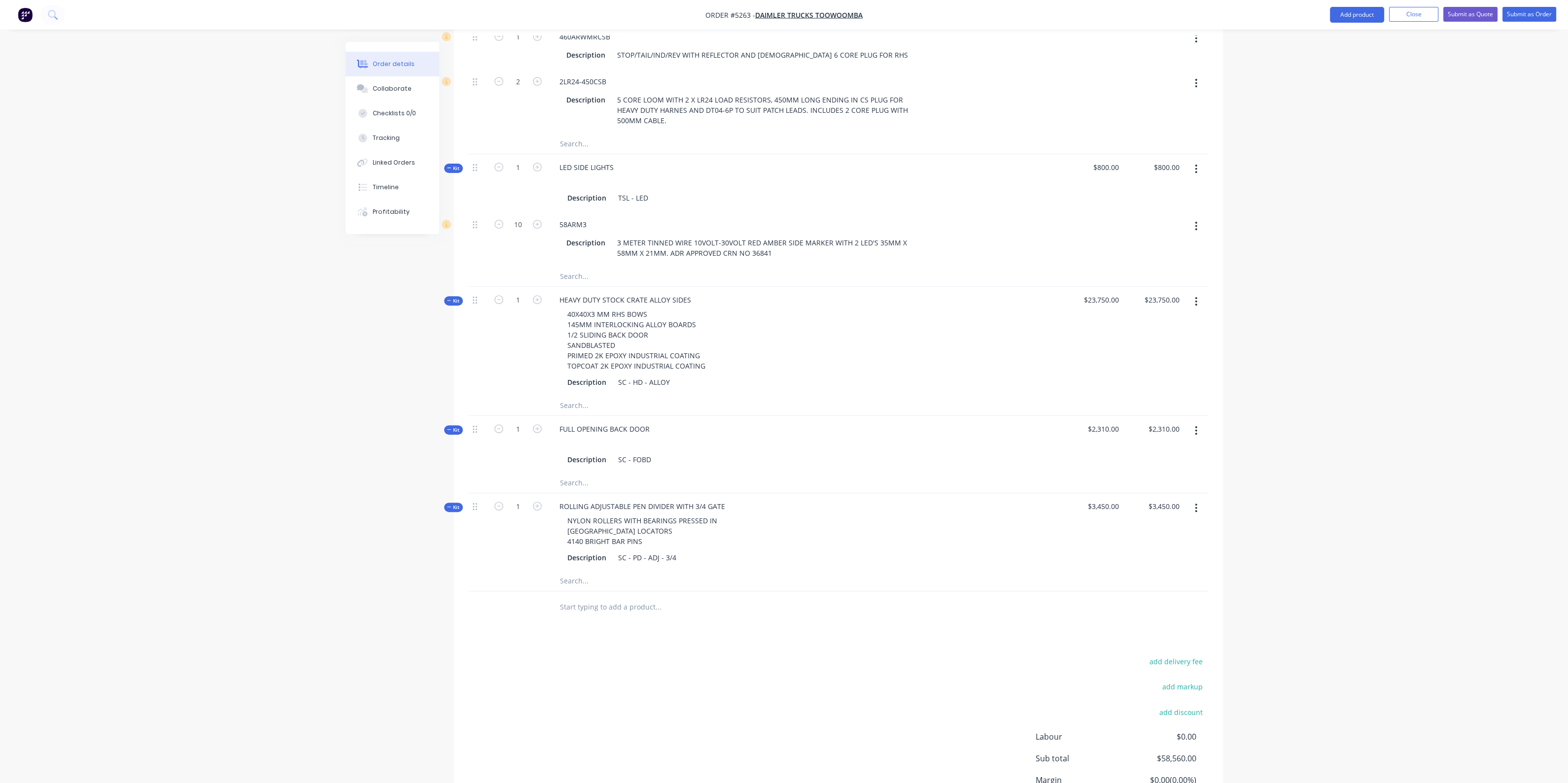
click at [664, 598] on input "text" at bounding box center [658, 607] width 197 height 20
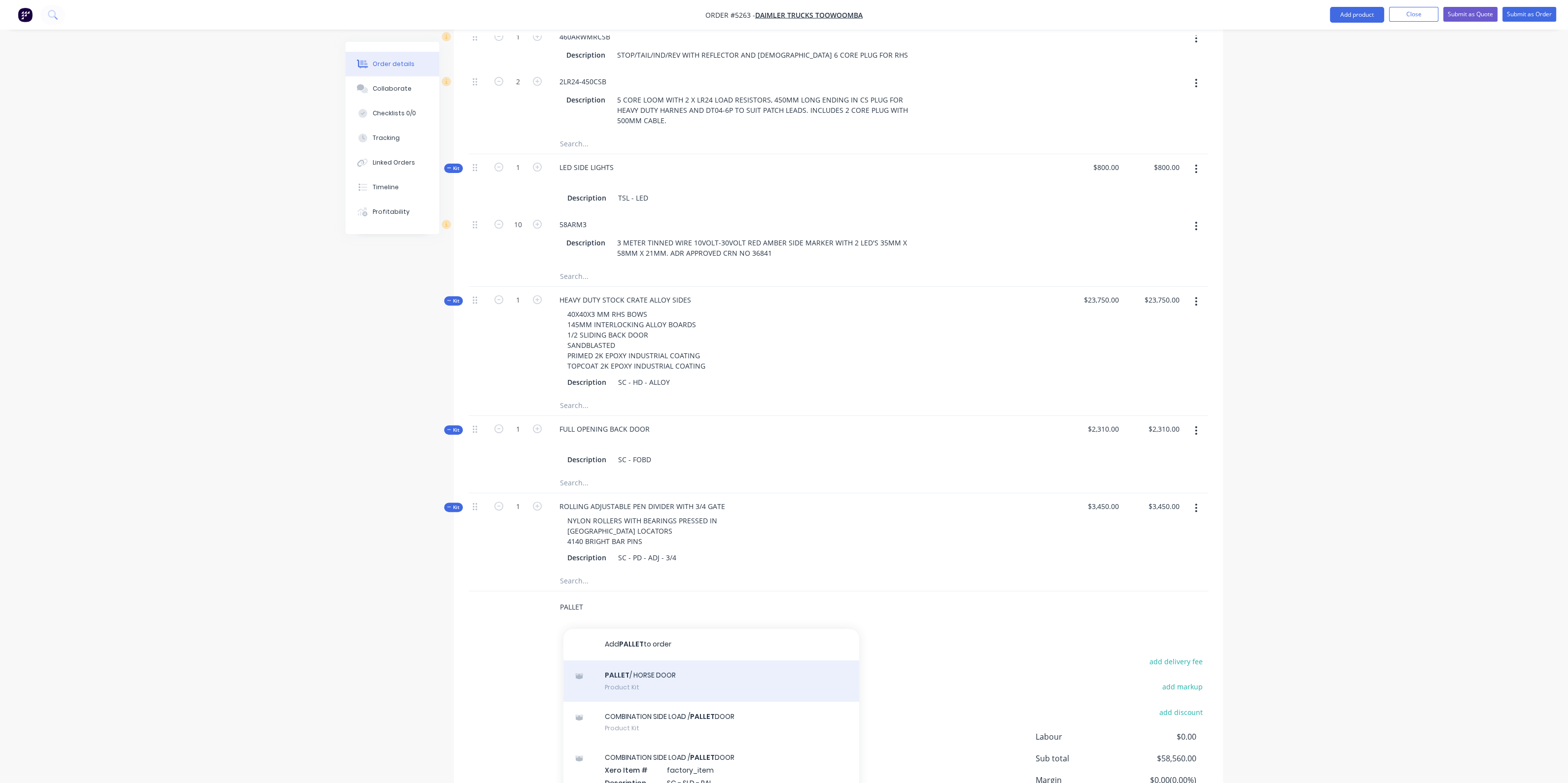
type input "PALLET"
click at [627, 661] on div "PALLET / HORSE DOOR Product Kit" at bounding box center [711, 681] width 296 height 42
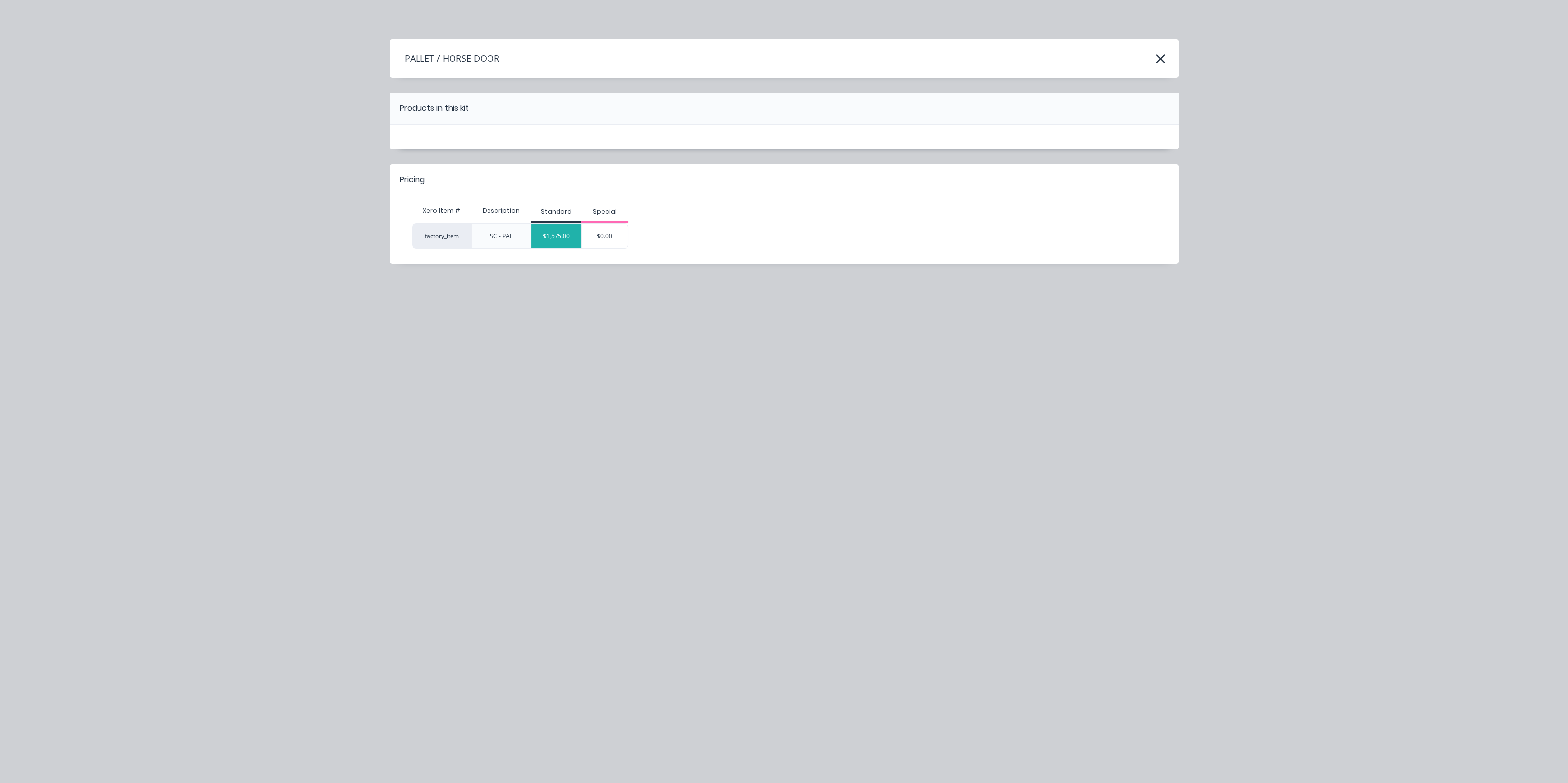
click at [552, 233] on div "$1,575.00" at bounding box center [556, 236] width 50 height 24
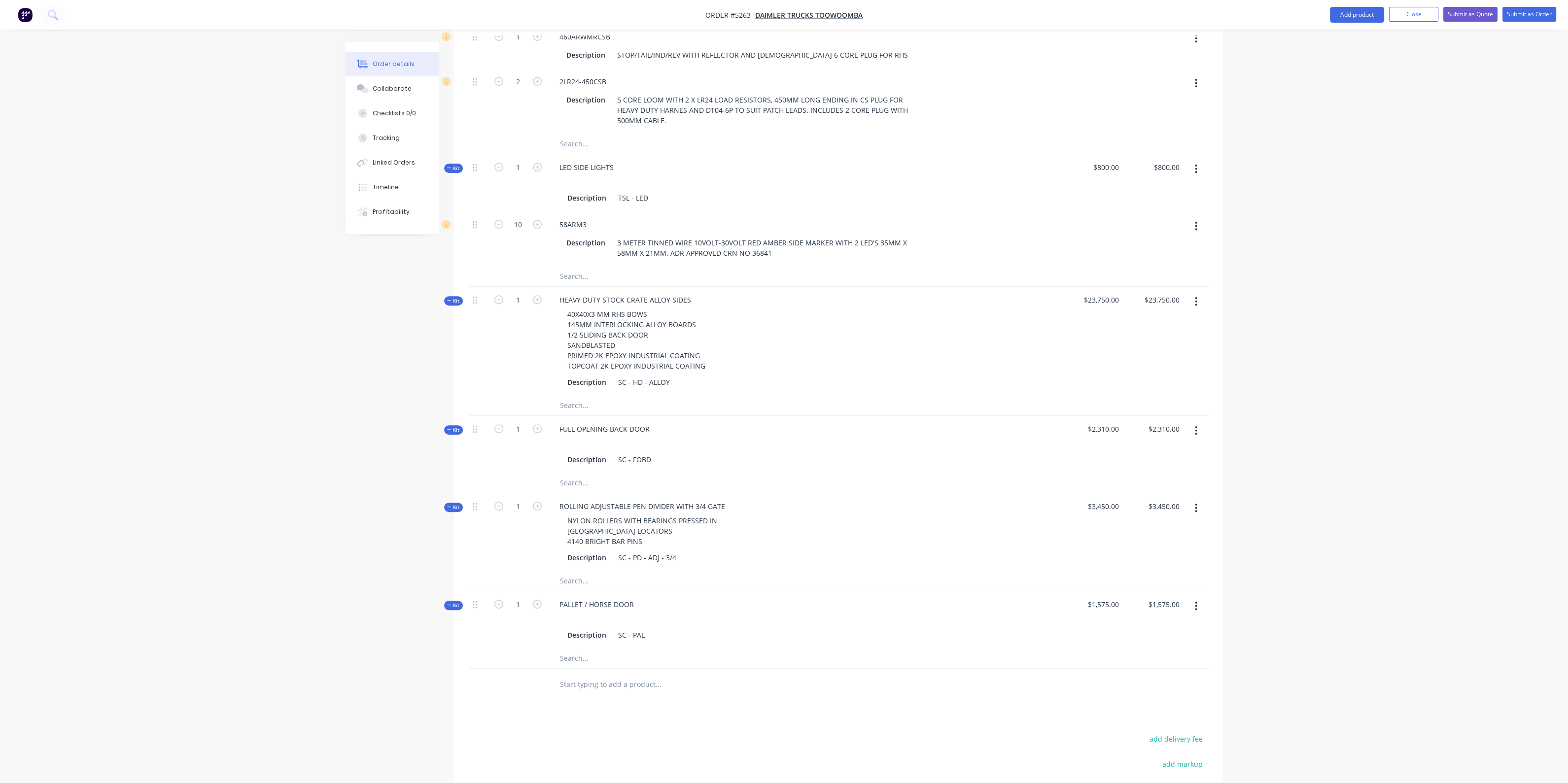
click at [640, 591] on div "PALLET / HORSE DOOR Description SC - PAL" at bounding box center [745, 620] width 394 height 57
click at [588, 648] on input "text" at bounding box center [658, 658] width 197 height 20
click at [636, 598] on div "PALLET / HORSE DOOR" at bounding box center [596, 604] width 90 height 14
click at [640, 675] on input "text" at bounding box center [658, 684] width 197 height 20
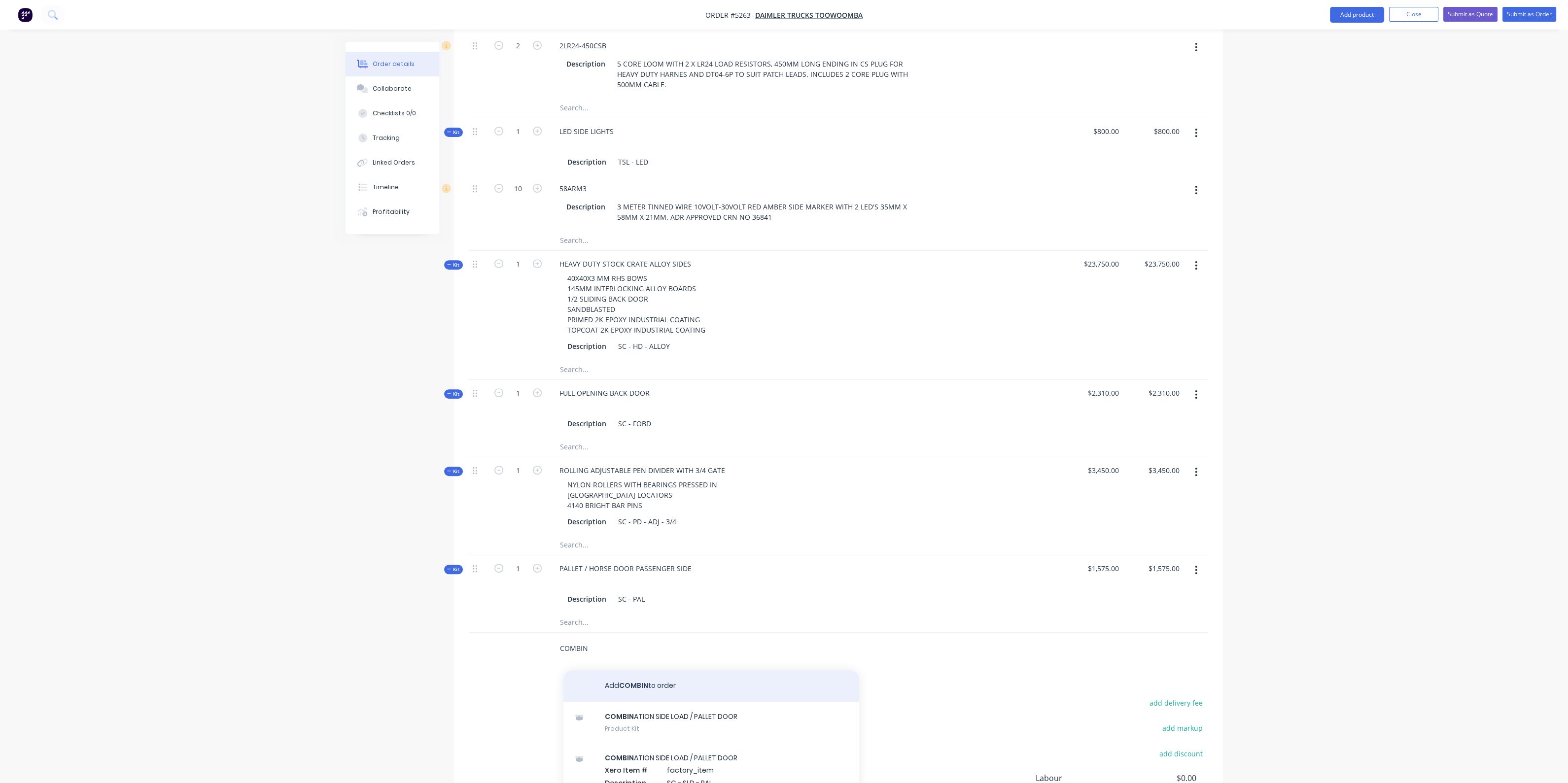
scroll to position [943, 0]
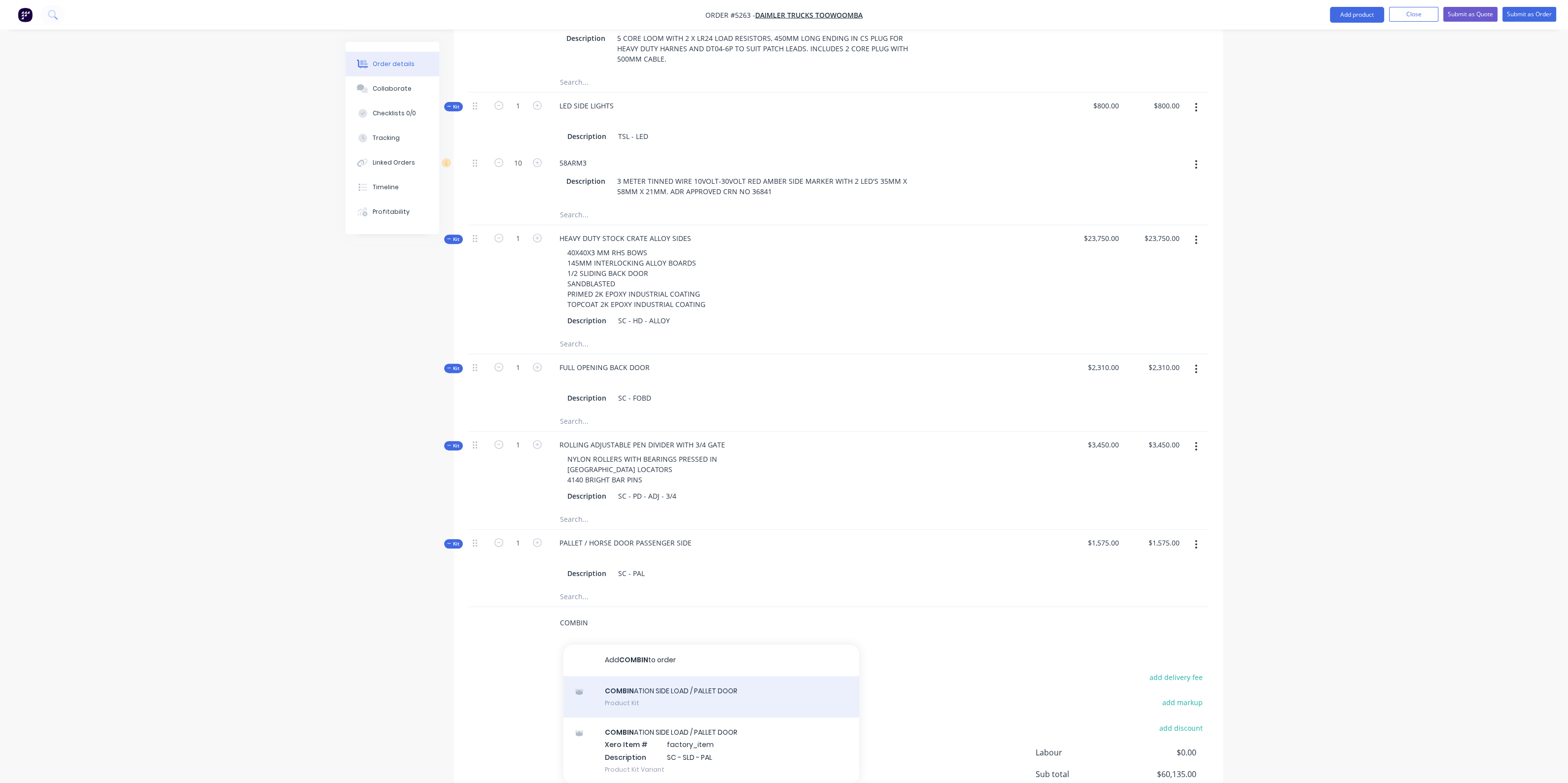
type input "COMBIN"
click at [658, 676] on div "COMBIN ATION SIDE LOAD / PALLET DOOR Product Kit" at bounding box center [711, 697] width 296 height 42
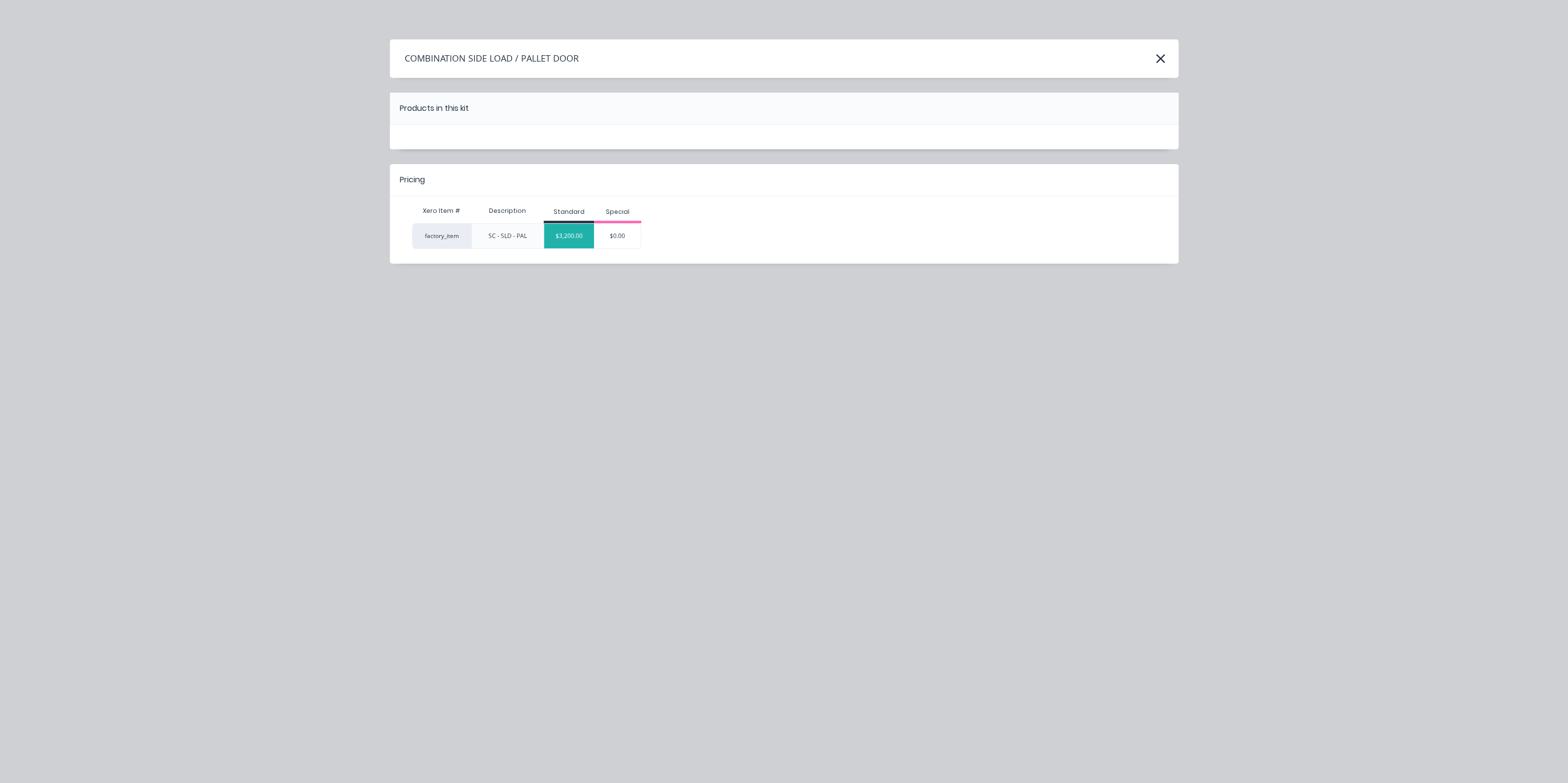
click at [583, 238] on div "$3,200.00" at bounding box center [569, 236] width 50 height 24
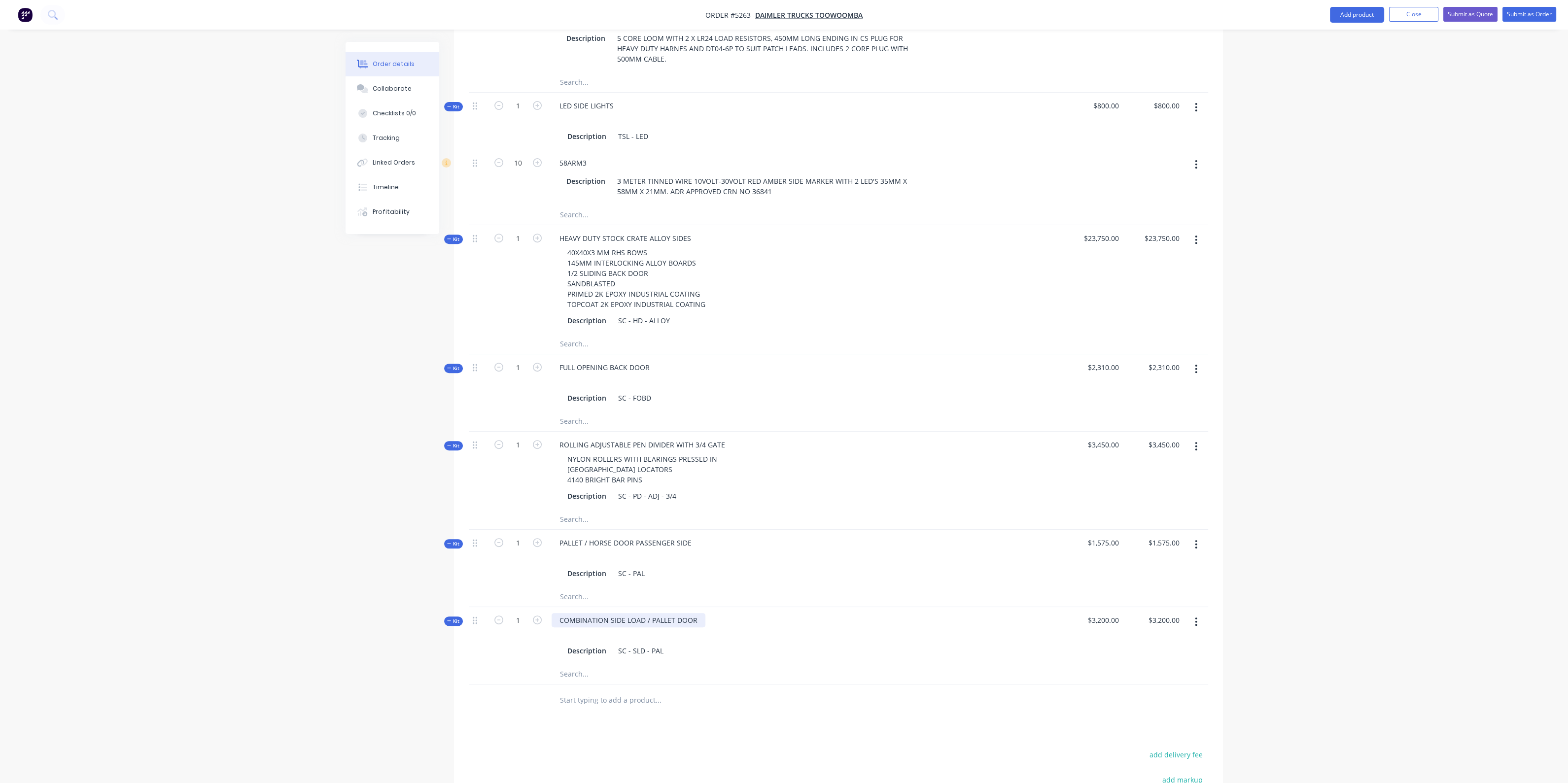
click at [694, 613] on div "COMBINATION SIDE LOAD / PALLET DOOR" at bounding box center [628, 620] width 154 height 14
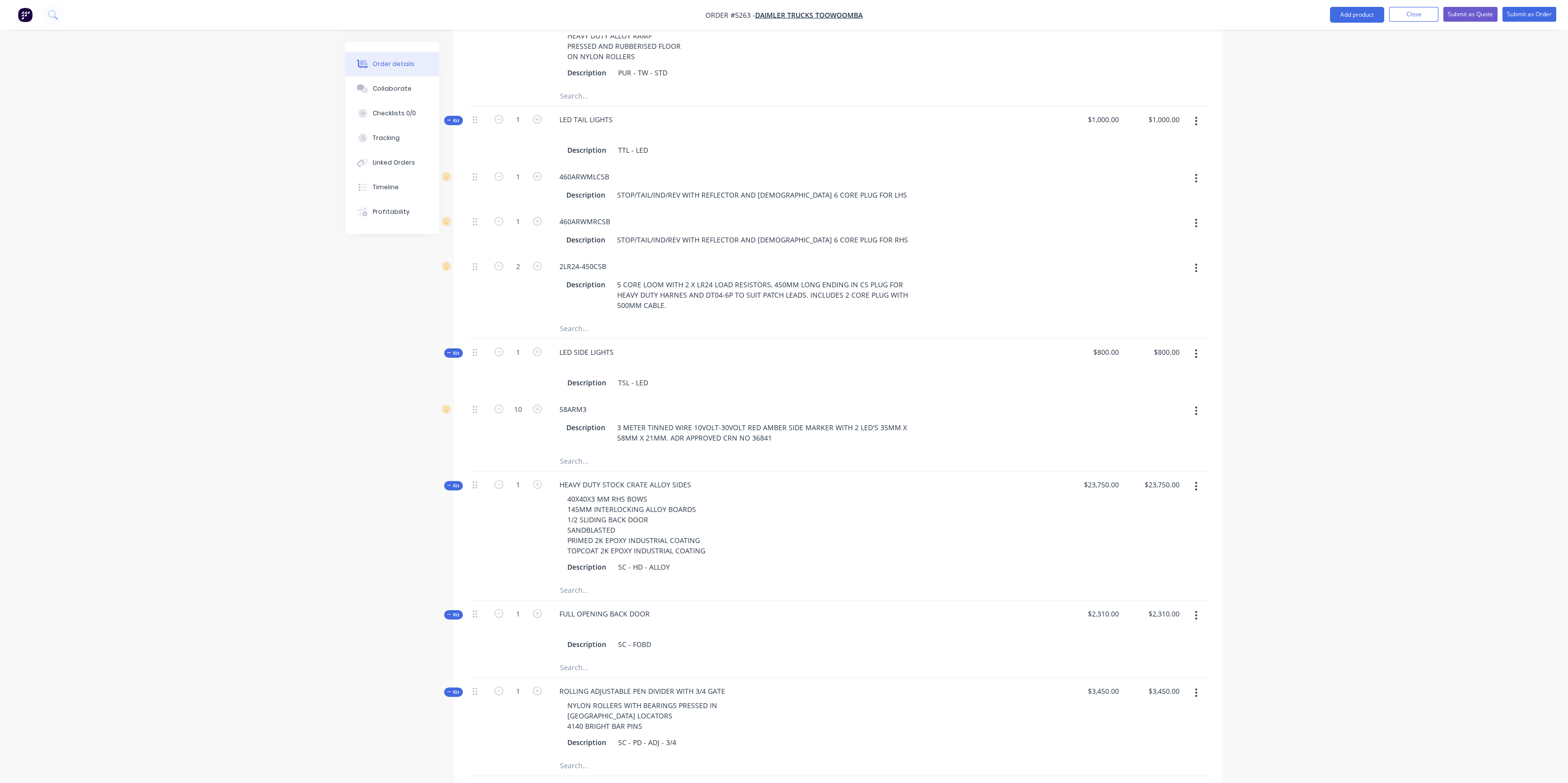
scroll to position [881, 0]
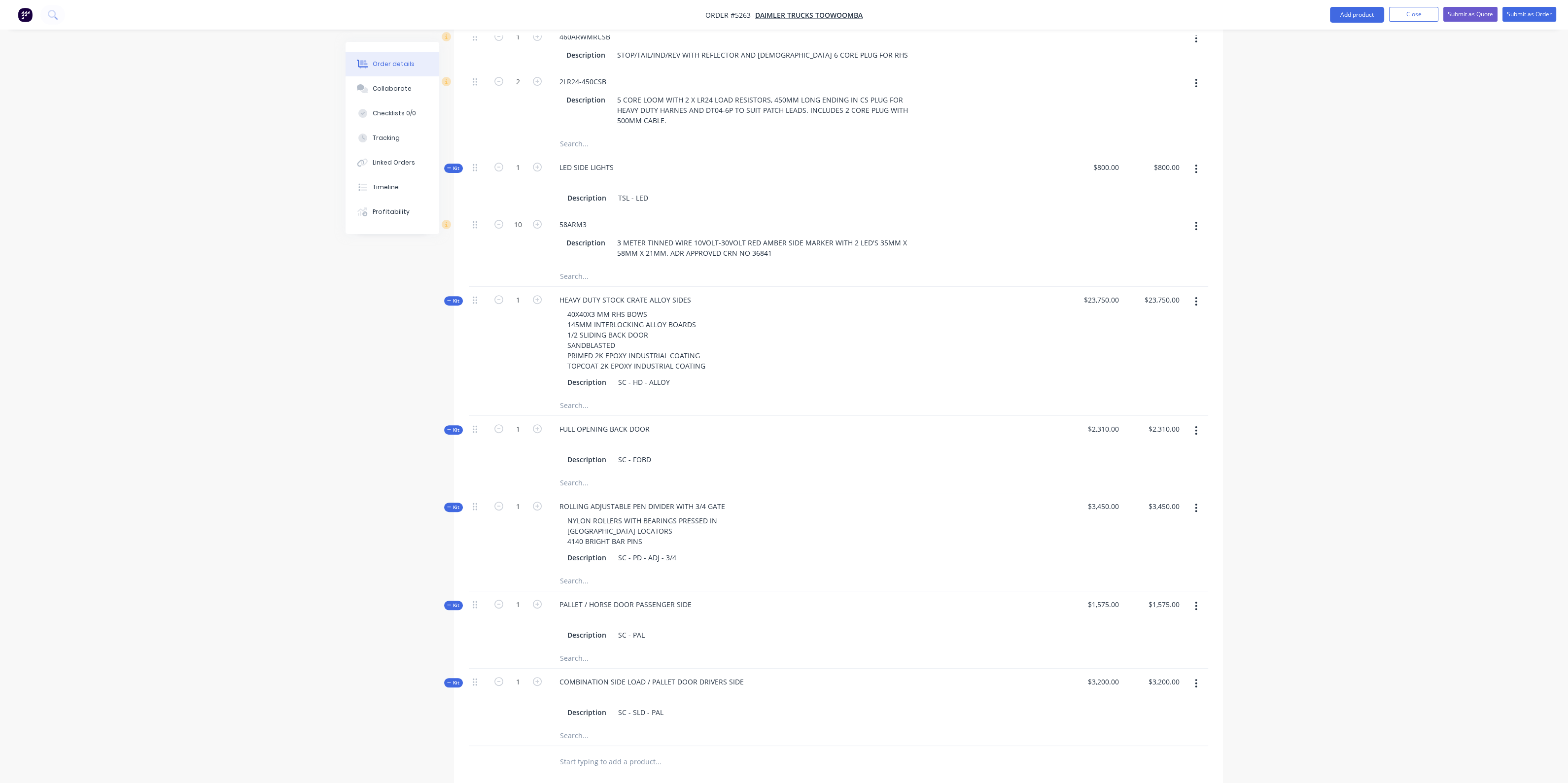
click at [588, 752] on input "text" at bounding box center [658, 762] width 197 height 20
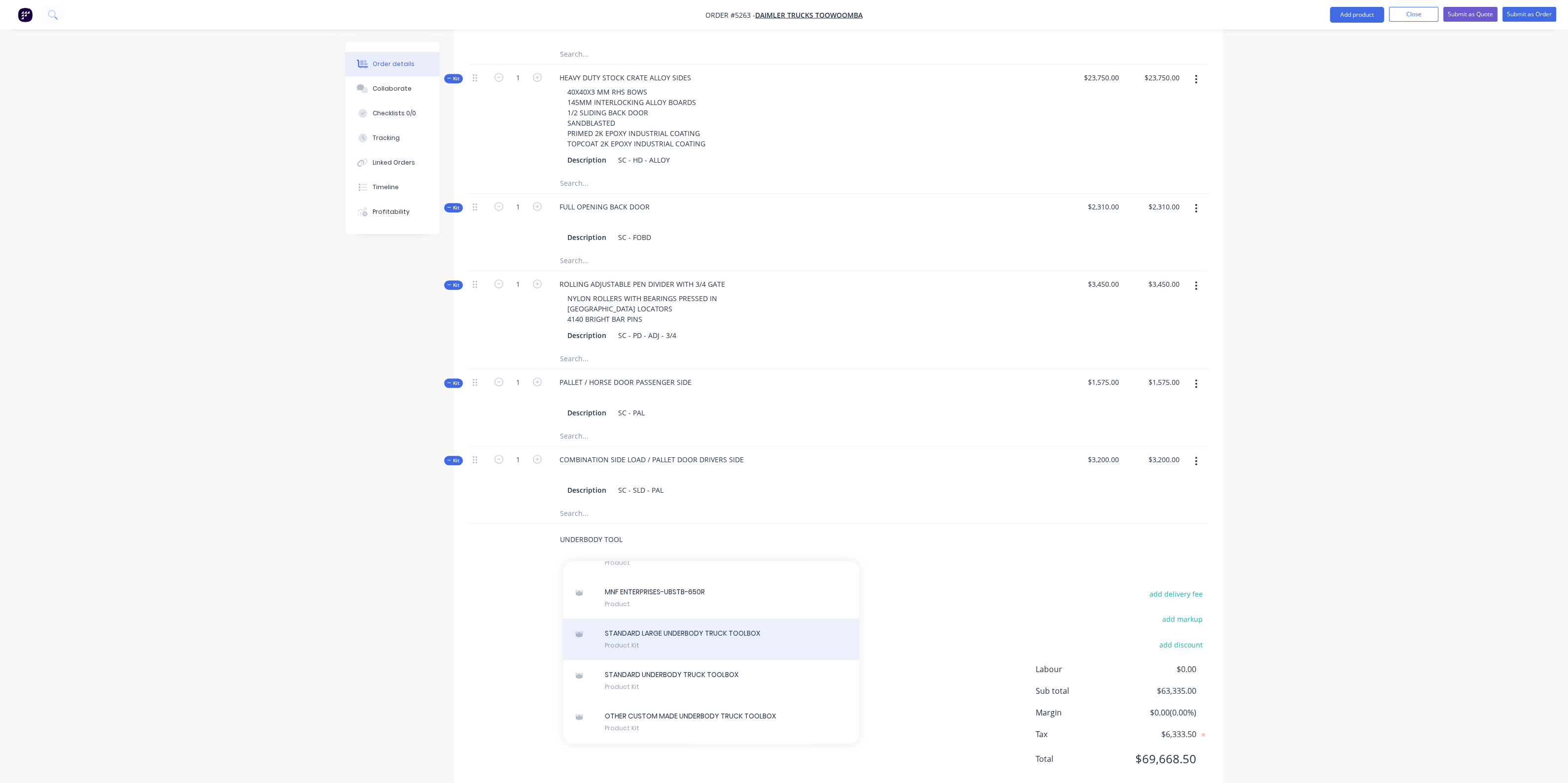
scroll to position [1429, 0]
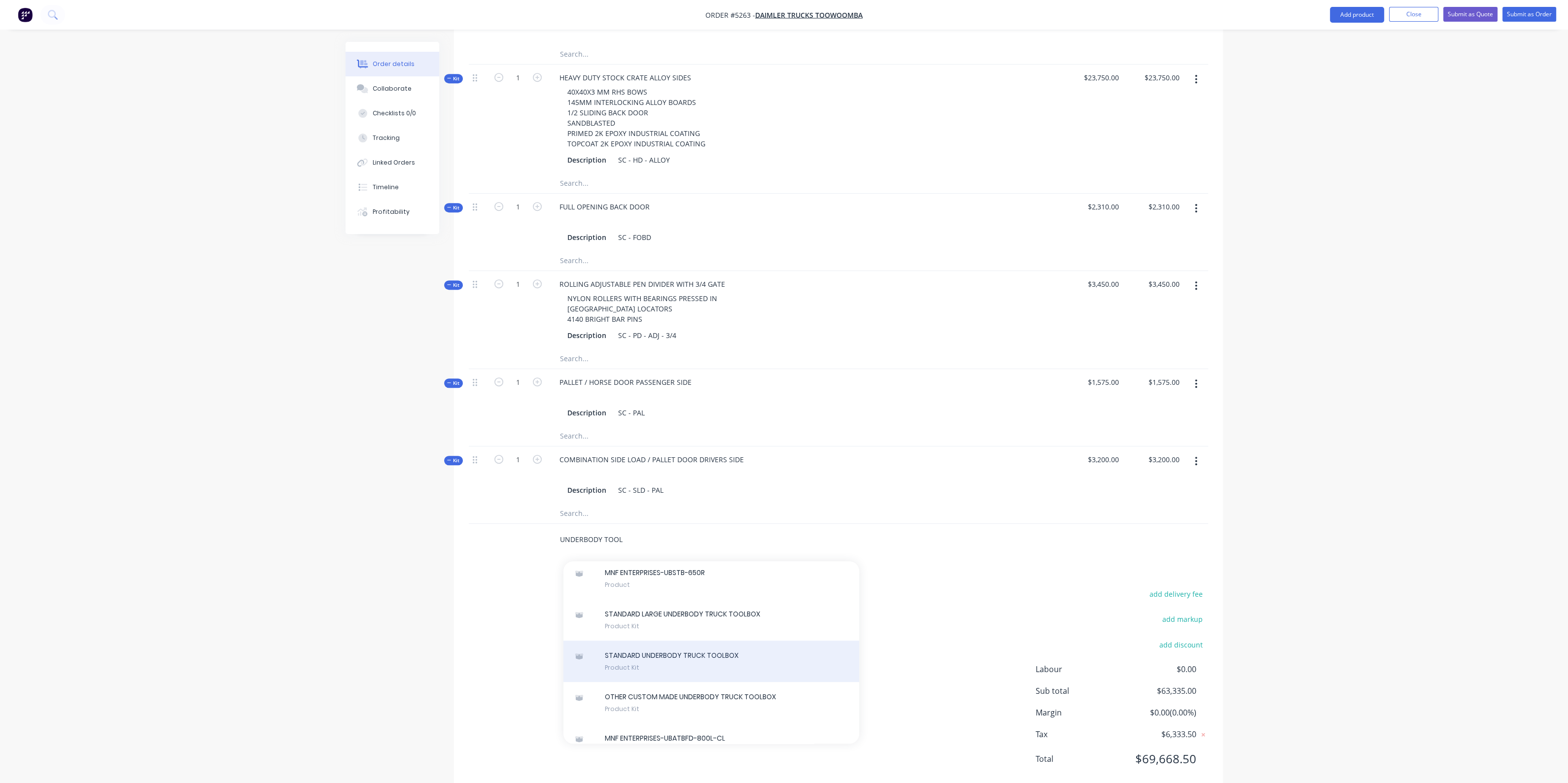
type input "UNDERBODY TOOL"
click at [661, 640] on div "STANDARD UNDERBODY TRUCK TOOLBOX Product Kit" at bounding box center [711, 661] width 296 height 42
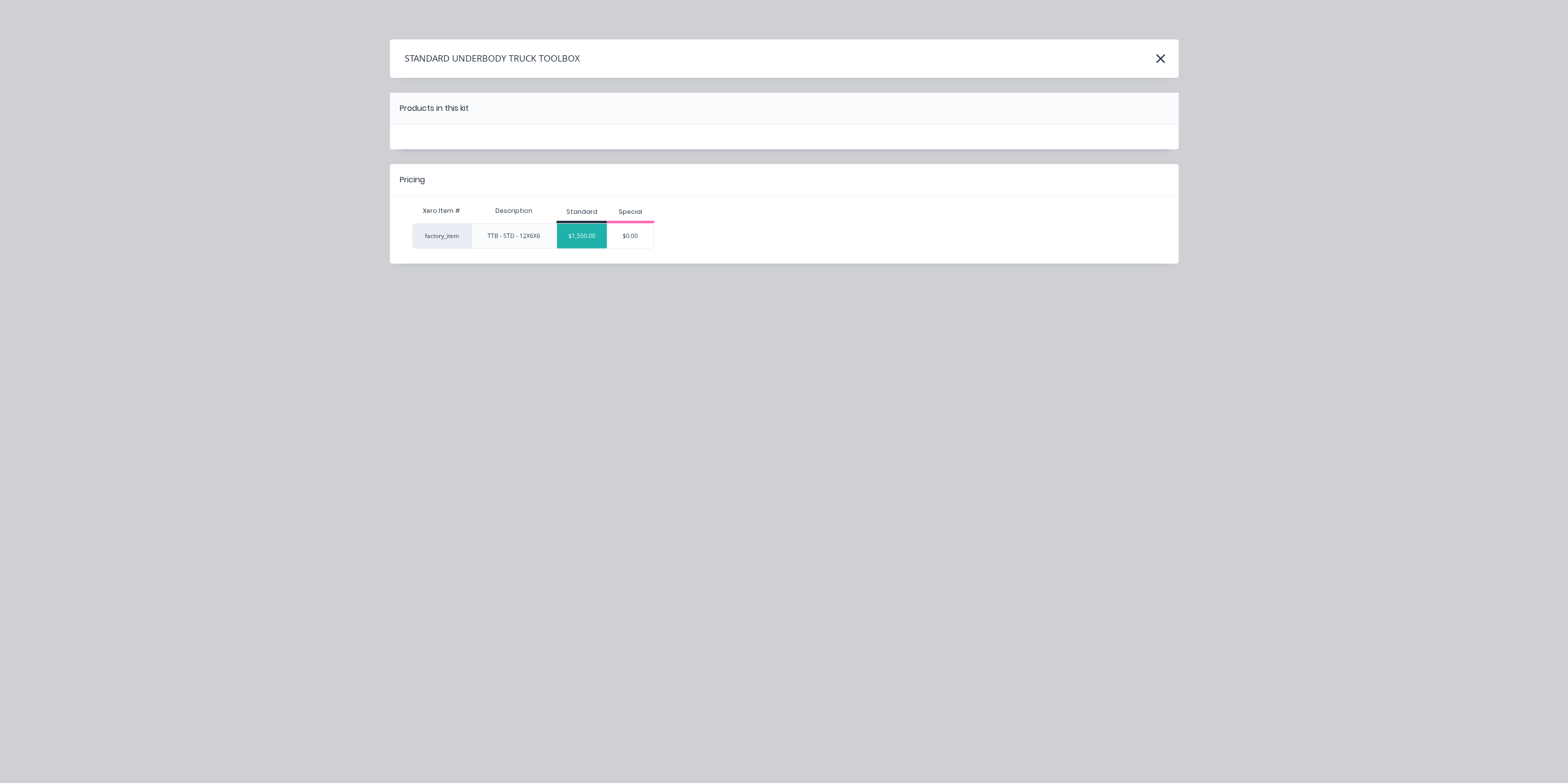
click at [577, 230] on div "$1,550.00" at bounding box center [582, 236] width 50 height 24
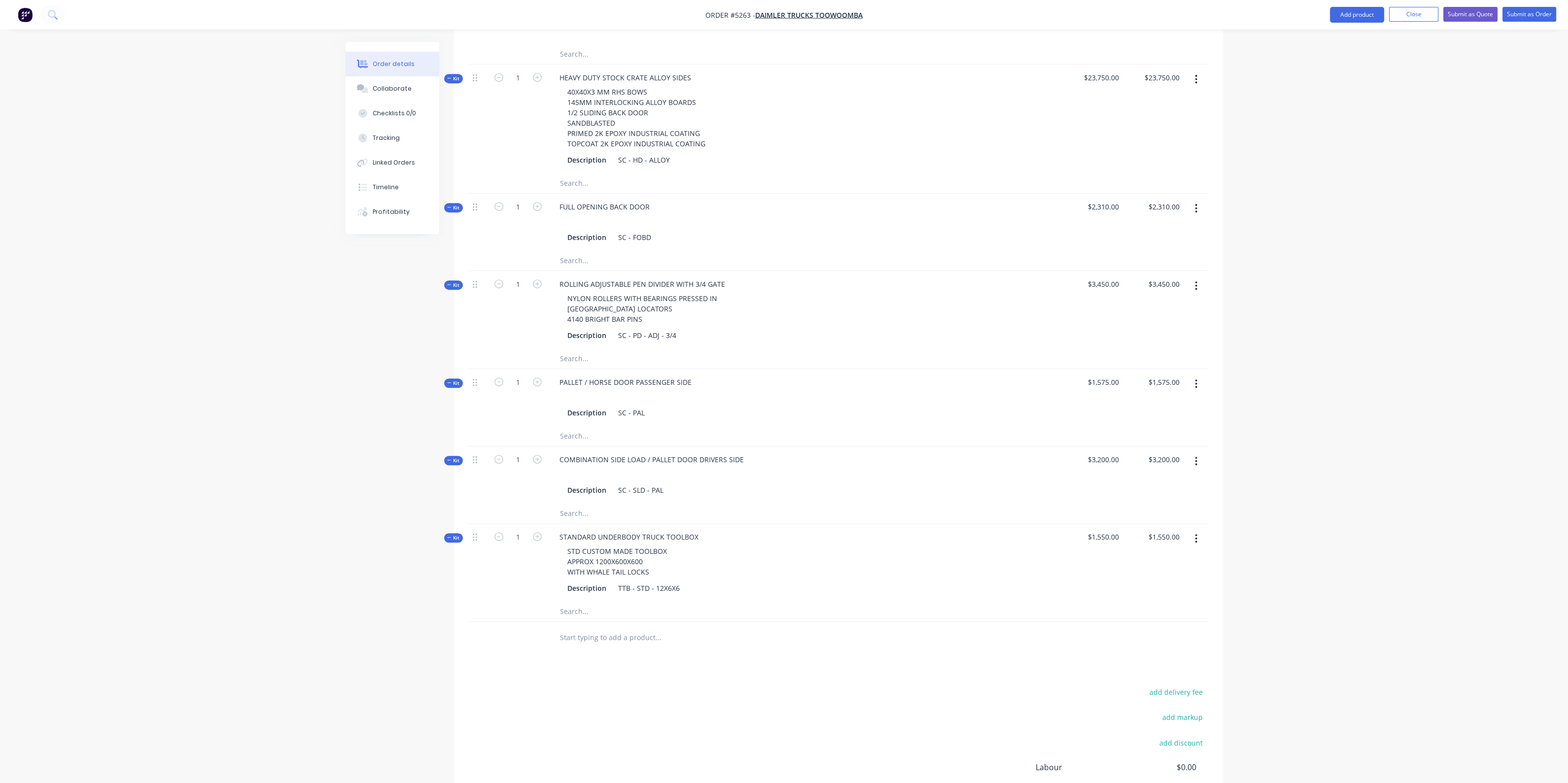
click at [610, 628] on input "text" at bounding box center [658, 638] width 197 height 20
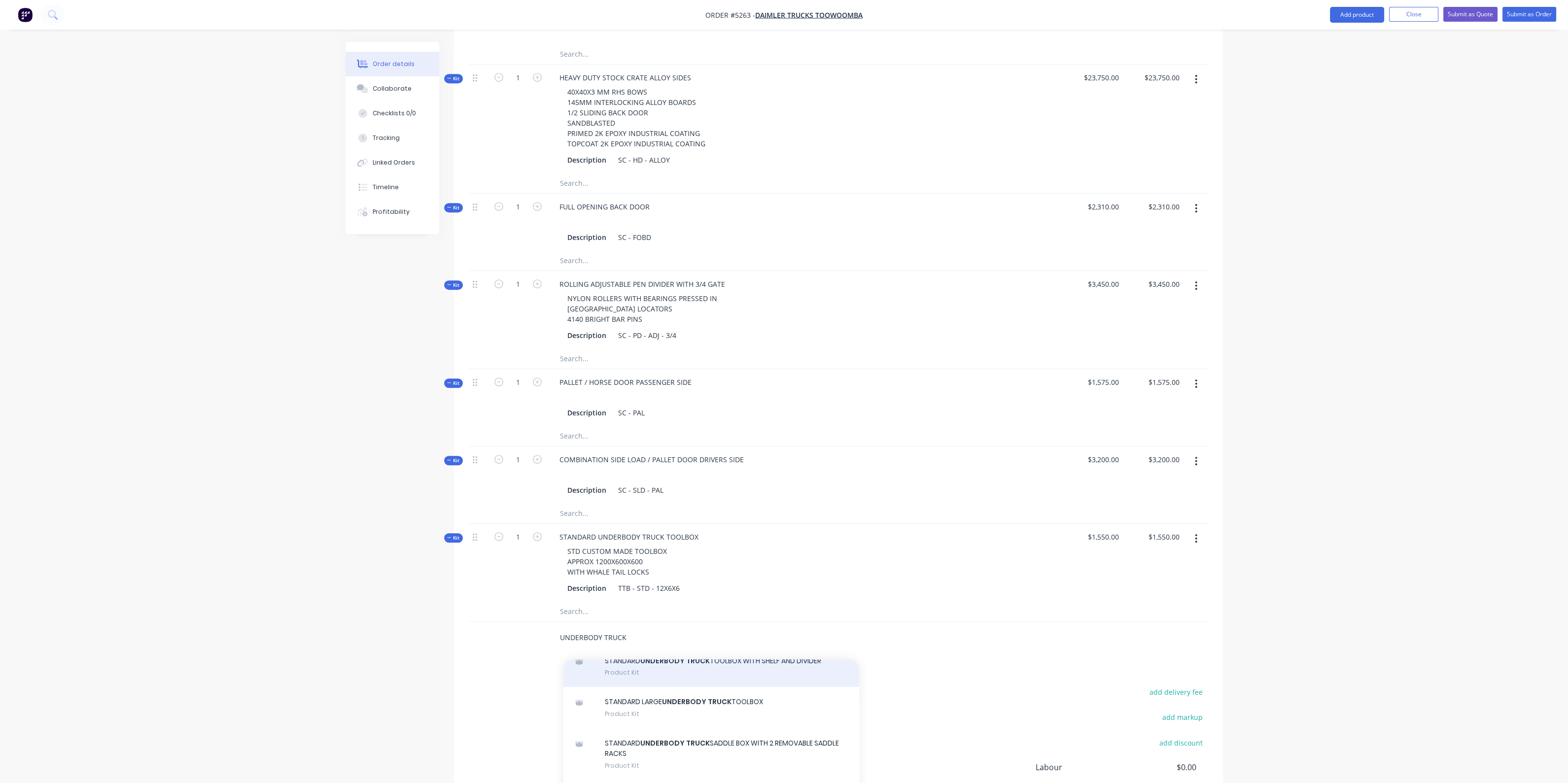
scroll to position [61, 0]
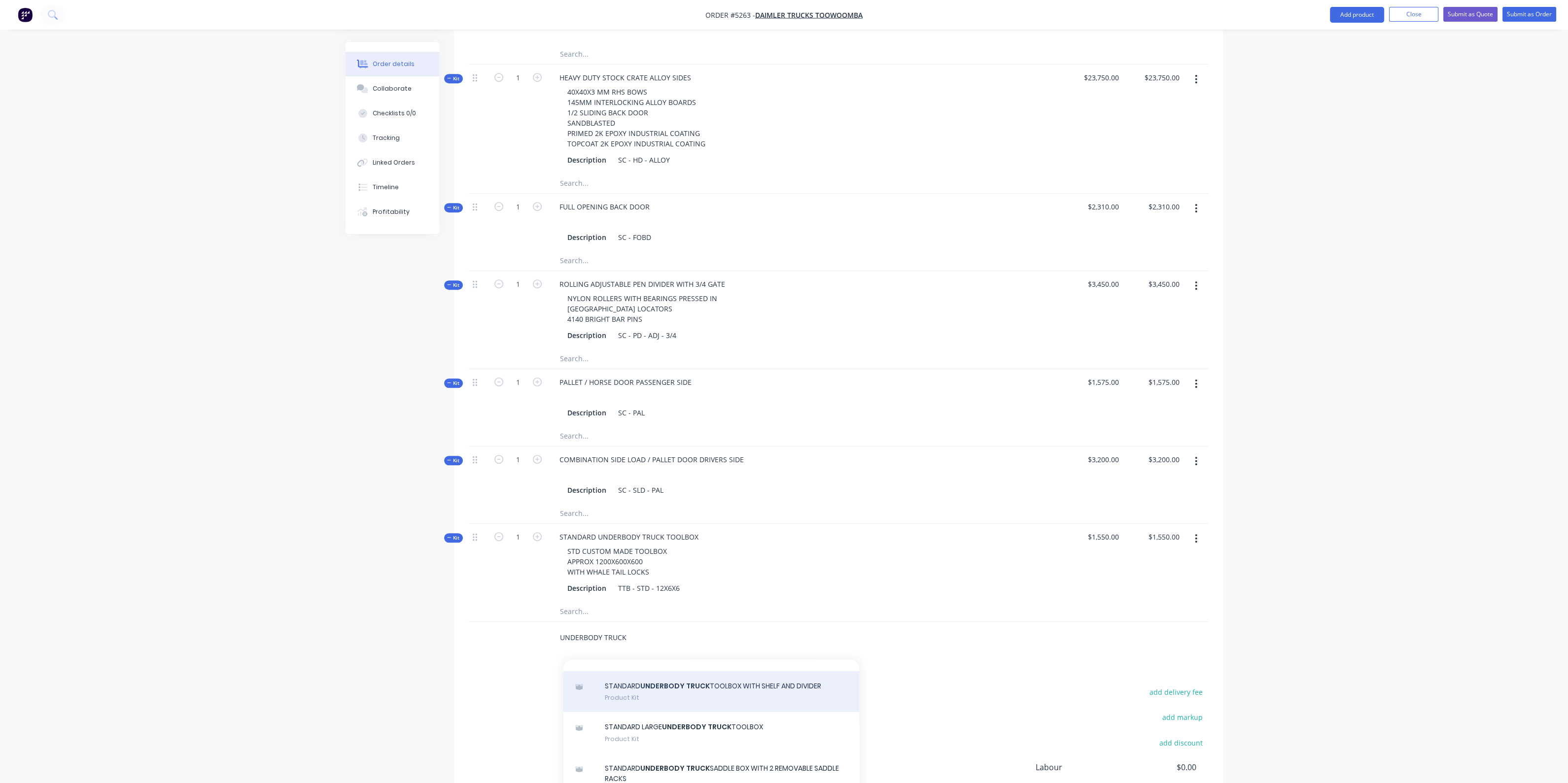
type input "UNDERBODY TRUCK"
click at [694, 671] on div "STANDARD UNDERBODY TRUCK TOOLBOX WITH SHELF AND DIVIDER Product Kit" at bounding box center [711, 692] width 296 height 42
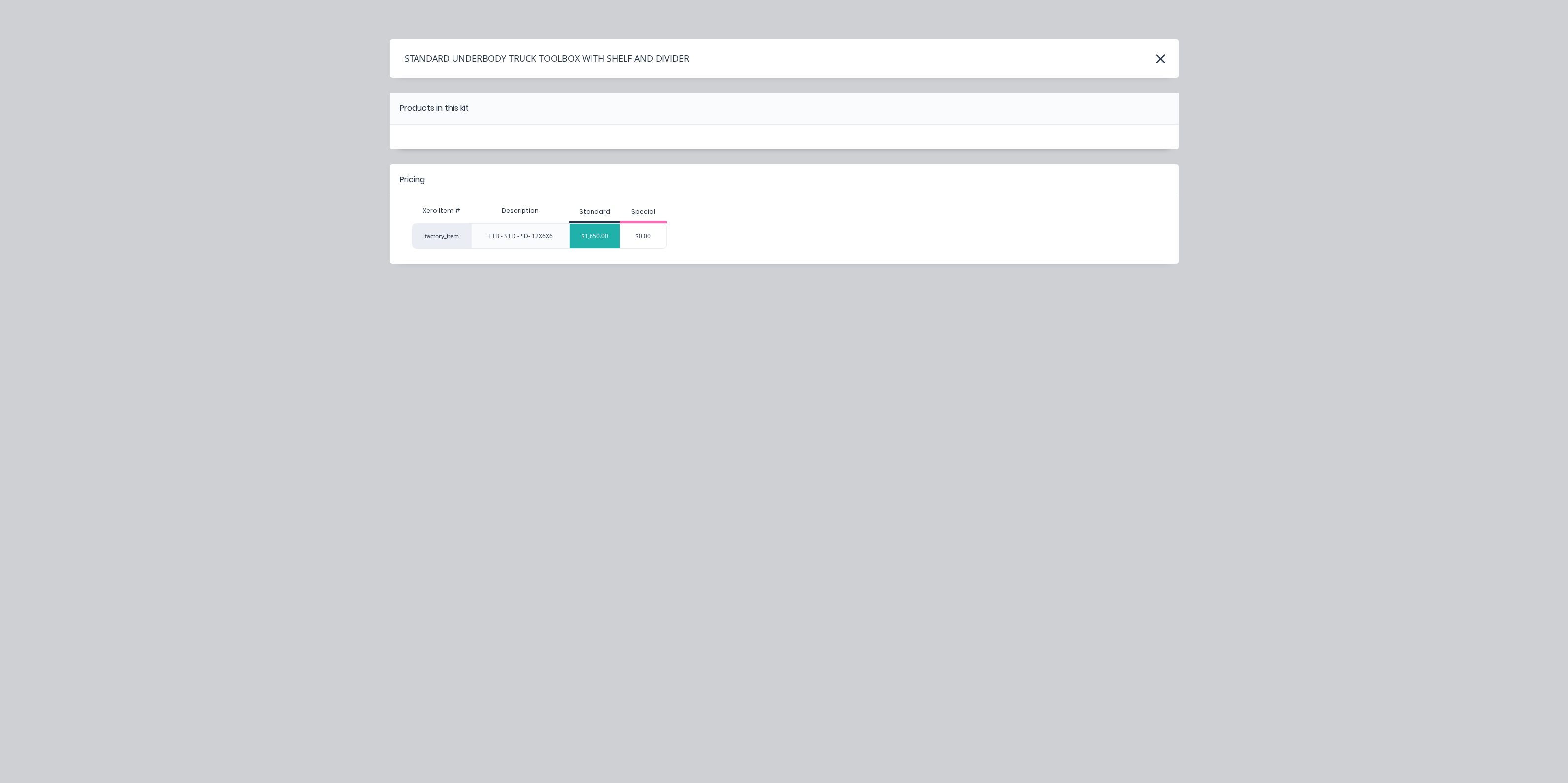
click at [587, 235] on div "$1,650.00" at bounding box center [595, 236] width 50 height 24
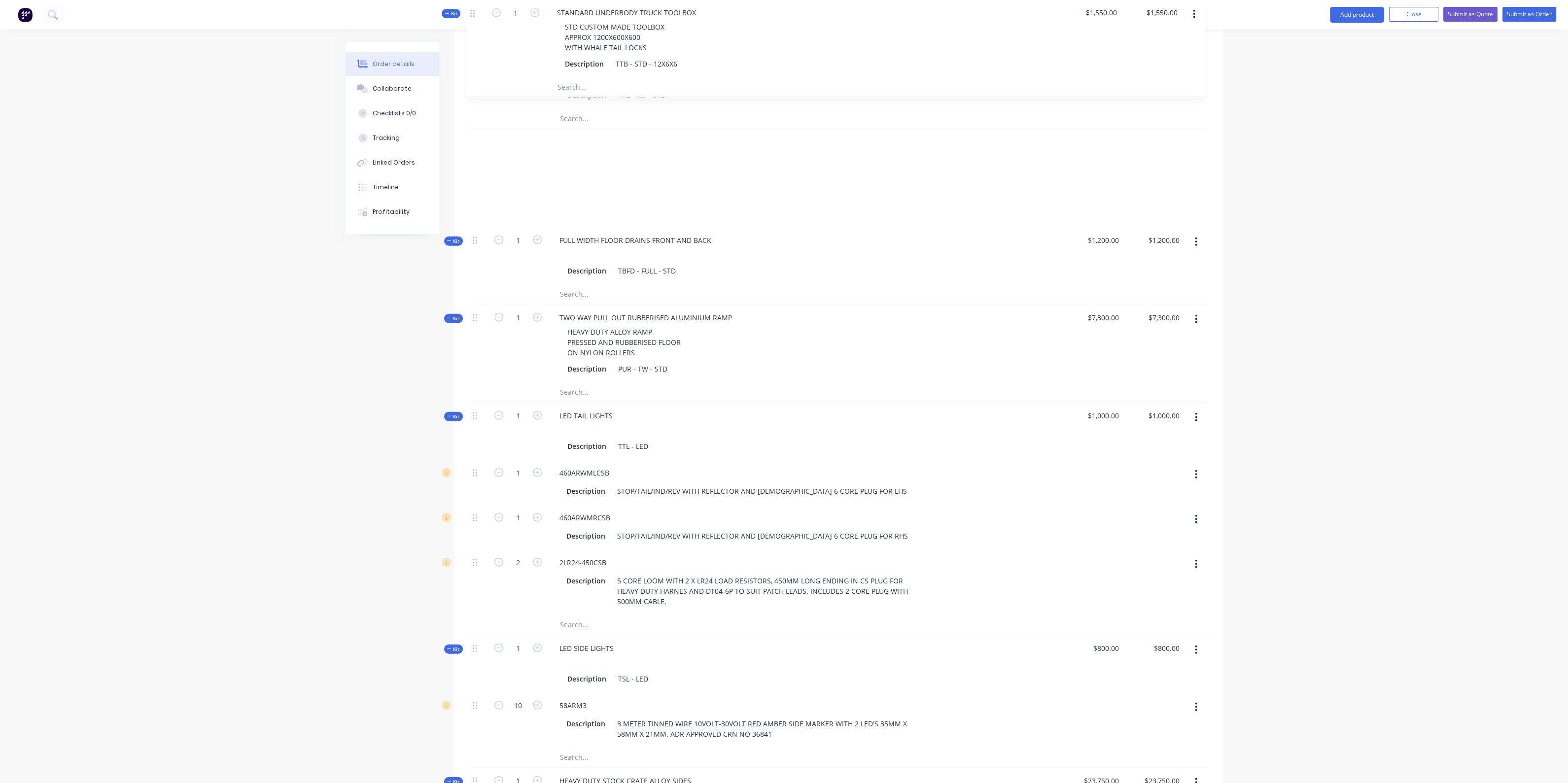
scroll to position [459, 0]
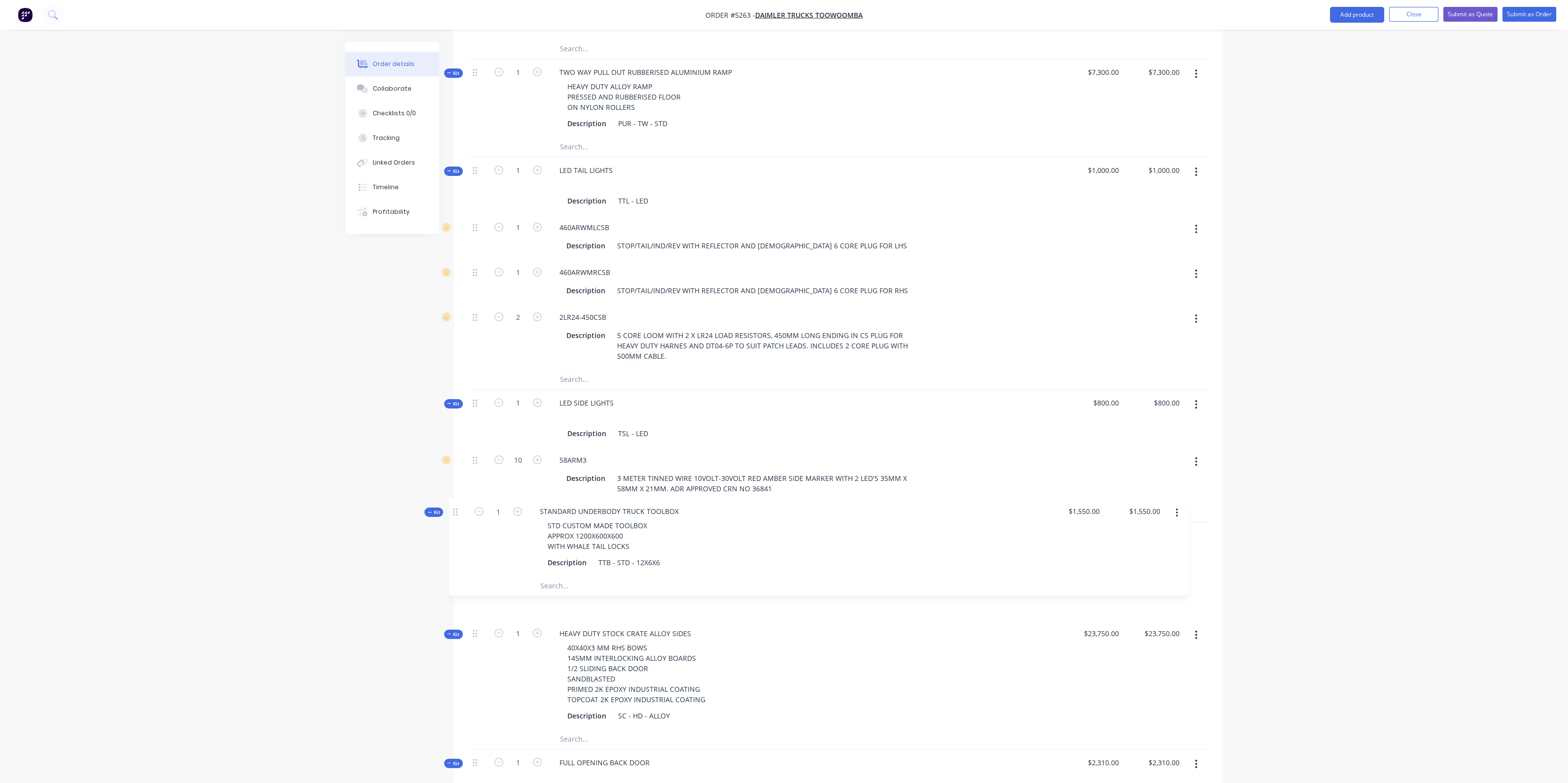
drag, startPoint x: 474, startPoint y: 518, endPoint x: 456, endPoint y: 511, distance: 19.3
click at [456, 511] on div "Qty Cost Markup Price Total Kit 1 STANDARD HD RIDGID TRUCK BODY 25FT 100MM CHAN…" at bounding box center [838, 526] width 769 height 1387
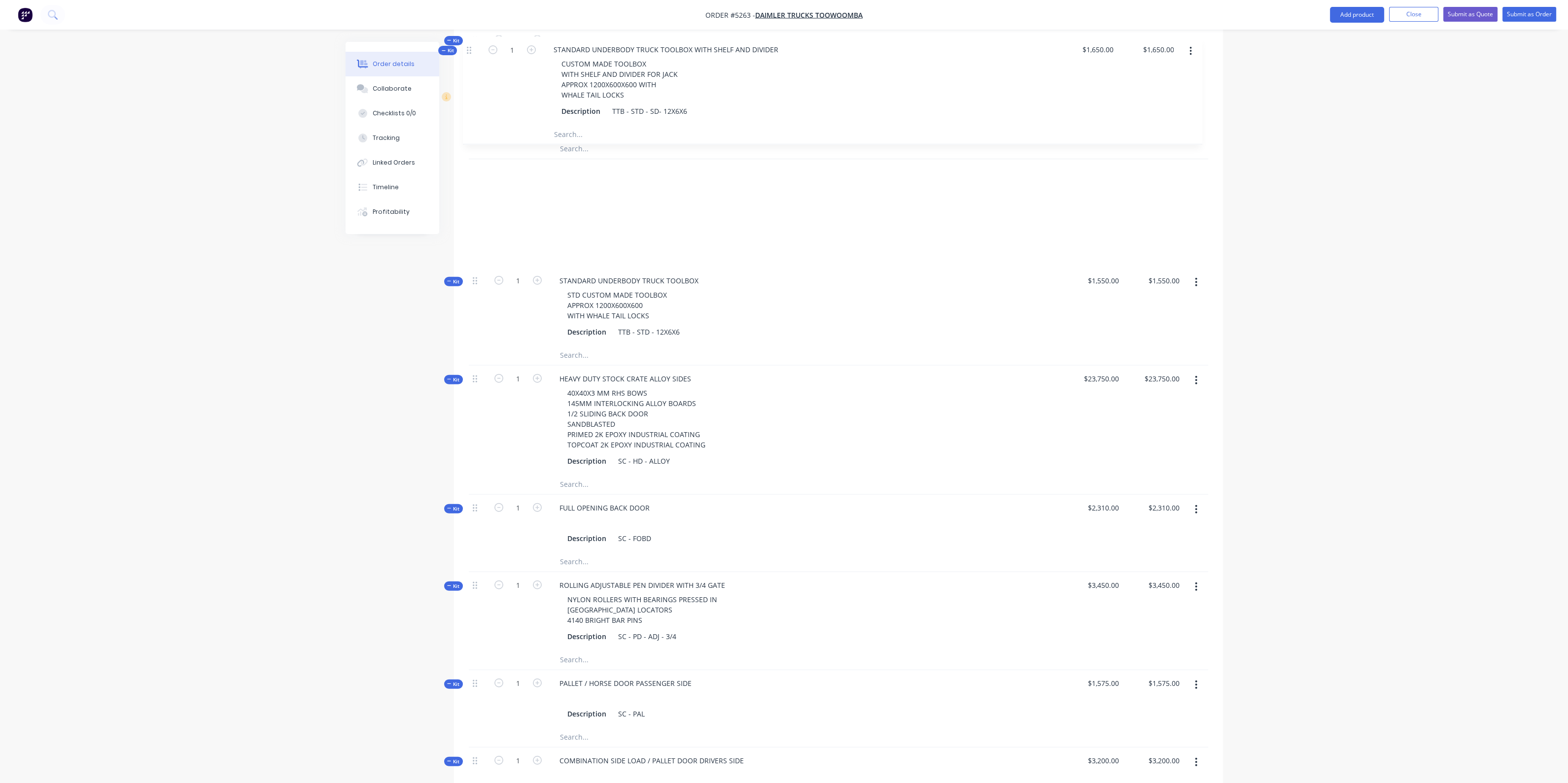
scroll to position [1004, 0]
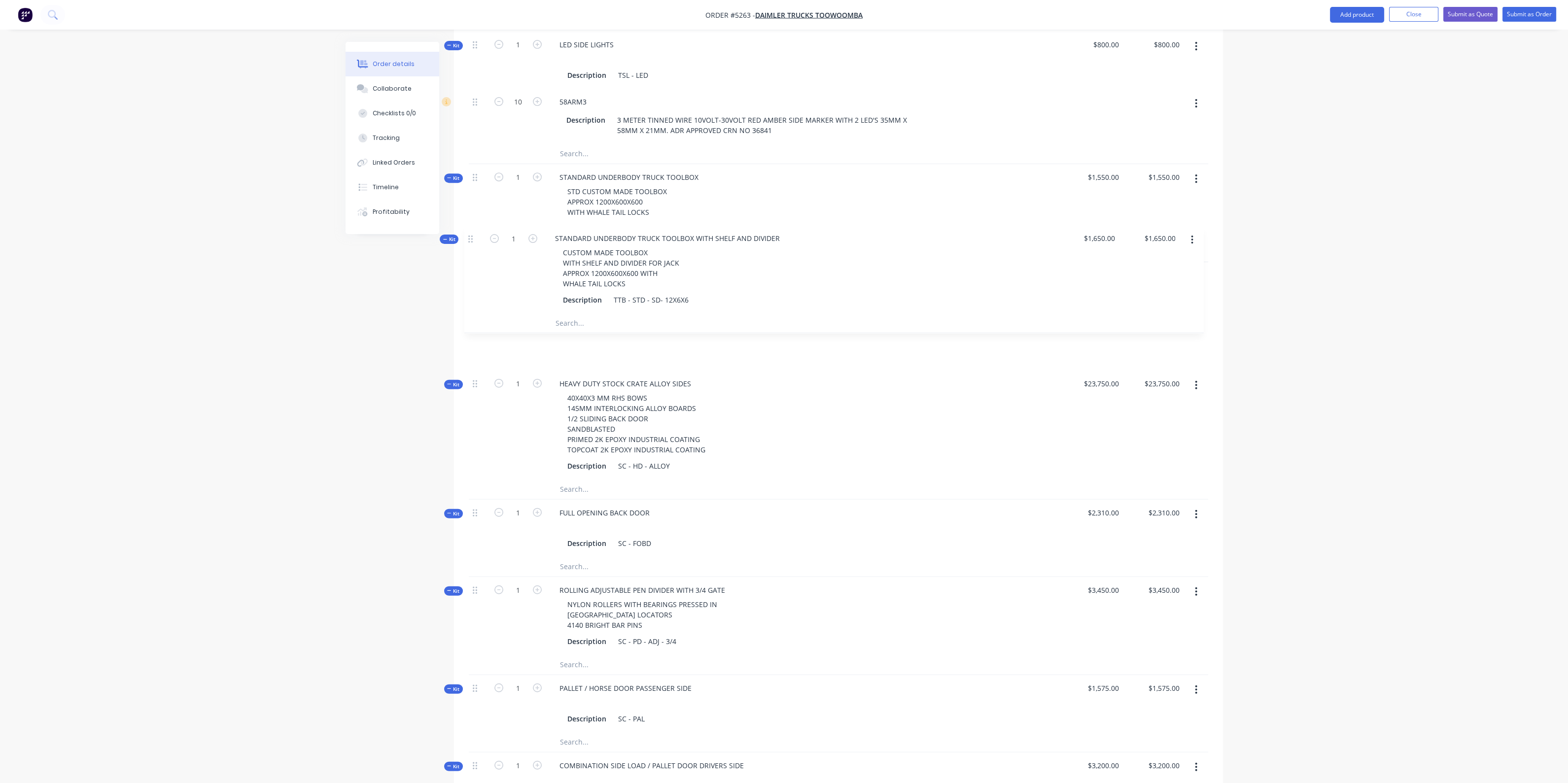
drag, startPoint x: 475, startPoint y: 511, endPoint x: 469, endPoint y: 233, distance: 278.1
click at [469, 233] on div "Kit 1 STANDARD HD RIDGID TRUCK BODY 25FT 100MM CHANNEL COMBING RAIL 75X50X4MM R…" at bounding box center [839, 162] width 740 height 1336
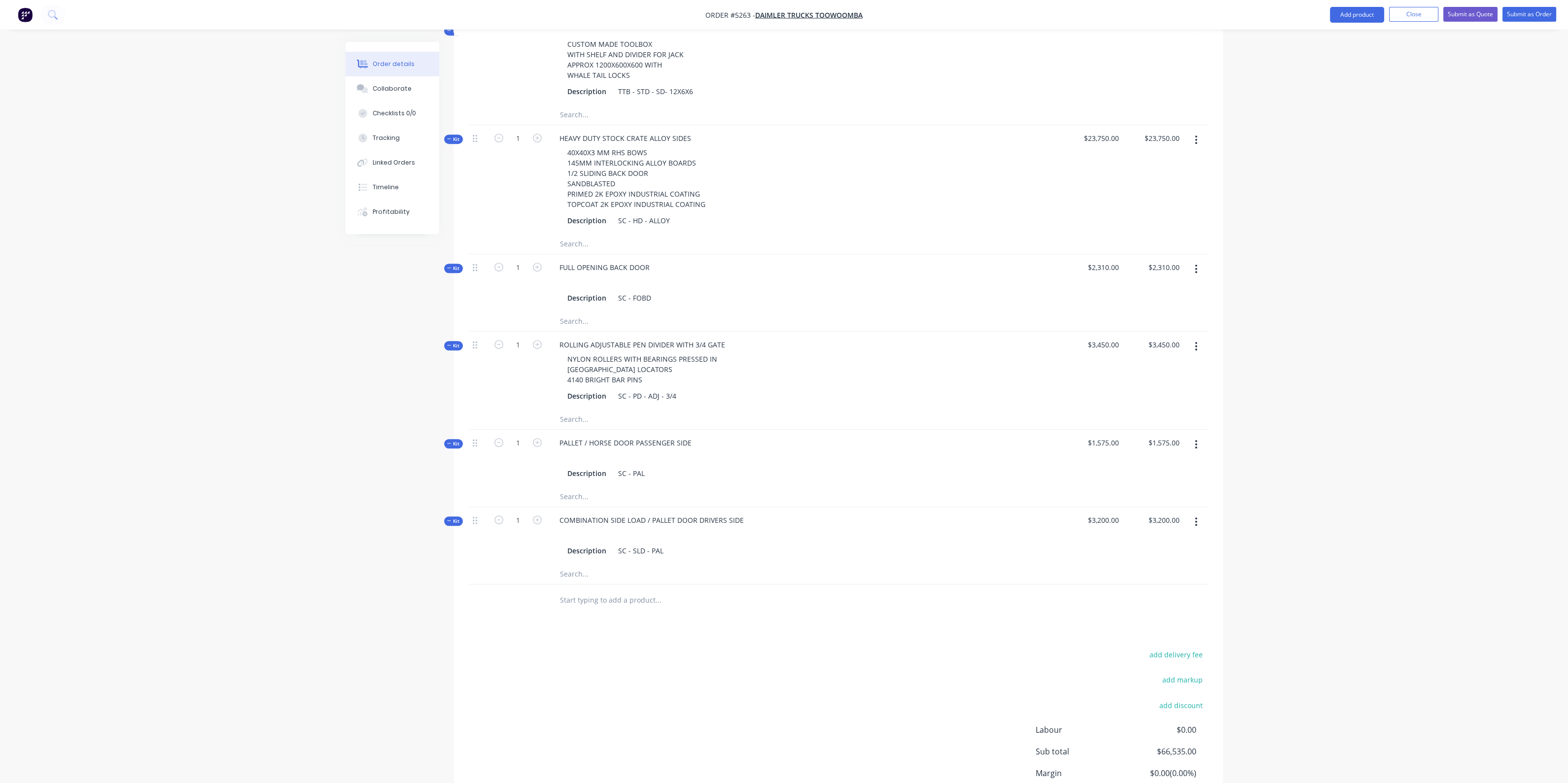
scroll to position [1250, 0]
click at [606, 590] on input "text" at bounding box center [658, 599] width 197 height 20
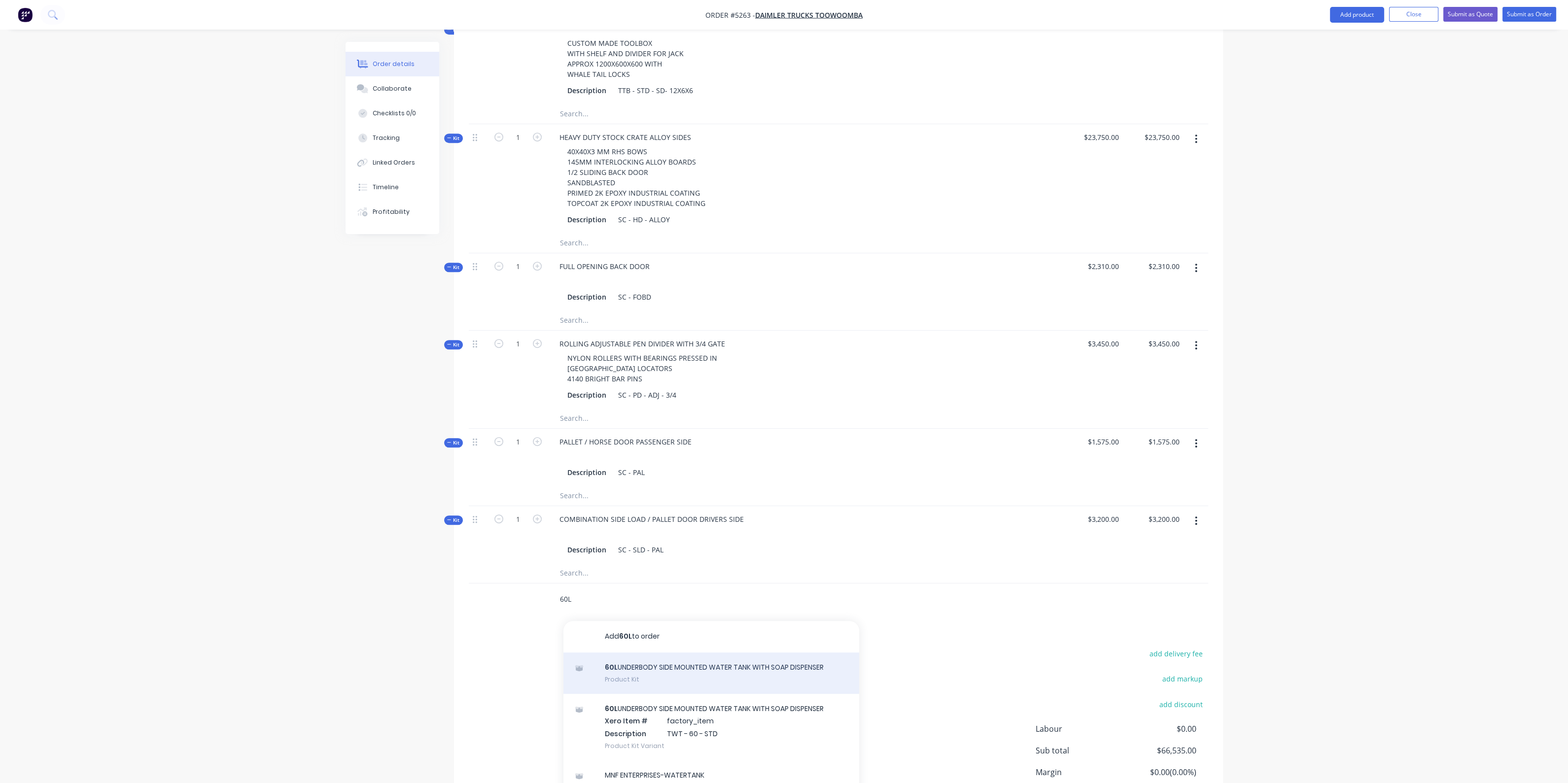
type input "60L"
click at [694, 653] on div "60L UNDERBODY SIDE MOUNTED WATER TANK WITH SOAP DISPENSER Product Kit" at bounding box center [711, 673] width 296 height 42
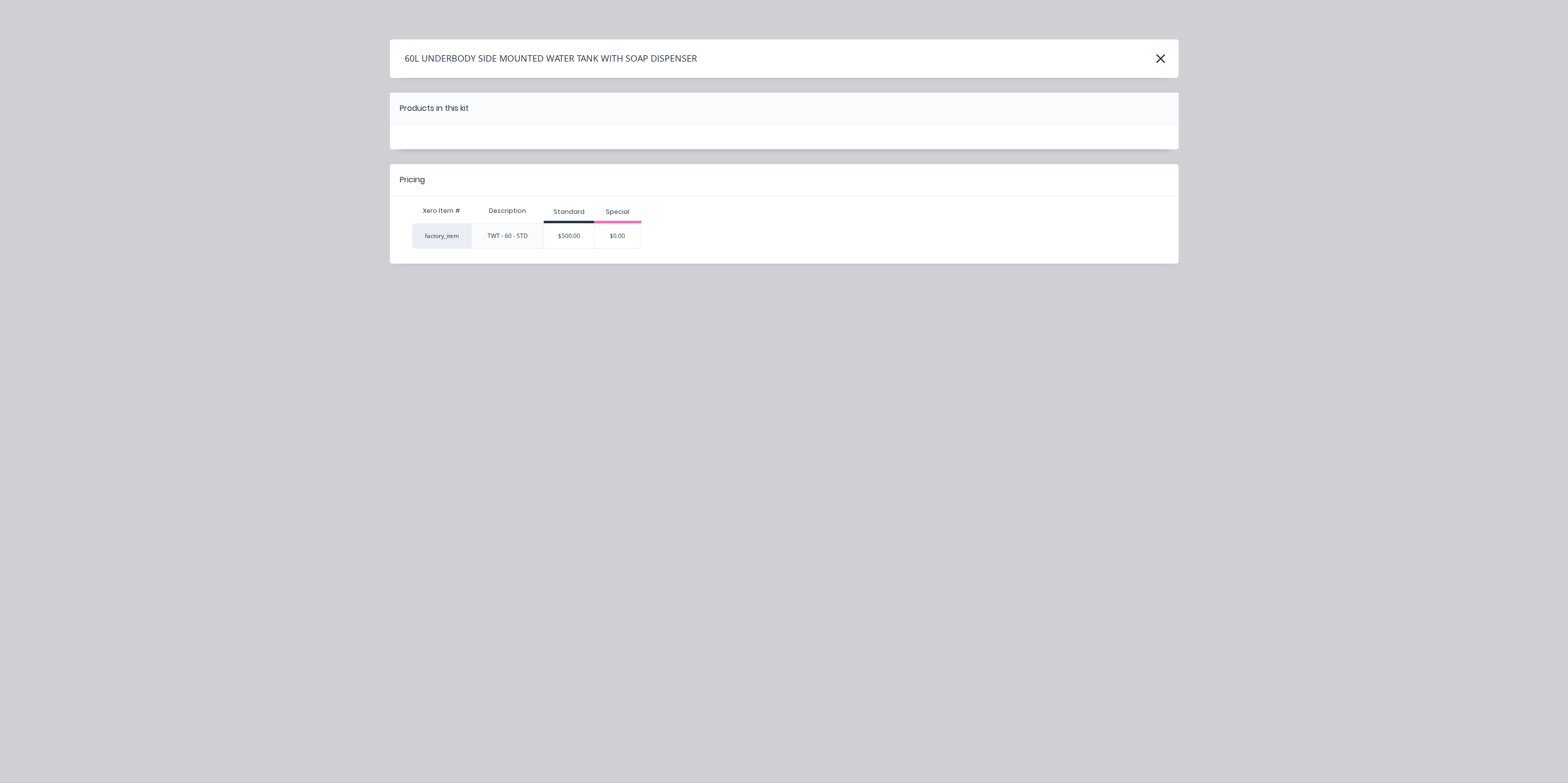
click at [553, 240] on div "$500.00" at bounding box center [569, 236] width 50 height 24
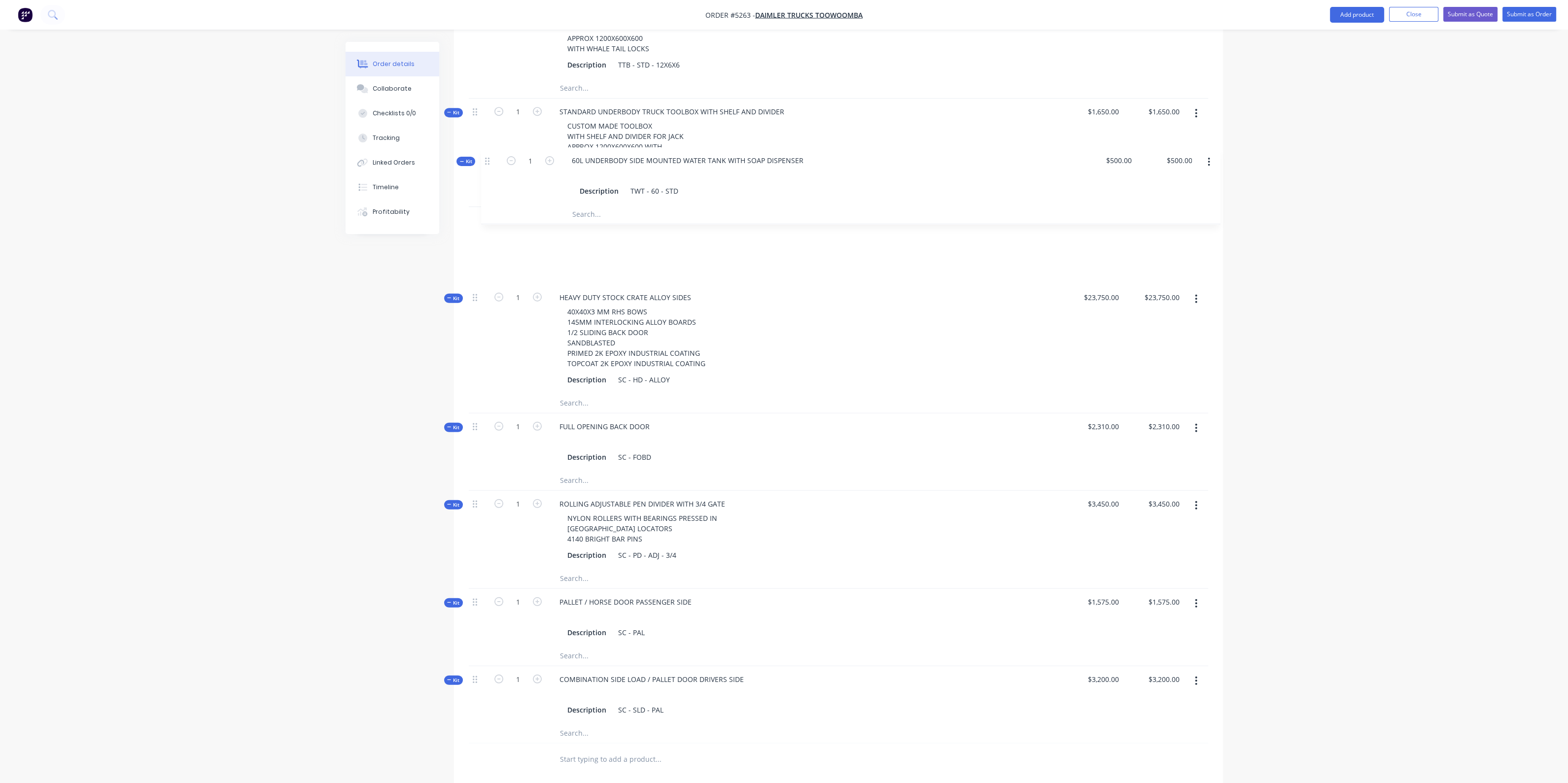
scroll to position [1164, 0]
drag, startPoint x: 473, startPoint y: 577, endPoint x: 483, endPoint y: 164, distance: 413.1
click at [483, 164] on div "Kit 1 STANDARD HD RIDGID TRUCK BODY 25FT 100MM CHANNEL COMBING RAIL 75X50X4MM R…" at bounding box center [839, 40] width 740 height 1413
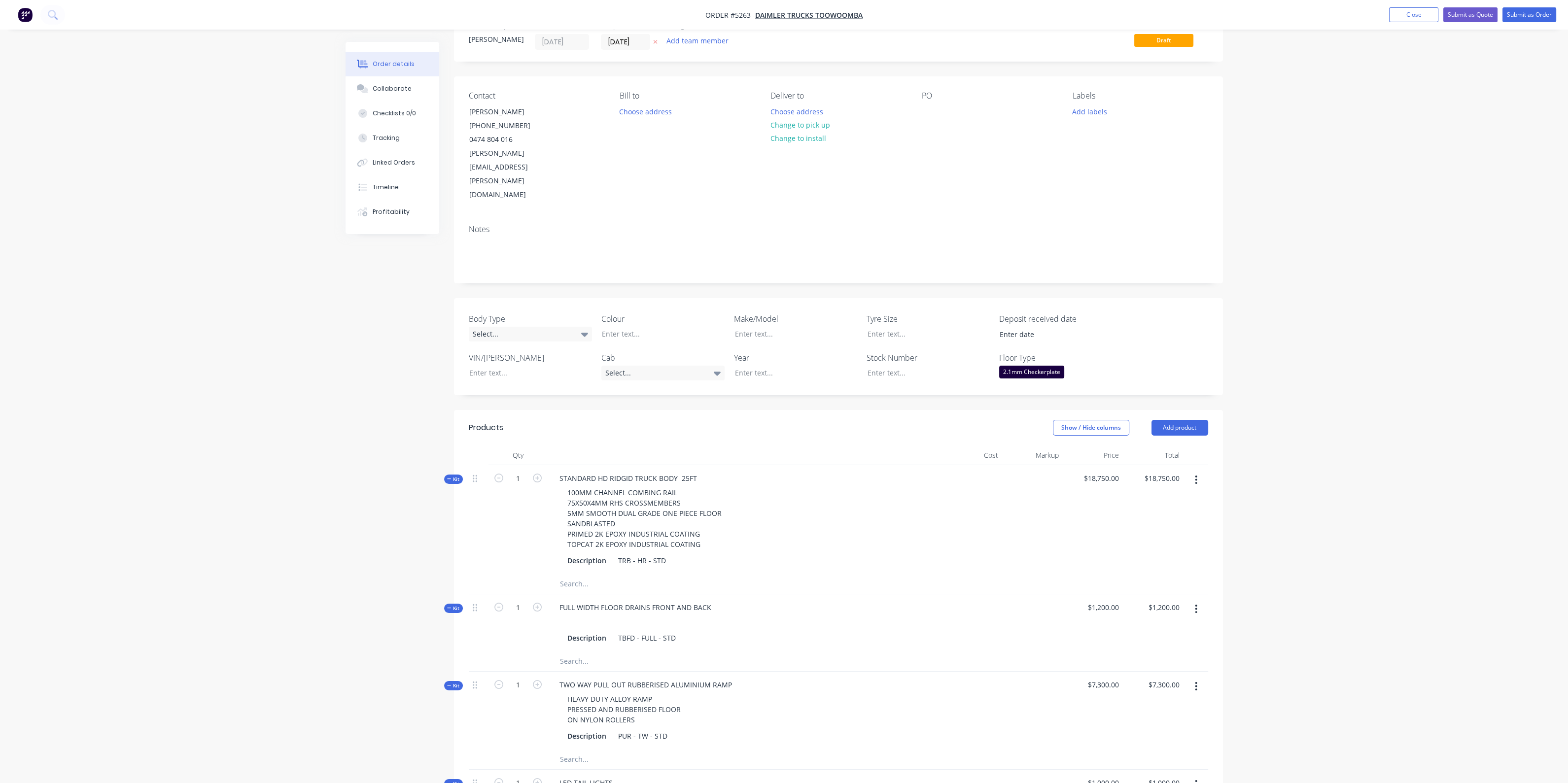
scroll to position [32, 0]
click at [561, 328] on div "Select..." at bounding box center [530, 335] width 123 height 15
click at [558, 328] on div "Select..." at bounding box center [530, 335] width 123 height 15
click at [555, 329] on button "Cab Chassis" at bounding box center [542, 334] width 148 height 20
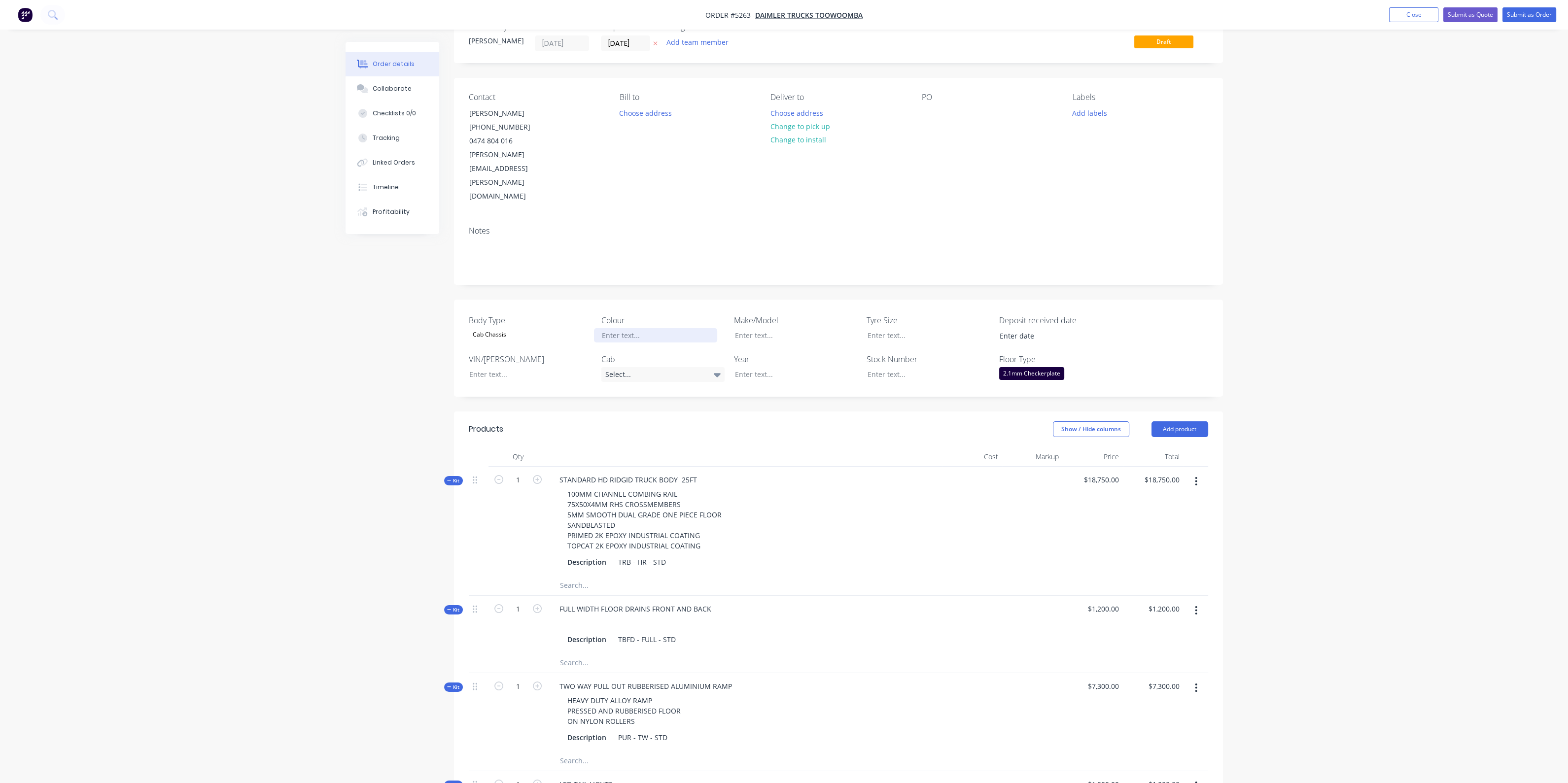
click at [658, 328] on div at bounding box center [655, 335] width 123 height 14
click at [807, 328] on div at bounding box center [788, 335] width 123 height 14
click at [675, 367] on div "Select..." at bounding box center [662, 375] width 123 height 15
click at [671, 376] on button "Single Cab" at bounding box center [675, 372] width 148 height 20
click at [757, 367] on div at bounding box center [788, 374] width 123 height 14
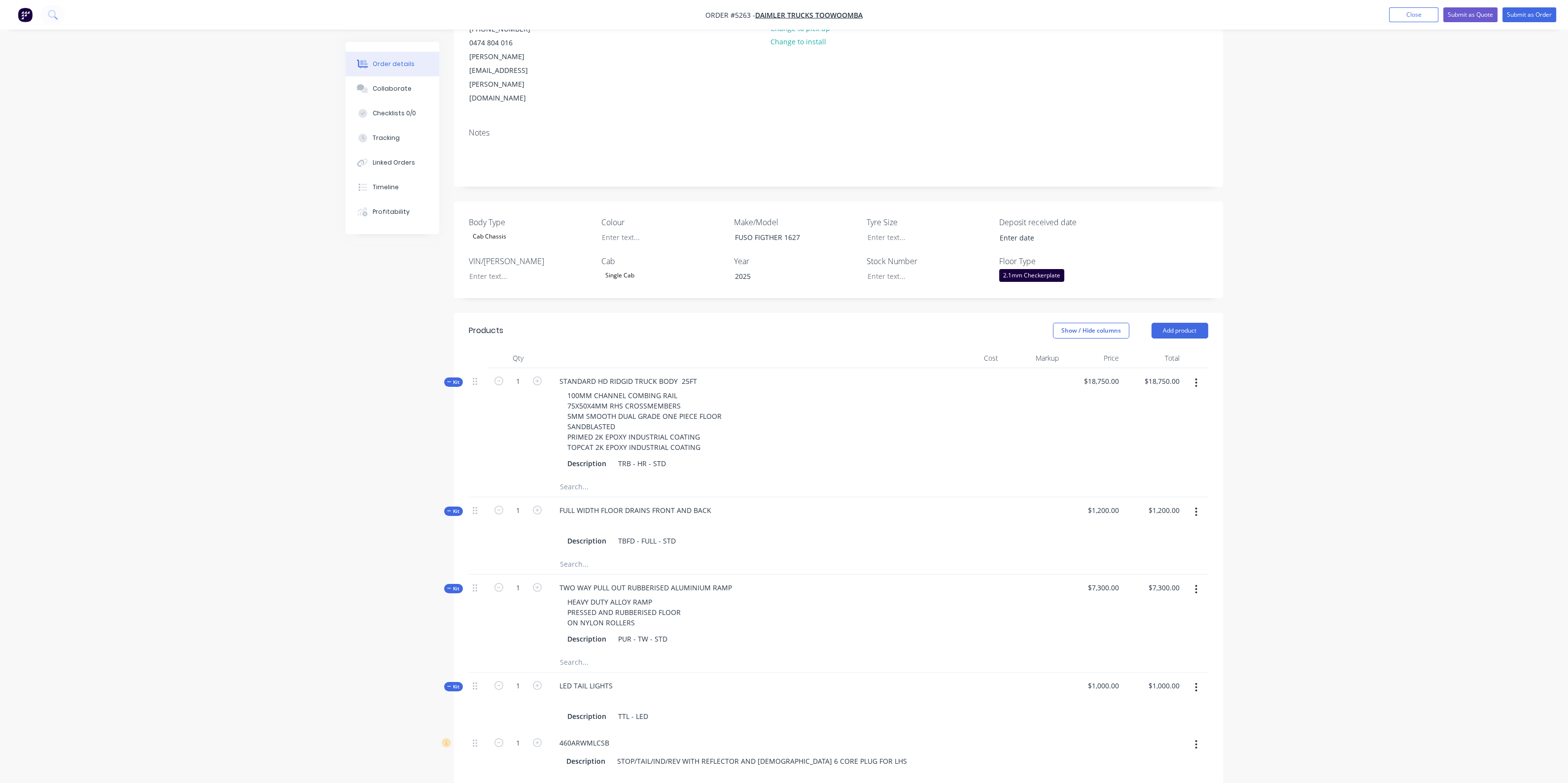
scroll to position [278, 0]
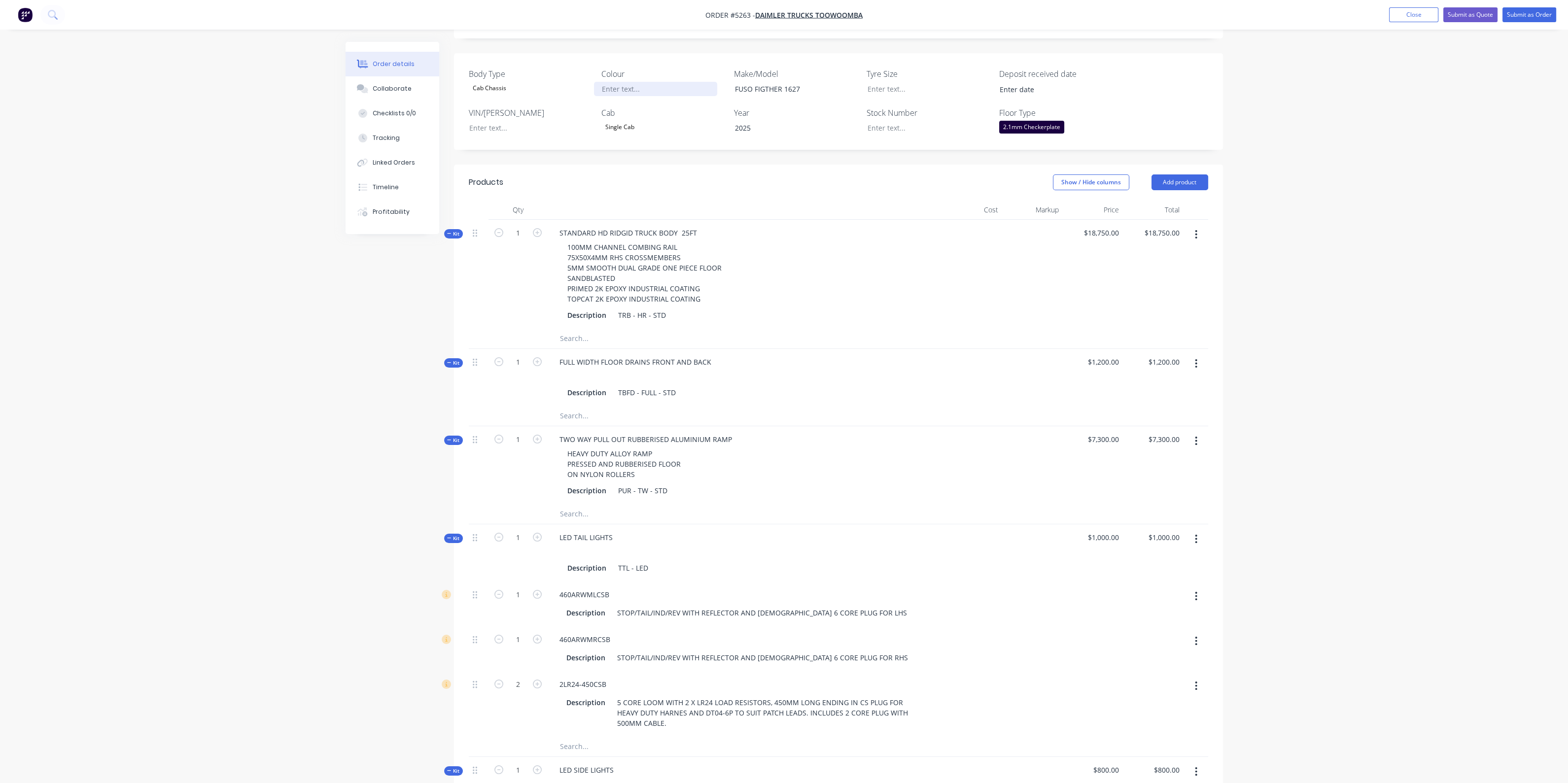
click at [640, 82] on div at bounding box center [655, 89] width 123 height 14
click at [792, 220] on div "STANDARD HD RIDGID TRUCK BODY 25FT 100MM CHANNEL COMBING RAIL 75X50X4MM RHS CRO…" at bounding box center [745, 274] width 394 height 109
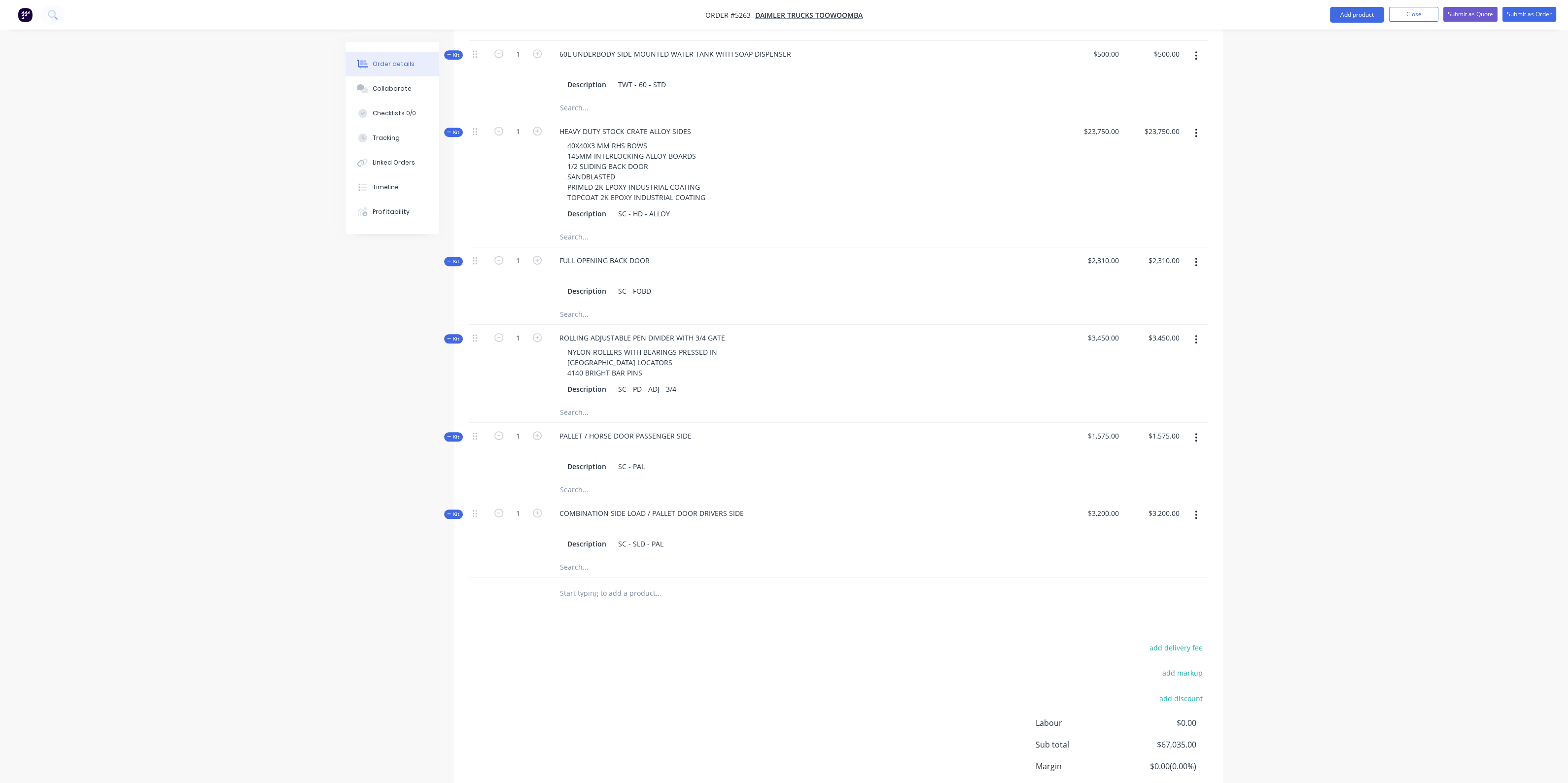
scroll to position [1386, 0]
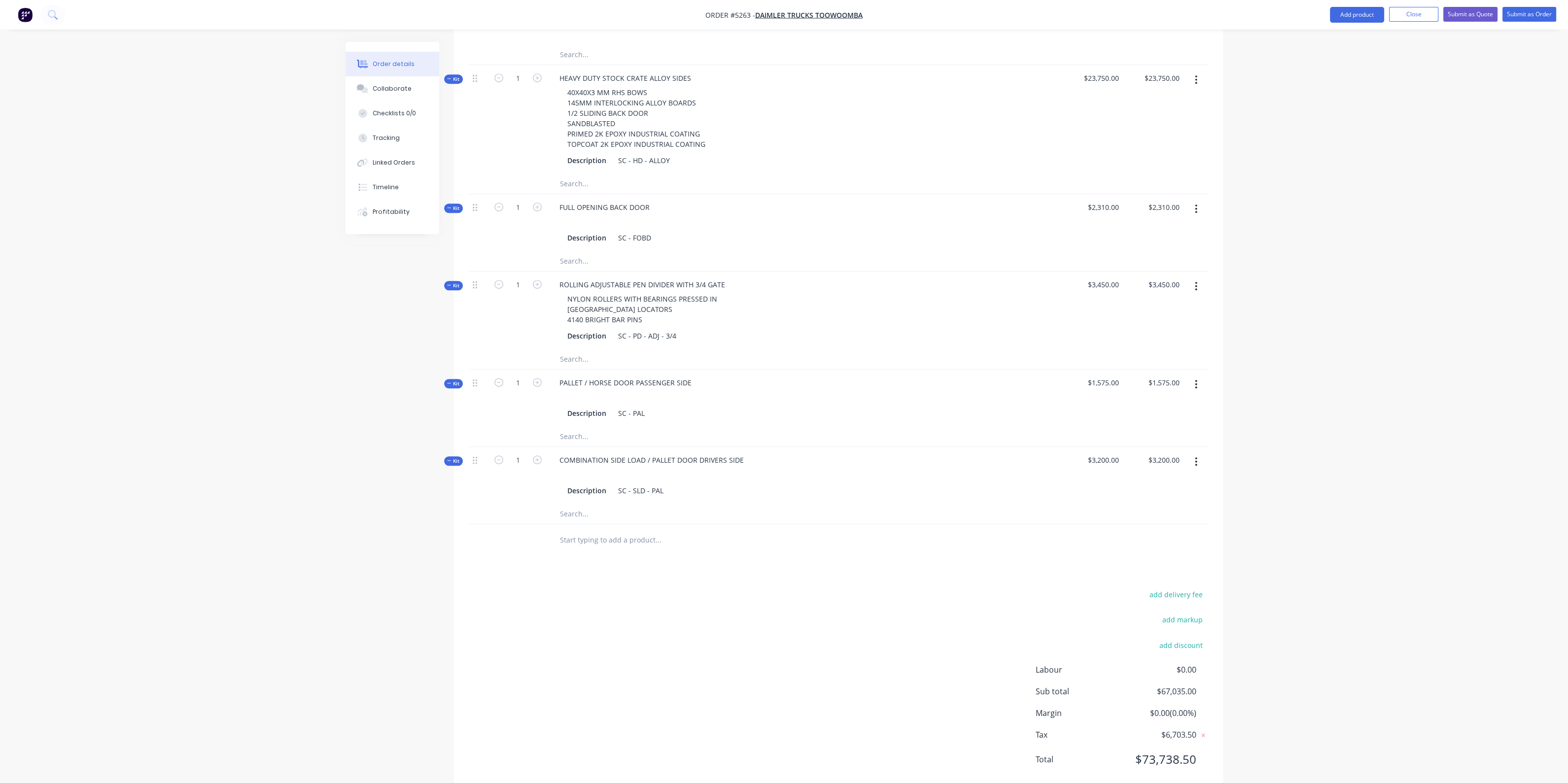
click at [620, 530] on input "text" at bounding box center [658, 540] width 197 height 20
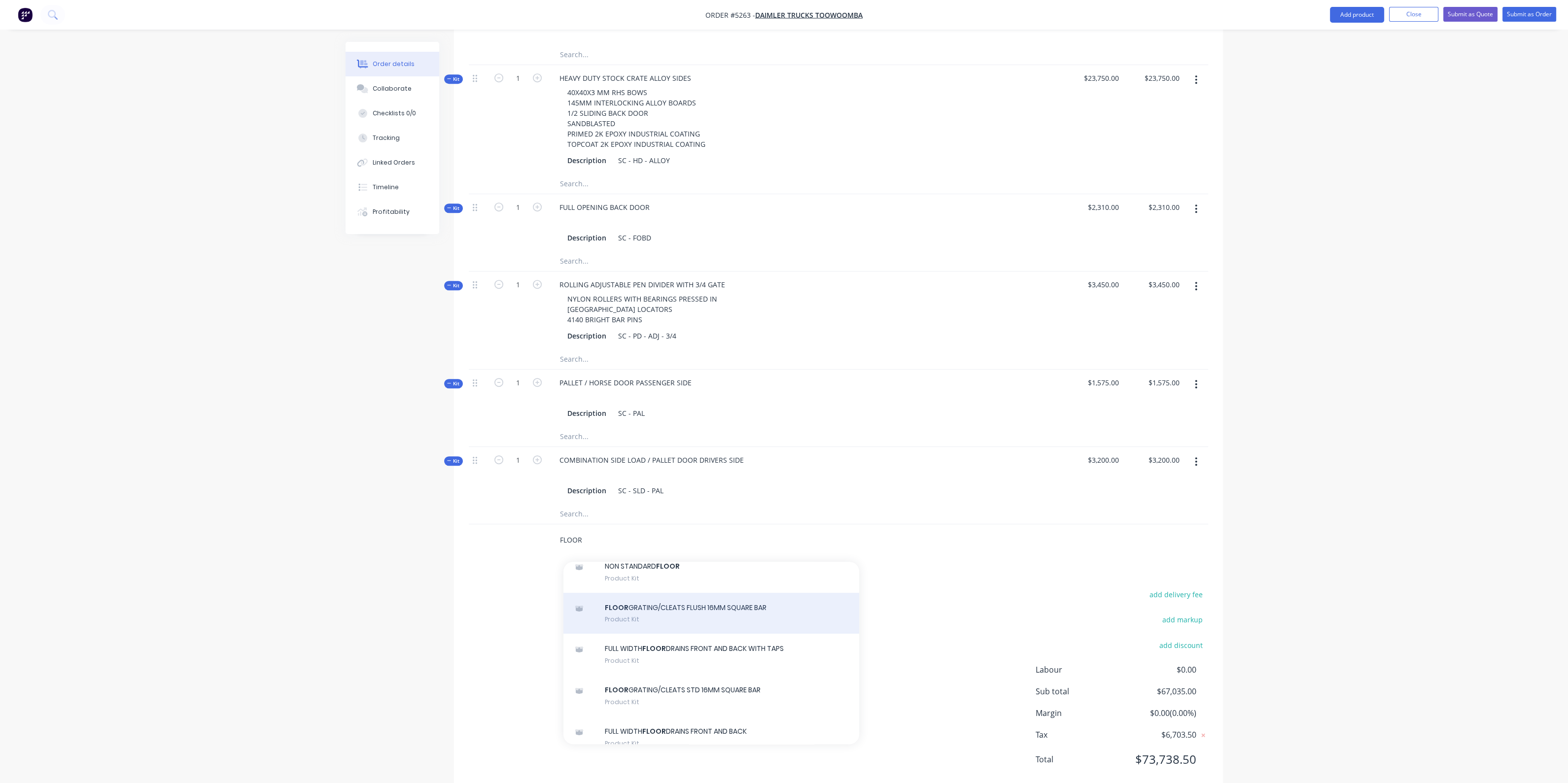
scroll to position [61, 0]
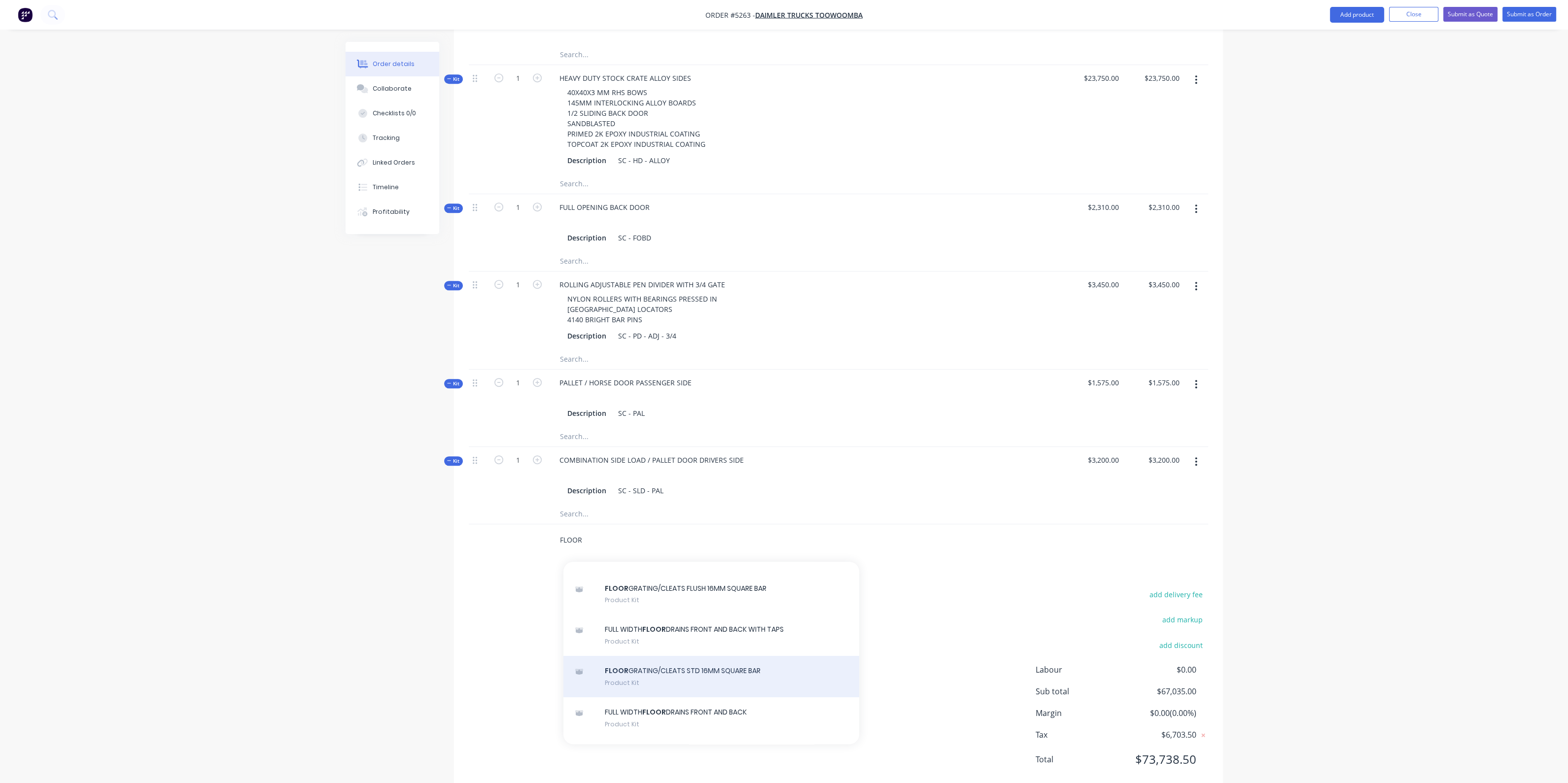
type input "FLOOR"
click at [699, 656] on div "FLOOR GRATING/CLEATS STD 16MM SQUARE BAR Product Kit" at bounding box center [711, 676] width 296 height 42
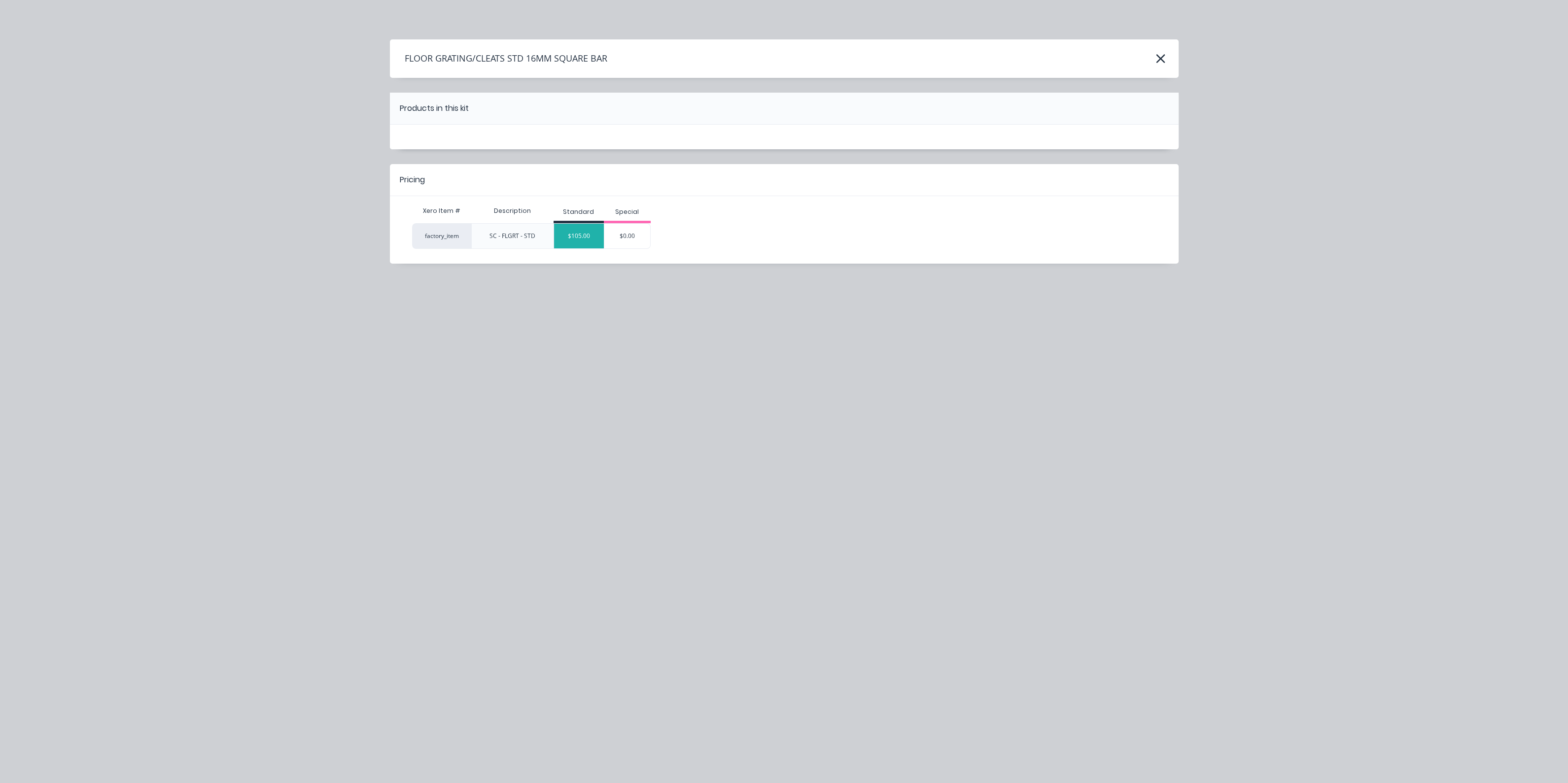
click at [582, 240] on div "$105.00" at bounding box center [579, 236] width 50 height 24
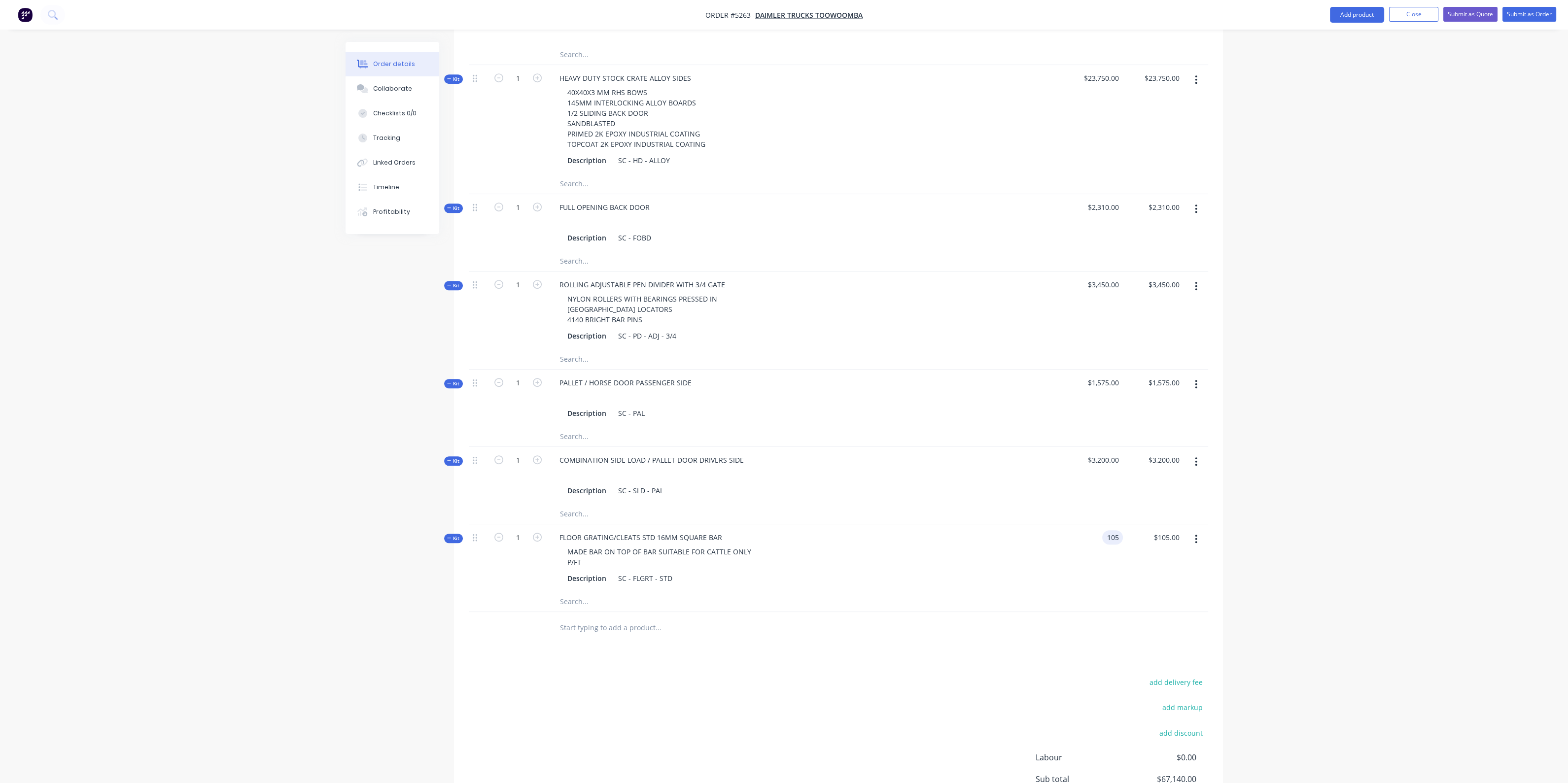
click at [1119, 530] on input "105" at bounding box center [1114, 537] width 17 height 14
type input "$2,625.00"
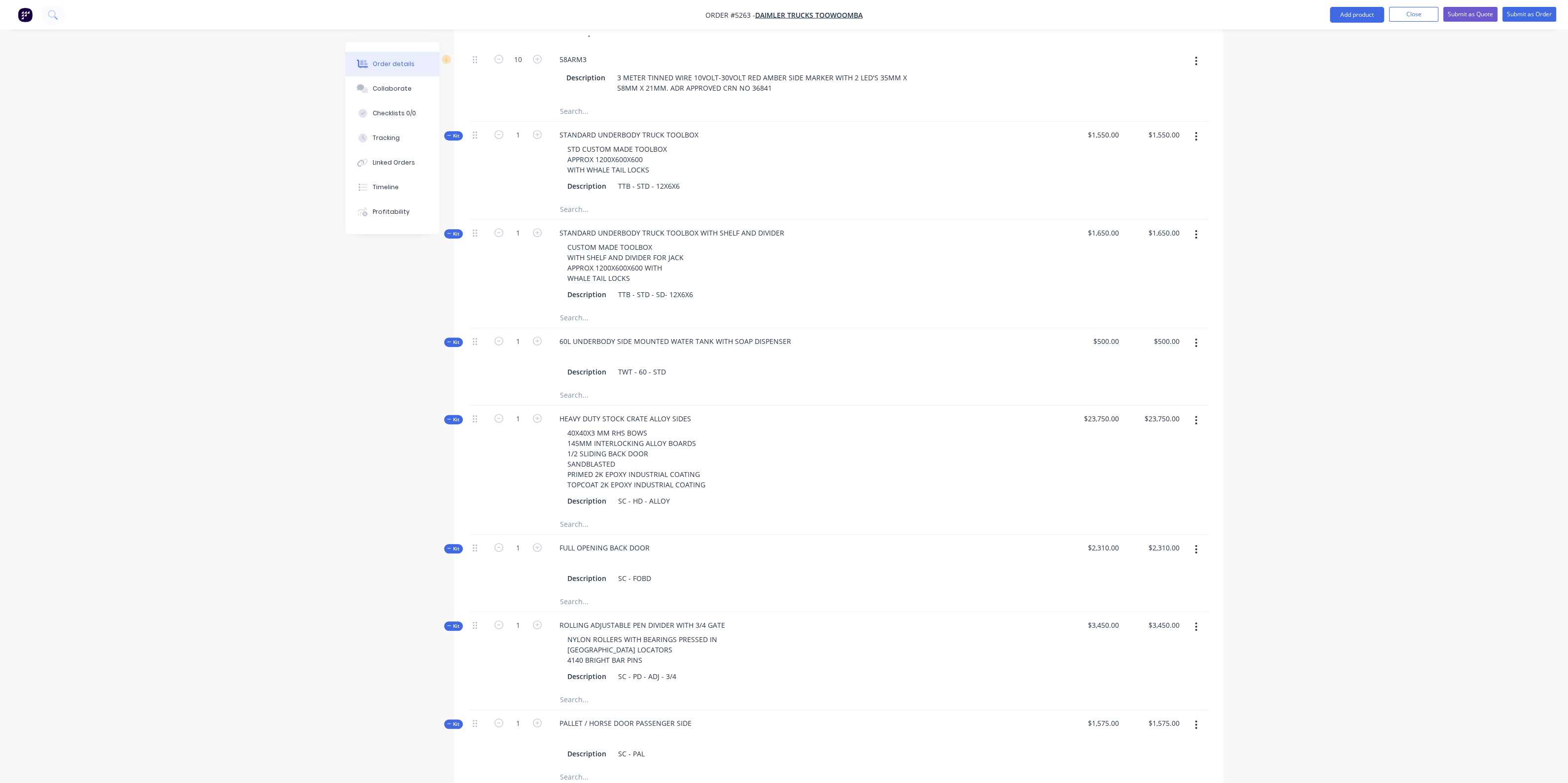
scroll to position [1043, 0]
click at [1463, 7] on button "Submit as Quote" at bounding box center [1470, 14] width 54 height 15
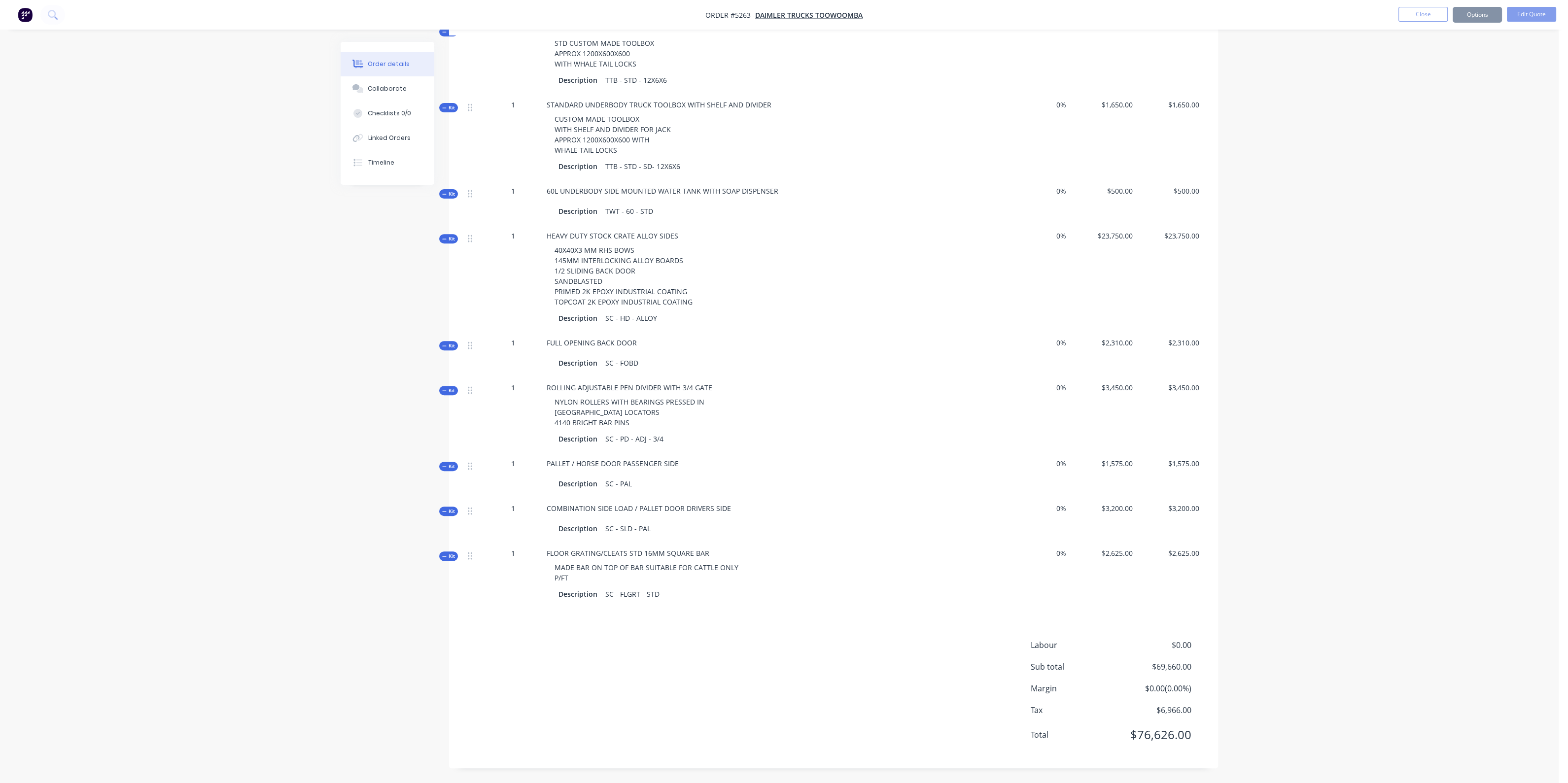
scroll to position [0, 0]
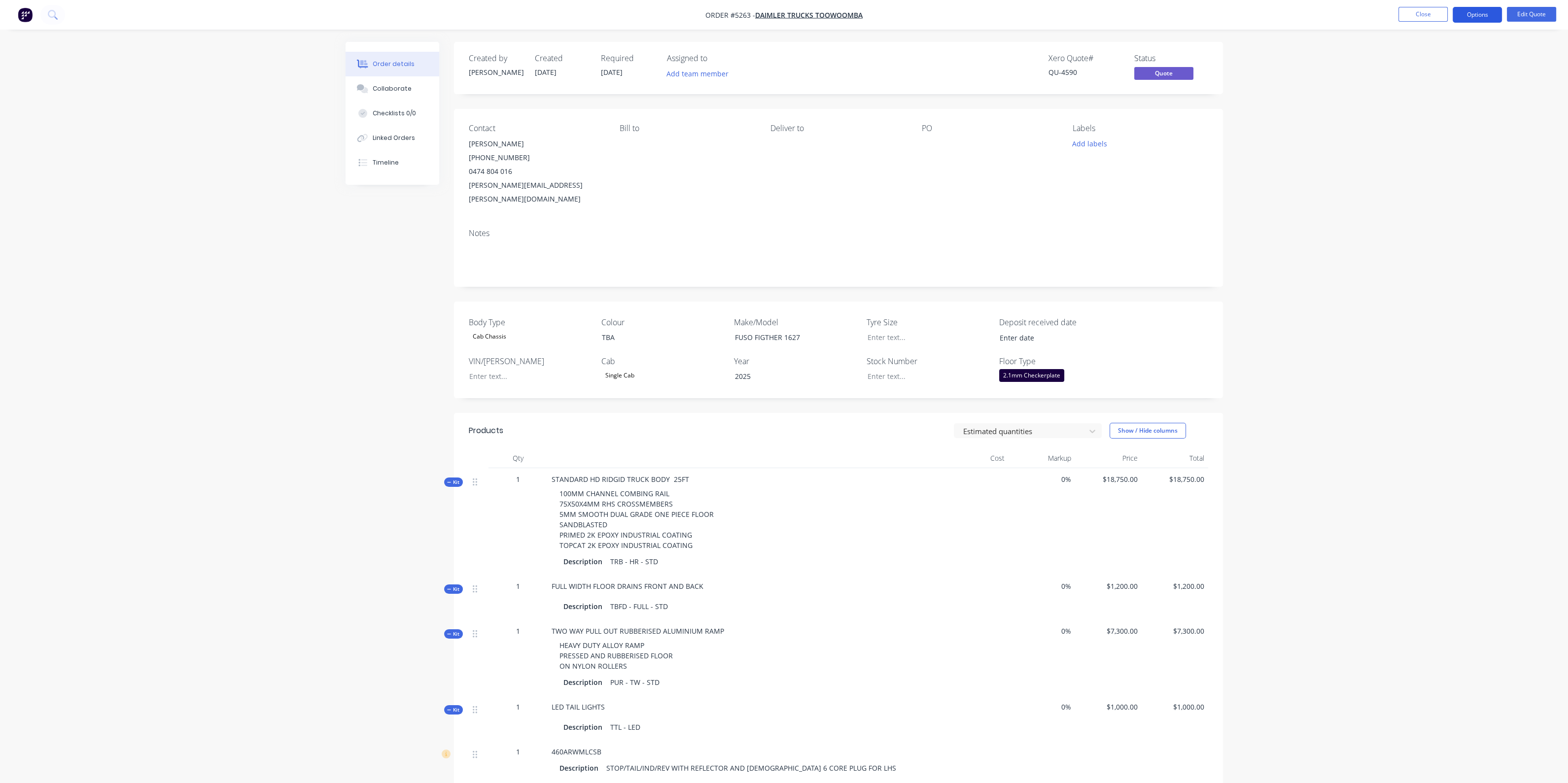
click at [1466, 9] on button "Options" at bounding box center [1477, 15] width 49 height 16
click at [1422, 58] on div "Quote" at bounding box center [1447, 59] width 91 height 14
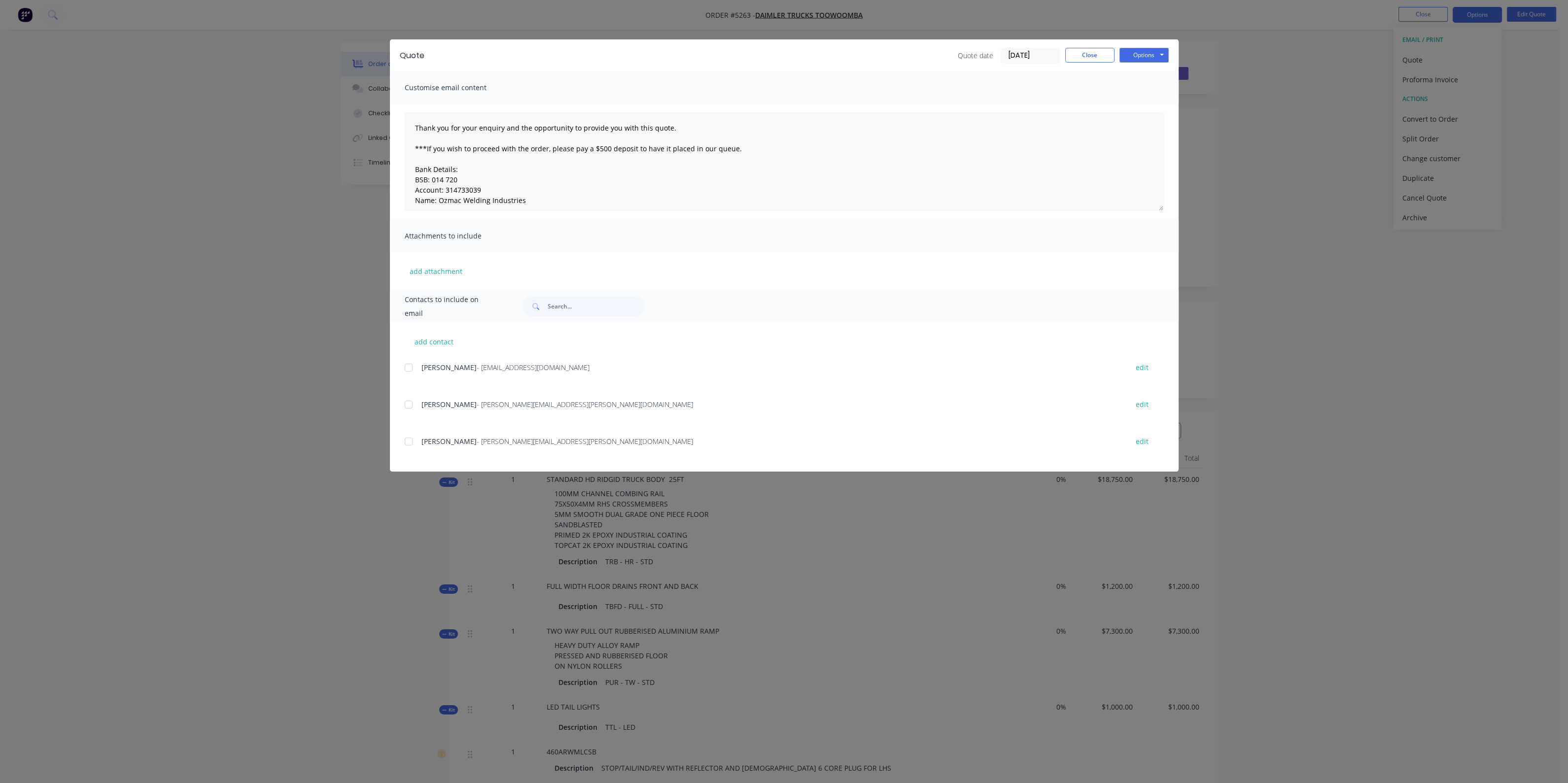
click at [408, 444] on div at bounding box center [408, 441] width 20 height 20
click at [1131, 56] on button "Options" at bounding box center [1144, 55] width 49 height 15
click at [1146, 100] on button "Email" at bounding box center [1150, 105] width 63 height 17
click at [1156, 53] on button "Options" at bounding box center [1144, 55] width 49 height 15
click at [1142, 94] on button "Print" at bounding box center [1150, 89] width 63 height 17
